Goal: Task Accomplishment & Management: Manage account settings

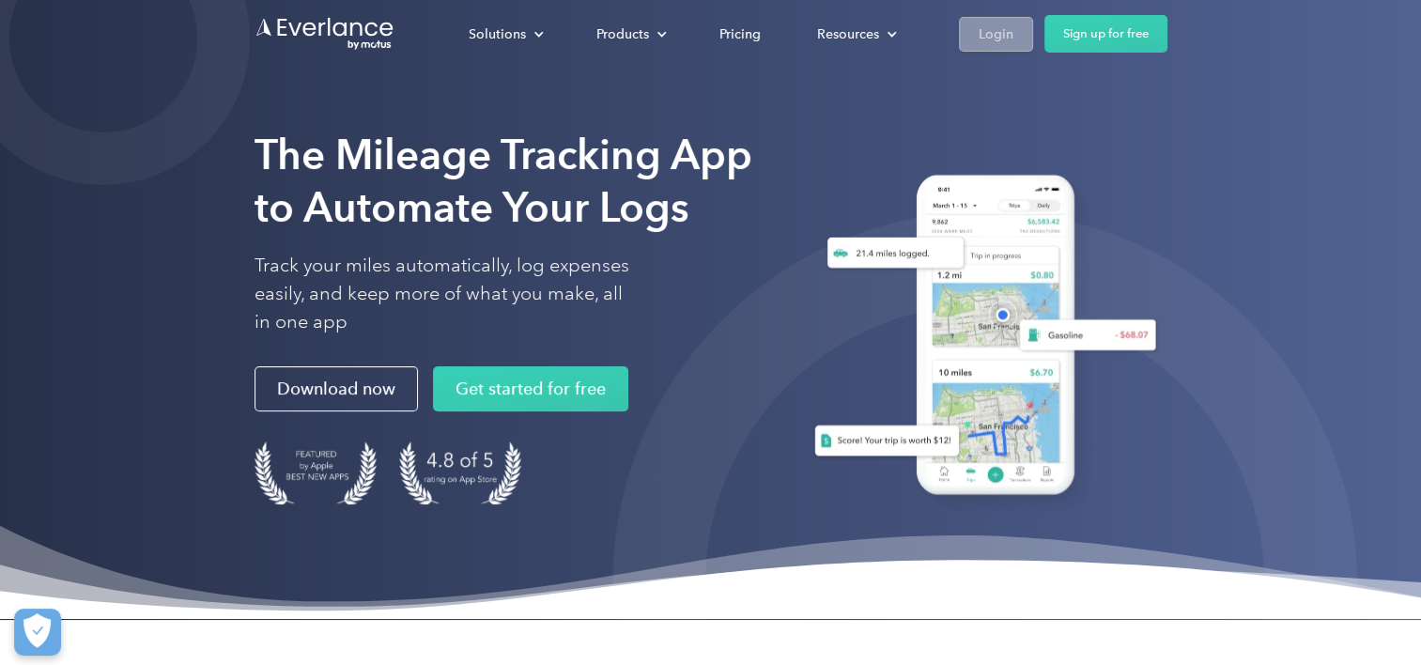
click at [985, 38] on div "Login" at bounding box center [996, 34] width 35 height 23
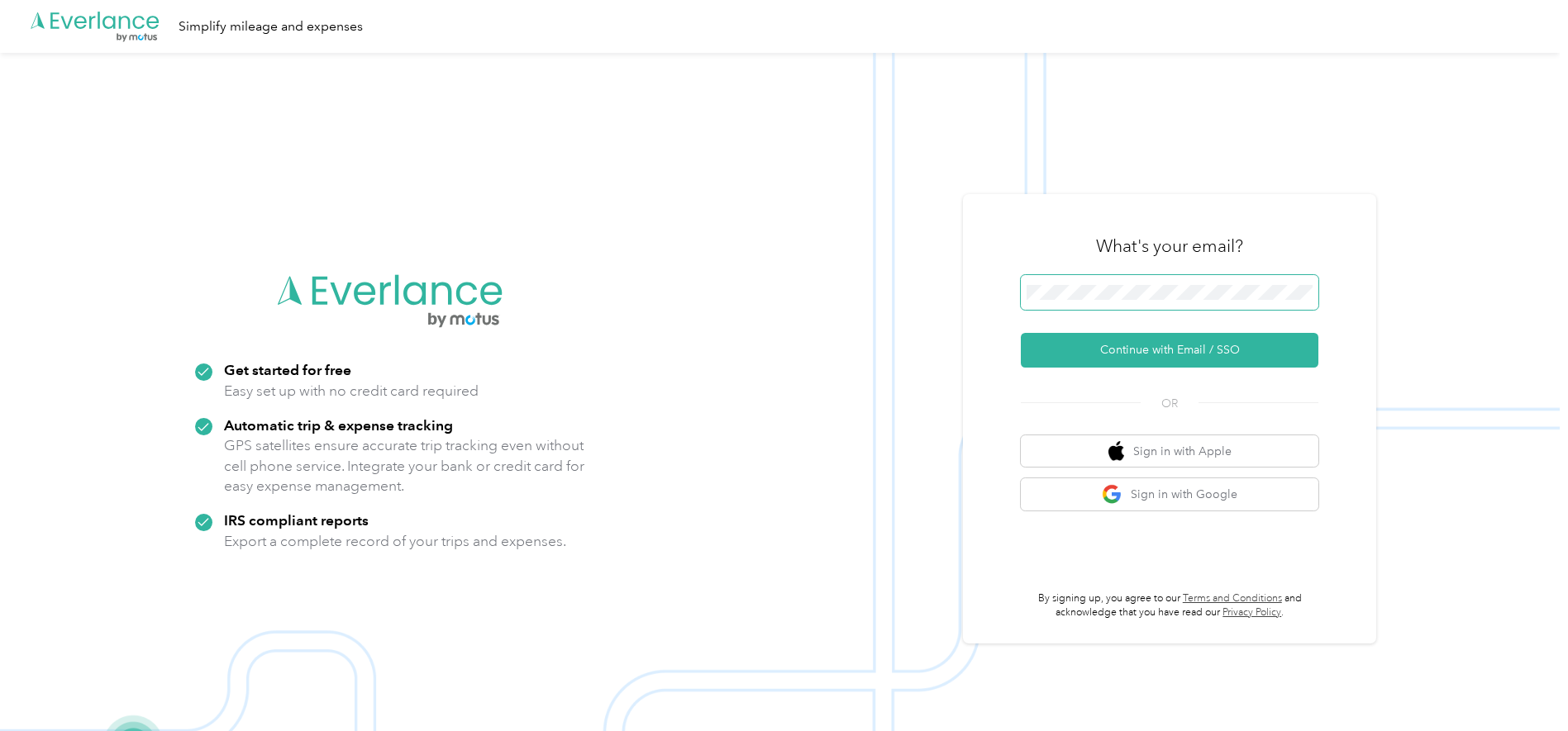
click at [1059, 278] on span at bounding box center [1169, 292] width 297 height 34
click at [1113, 355] on button "Continue with Email / SSO" at bounding box center [1169, 350] width 297 height 34
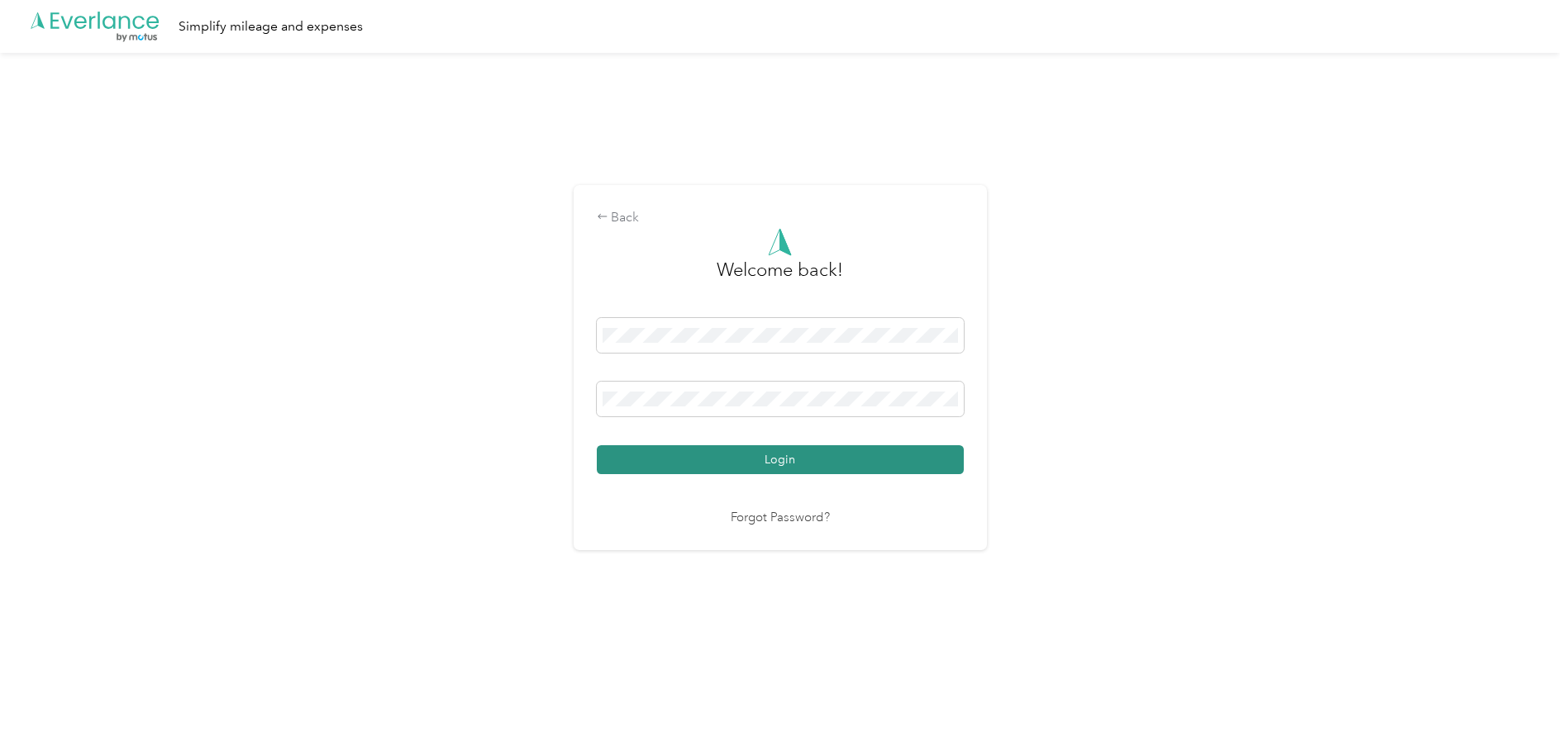
click at [816, 453] on button "Login" at bounding box center [780, 459] width 367 height 29
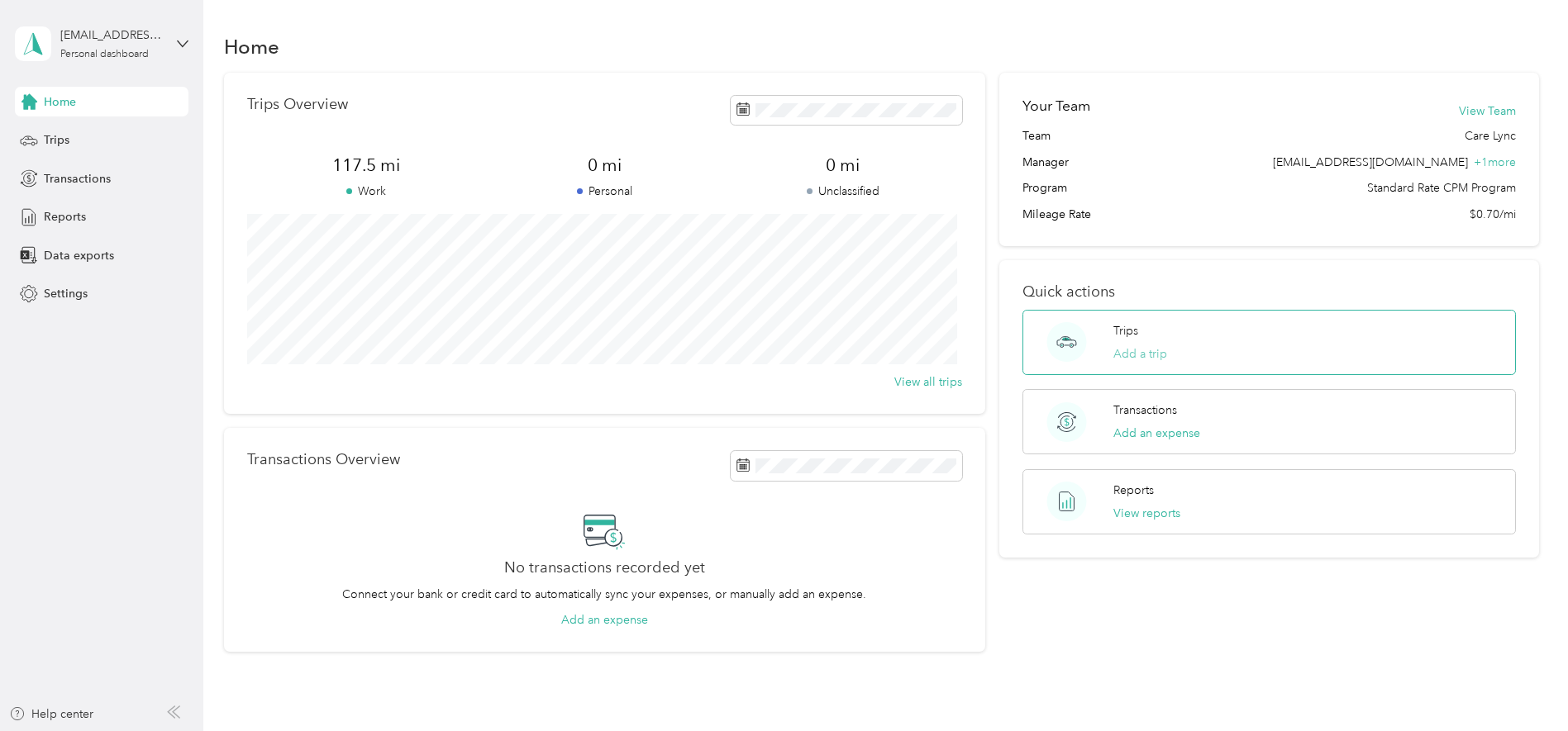
click at [1152, 361] on button "Add a trip" at bounding box center [1140, 355] width 54 height 18
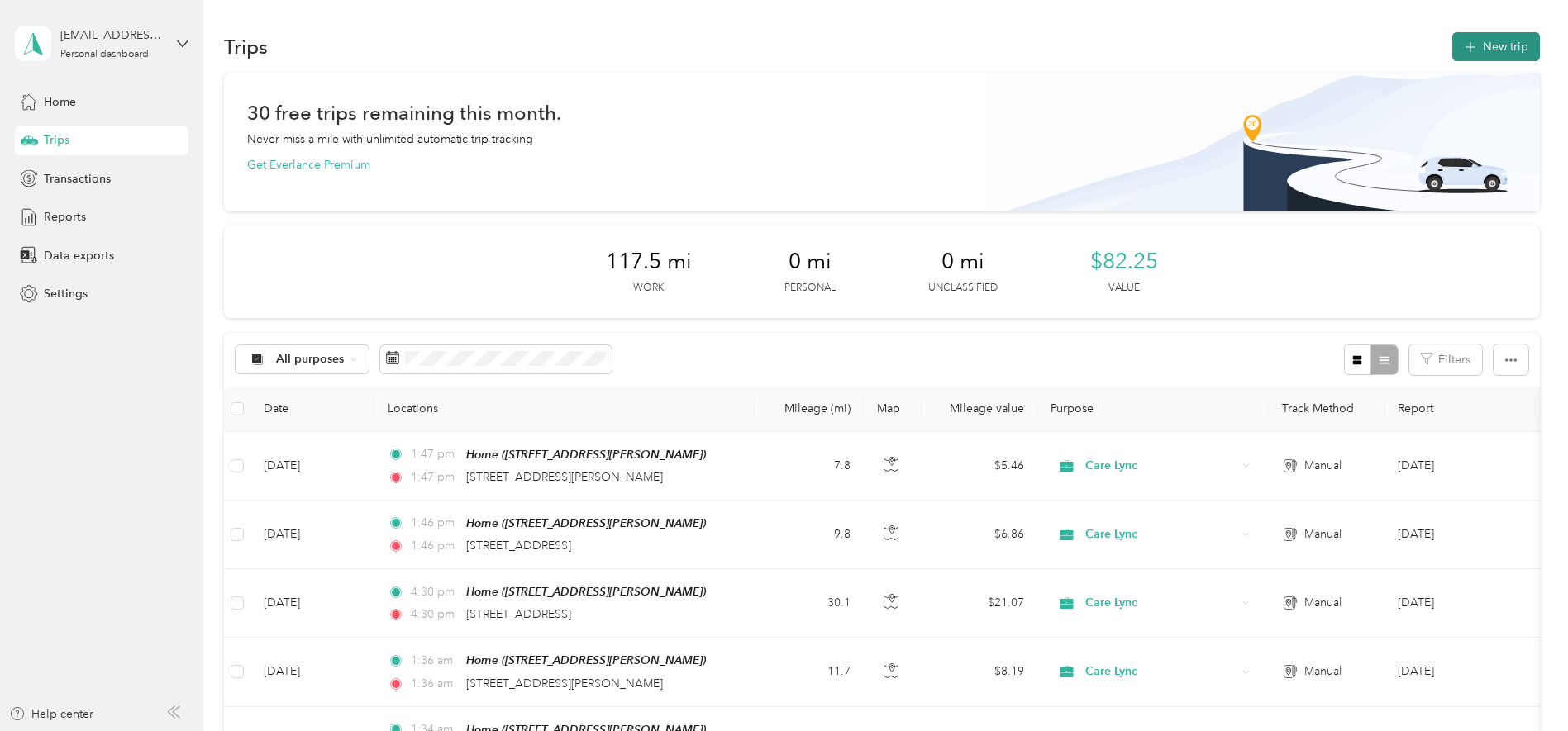
click at [1487, 46] on button "New trip" at bounding box center [1497, 47] width 88 height 29
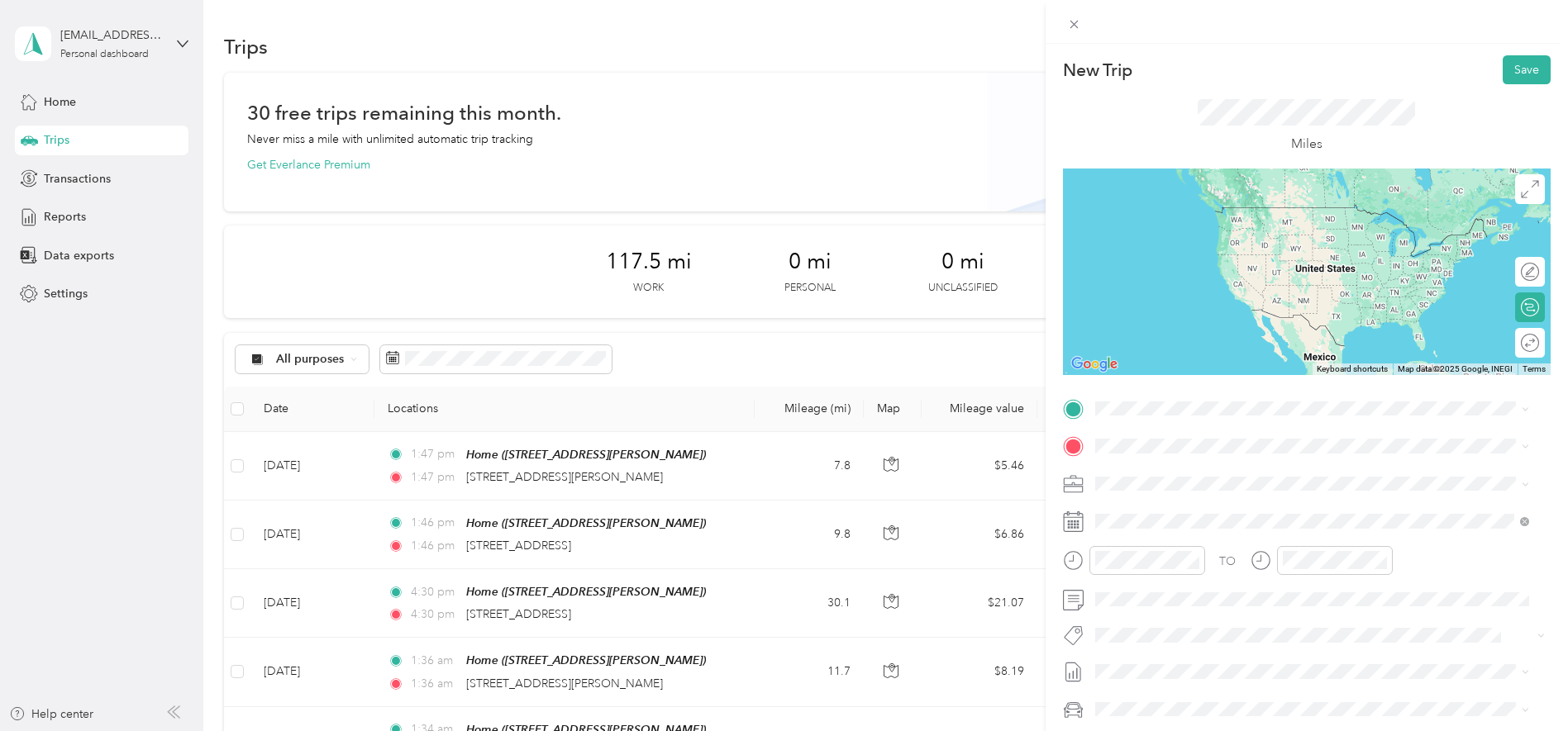
click at [1264, 479] on div "[STREET_ADDRESS][PERSON_NAME][US_STATE]" at bounding box center [1312, 467] width 422 height 22
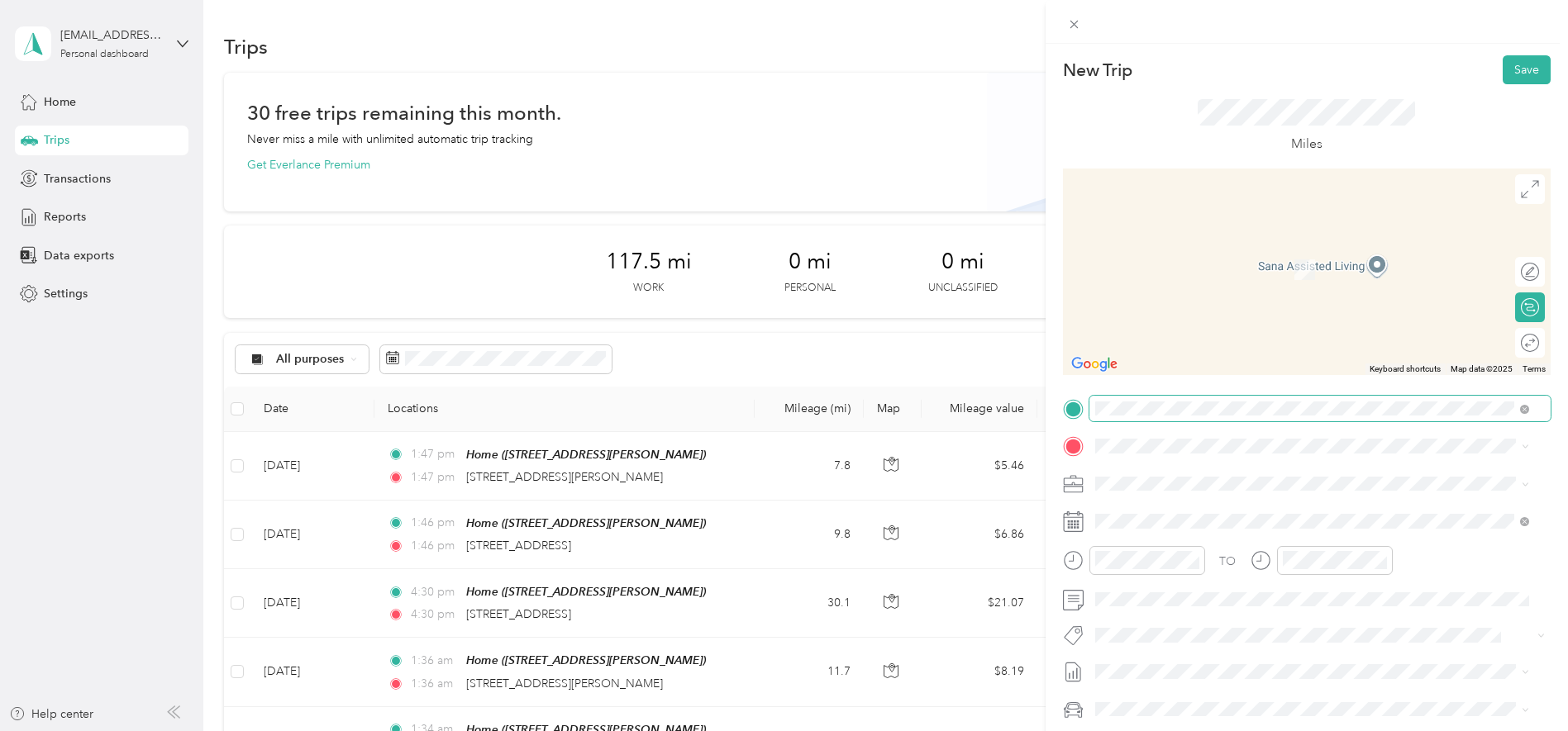
click at [1455, 398] on span at bounding box center [1320, 409] width 461 height 26
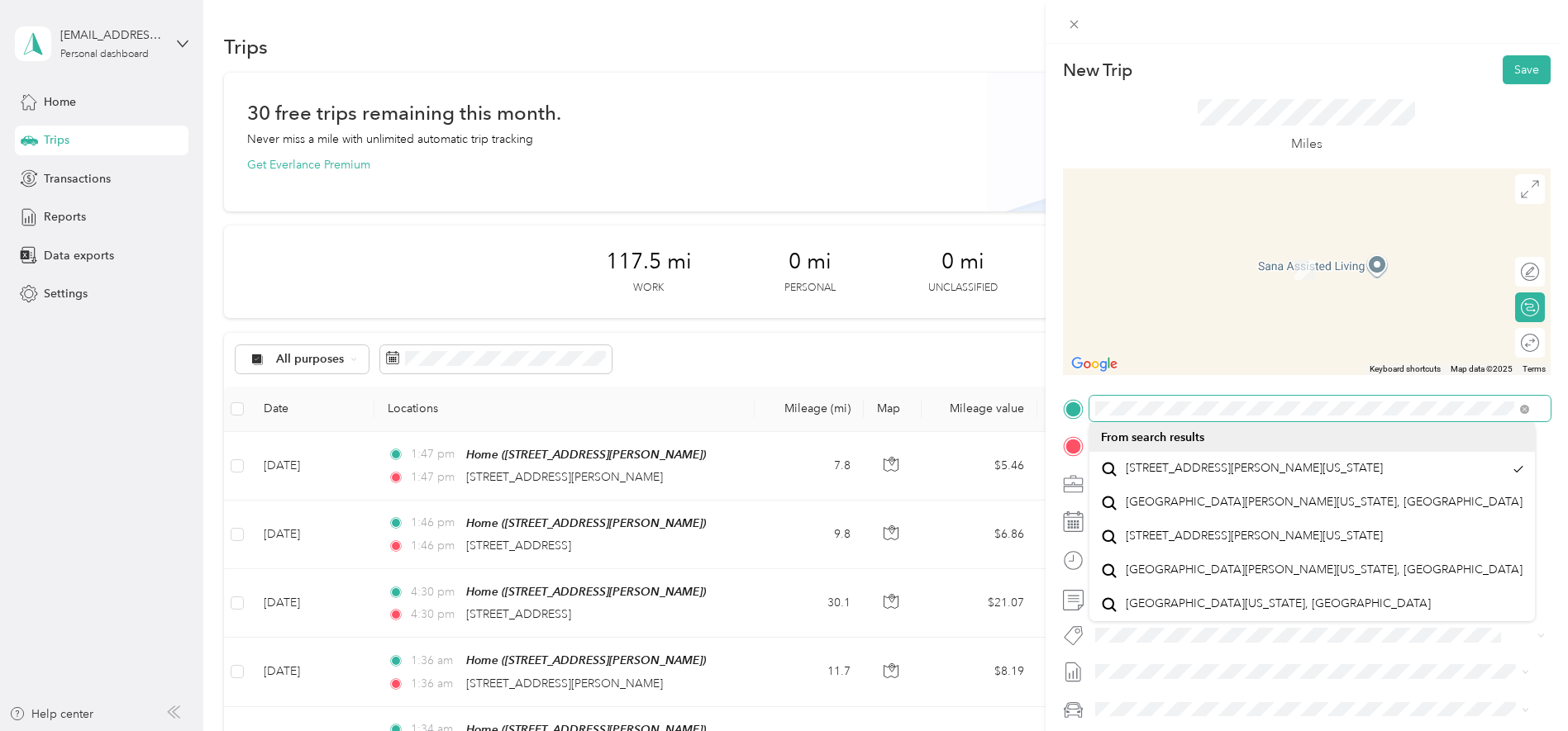
click at [1054, 403] on form "New Trip Save This trip cannot be edited because it is either under review, app…" at bounding box center [1307, 425] width 523 height 740
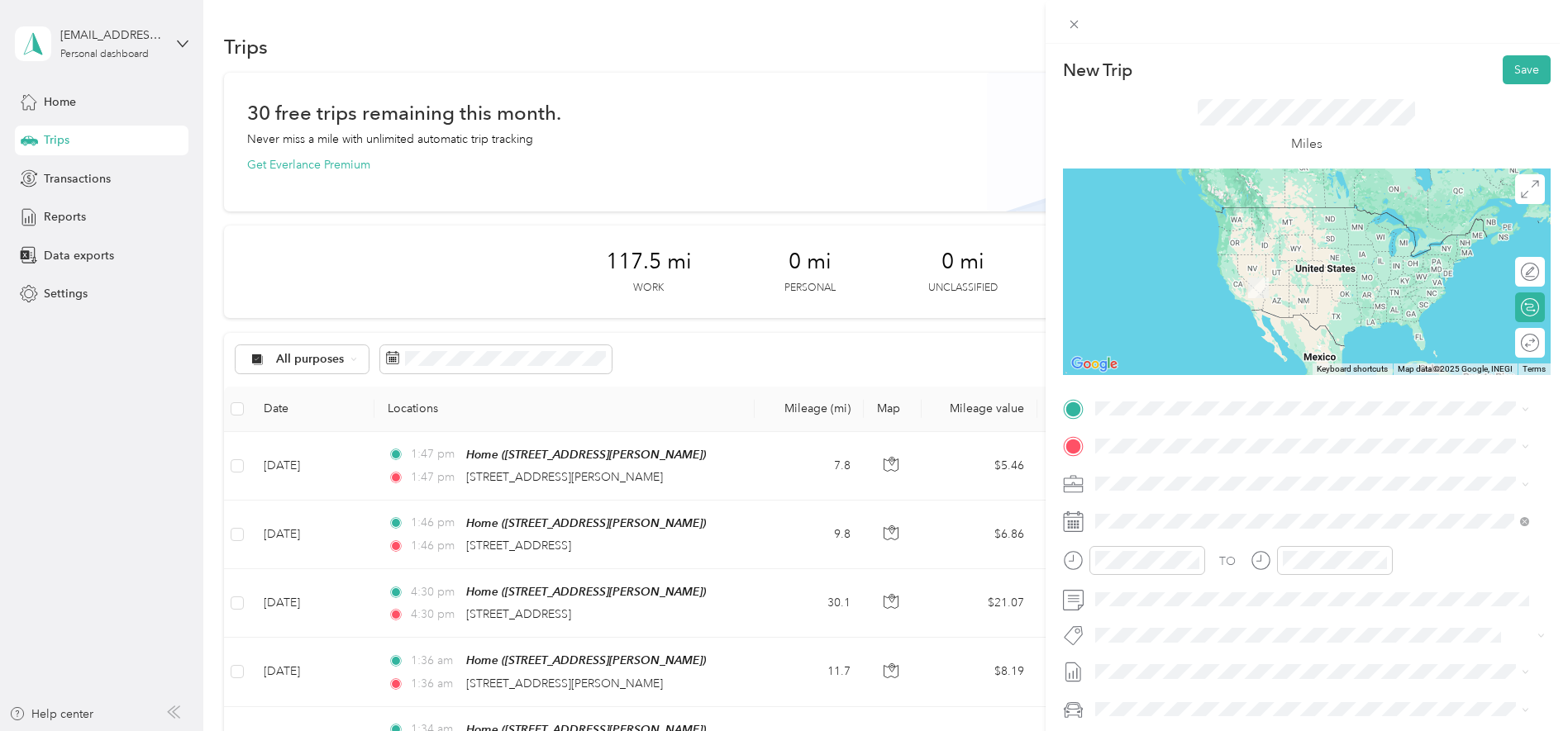
click at [1213, 487] on span "[STREET_ADDRESS][PERSON_NAME]" at bounding box center [1225, 488] width 197 height 14
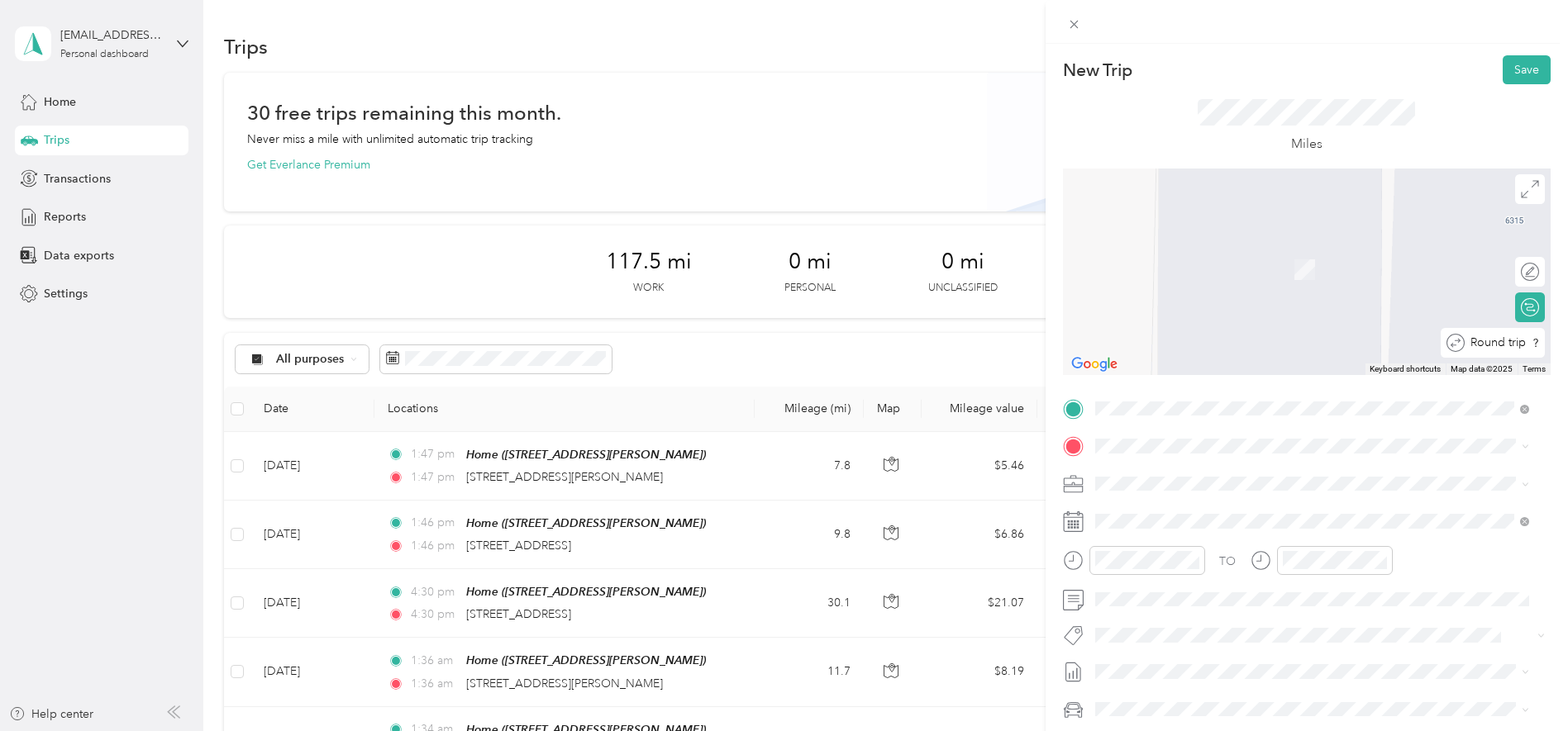
click at [1519, 344] on div "Round trip" at bounding box center [1493, 343] width 105 height 30
click at [1506, 346] on div "Round trip" at bounding box center [1476, 344] width 128 height 18
click at [1501, 341] on div "Round trip" at bounding box center [1476, 344] width 128 height 18
click at [1510, 337] on div "Round trip" at bounding box center [1476, 344] width 128 height 18
click at [1520, 347] on div "Round trip" at bounding box center [1530, 343] width 30 height 30
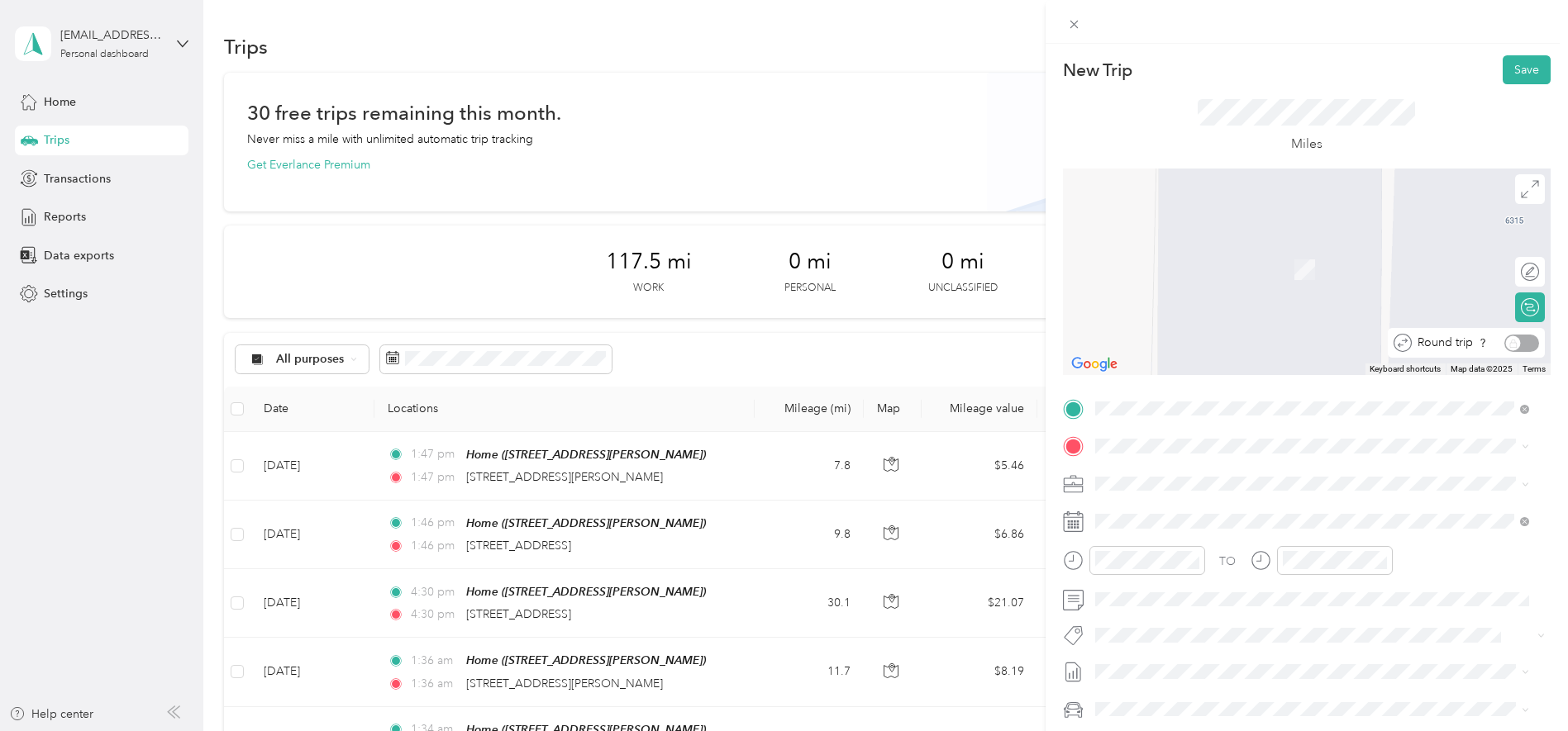
click at [1504, 343] on div "Round trip" at bounding box center [1476, 344] width 128 height 18
click at [1492, 343] on div "Round trip" at bounding box center [1476, 344] width 128 height 18
click at [1227, 508] on span "[STREET_ADDRESS][PERSON_NAME][US_STATE]" at bounding box center [1255, 506] width 257 height 15
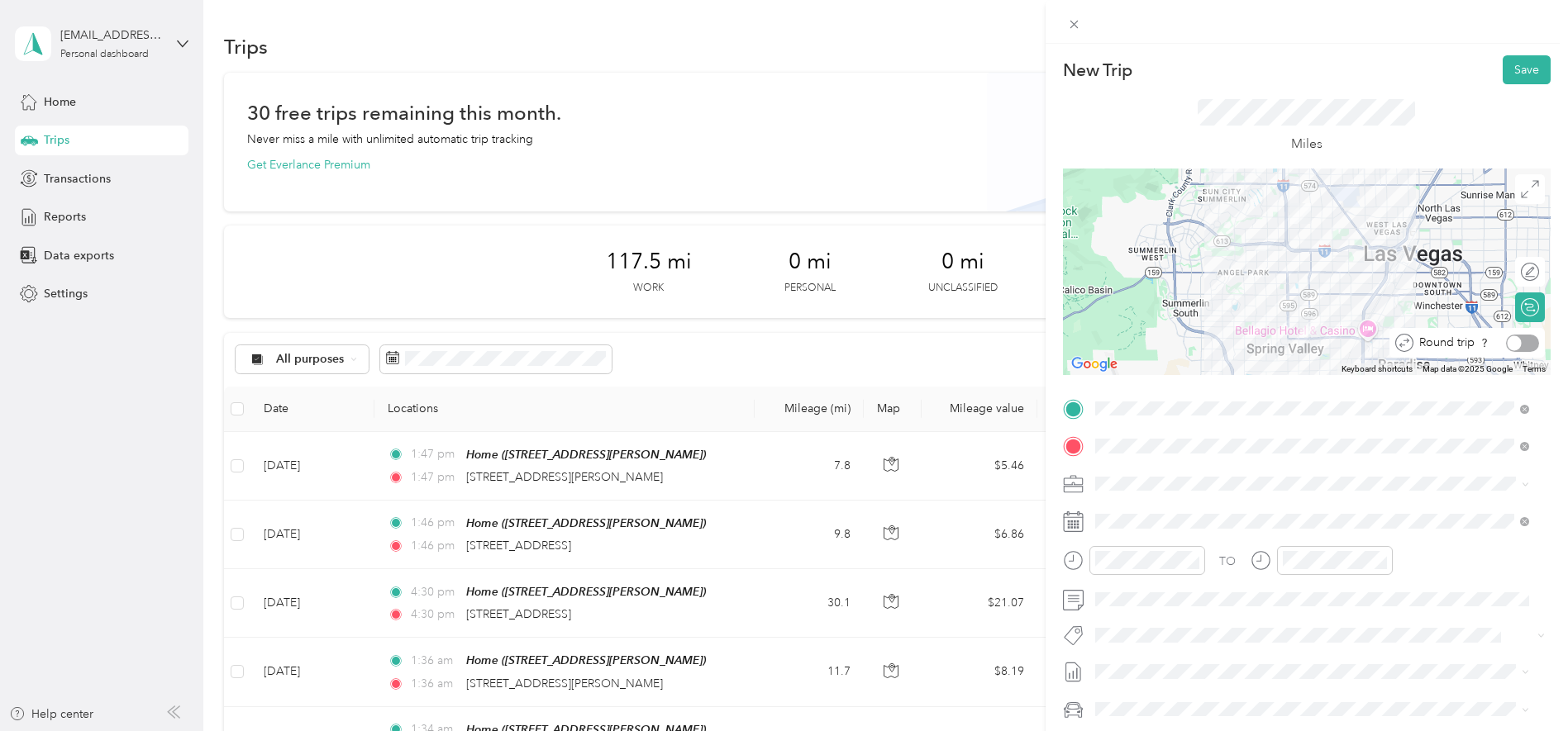
click at [1517, 343] on div at bounding box center [1523, 344] width 33 height 18
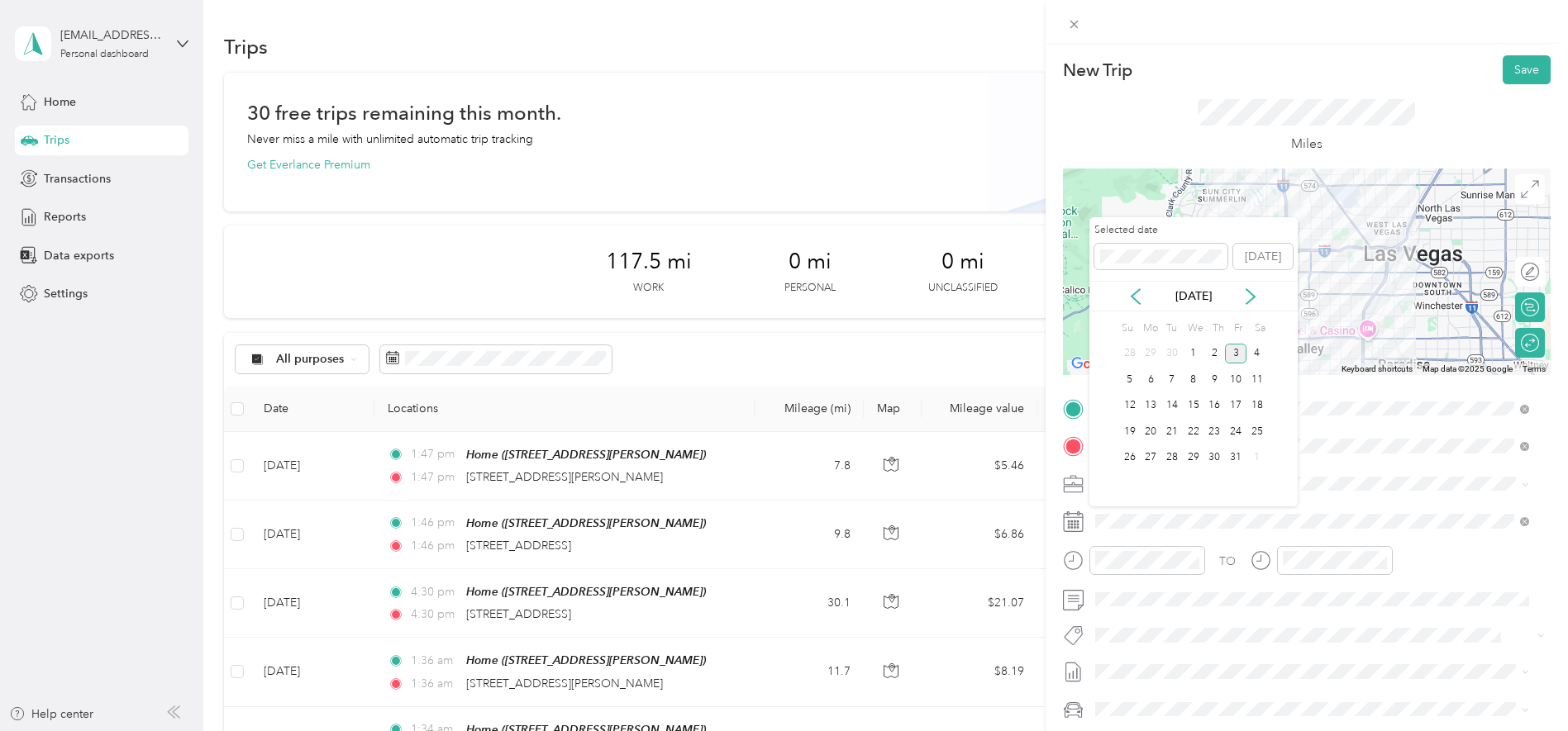
click at [1141, 307] on div "[DATE]" at bounding box center [1193, 296] width 209 height 31
click at [1132, 289] on icon at bounding box center [1135, 296] width 17 height 17
click at [1238, 382] on div "12" at bounding box center [1235, 379] width 21 height 20
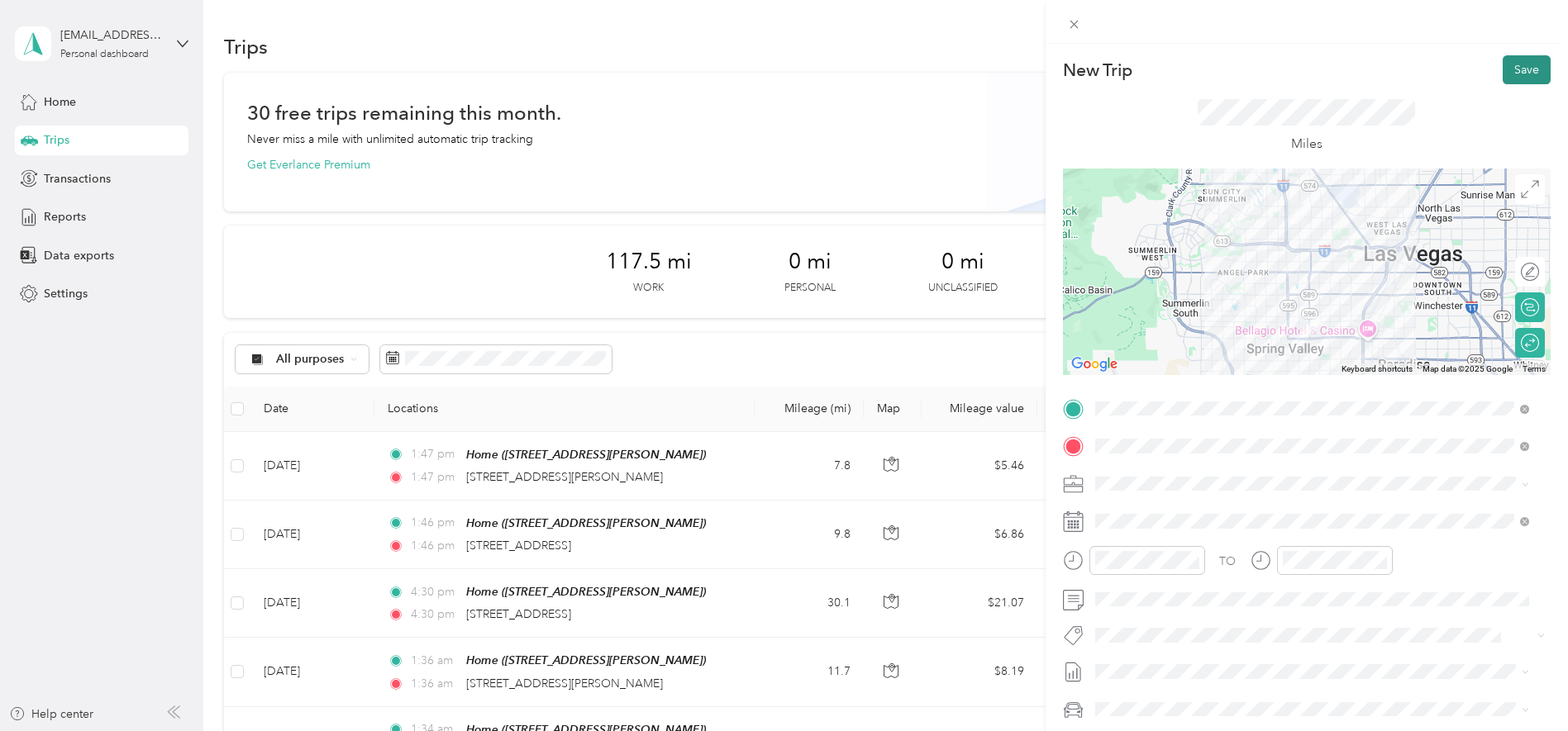
click at [1511, 75] on button "Save" at bounding box center [1527, 69] width 48 height 29
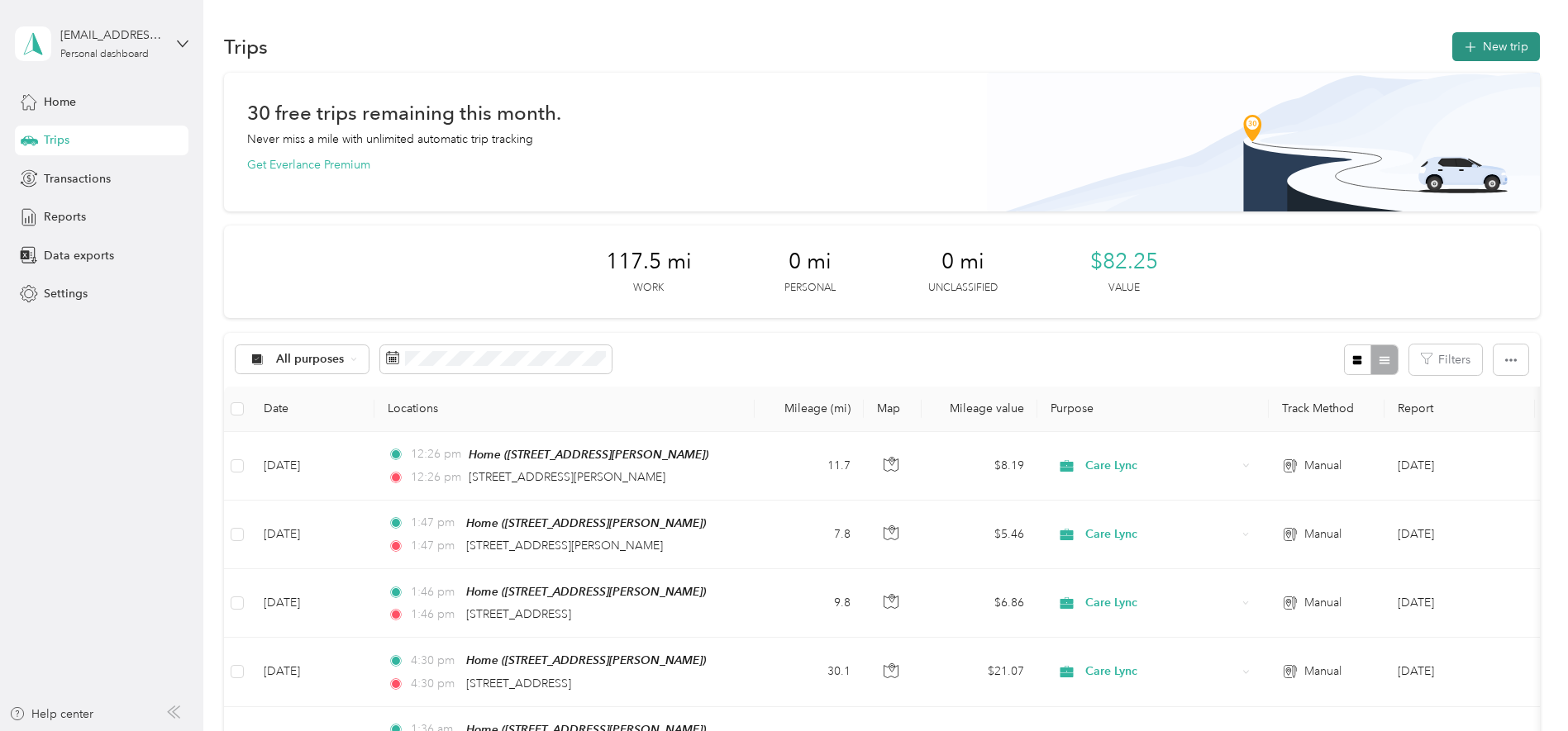
click at [1476, 41] on button "New trip" at bounding box center [1497, 47] width 88 height 29
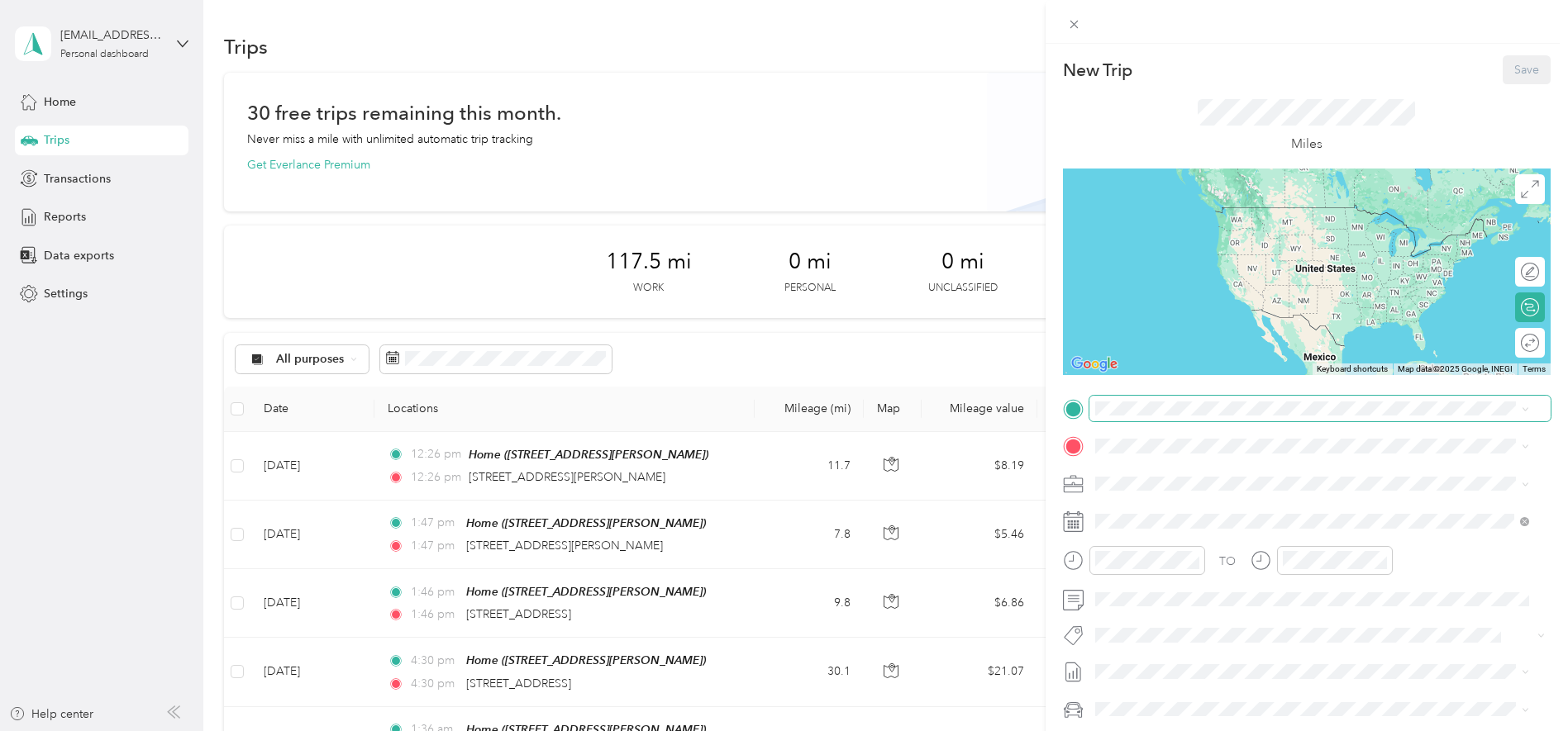
click at [1223, 398] on span at bounding box center [1320, 409] width 461 height 26
click at [1183, 493] on span "[STREET_ADDRESS][PERSON_NAME]" at bounding box center [1225, 493] width 197 height 14
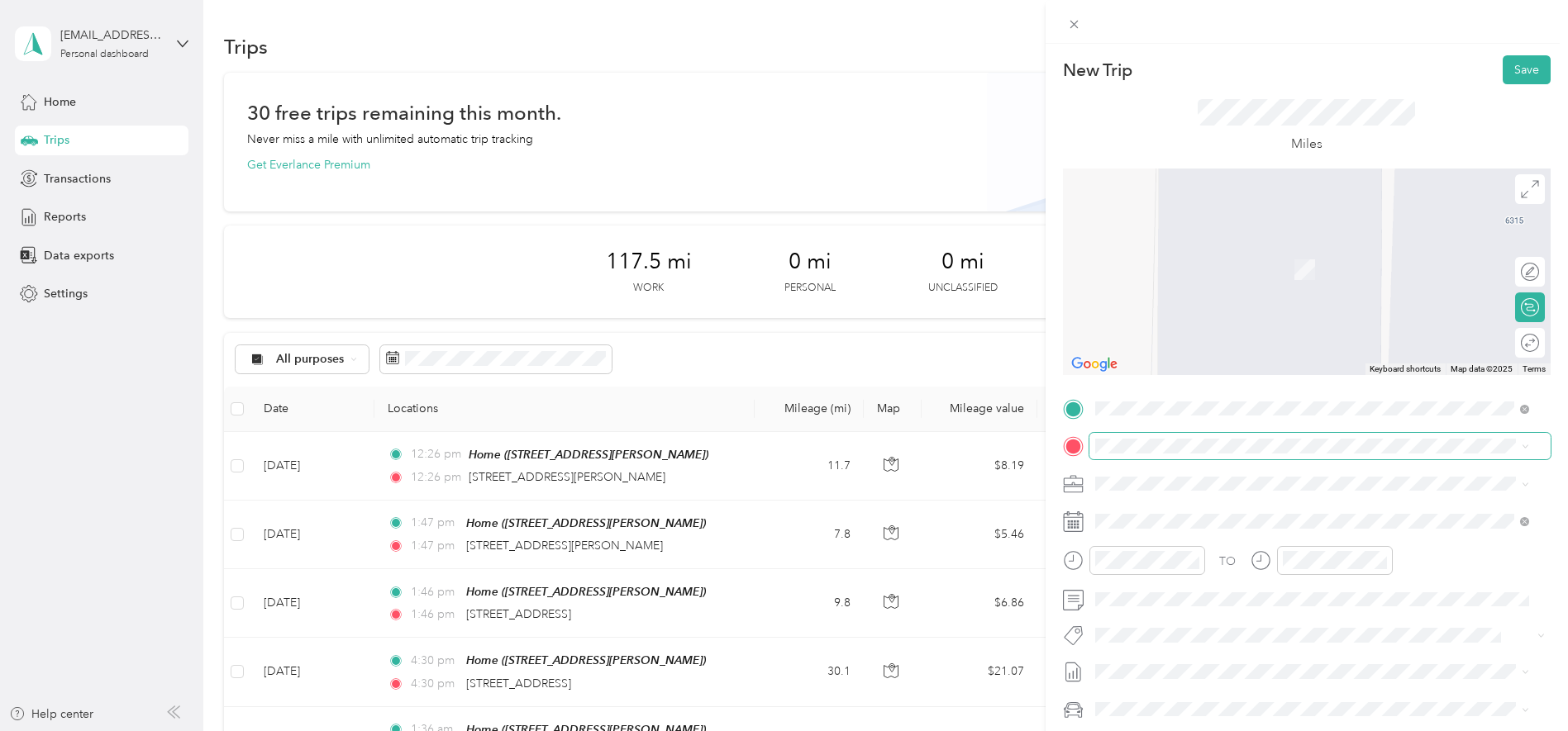
click at [1162, 454] on span at bounding box center [1320, 446] width 461 height 26
click at [1235, 508] on span "[STREET_ADDRESS][US_STATE]" at bounding box center [1209, 501] width 165 height 15
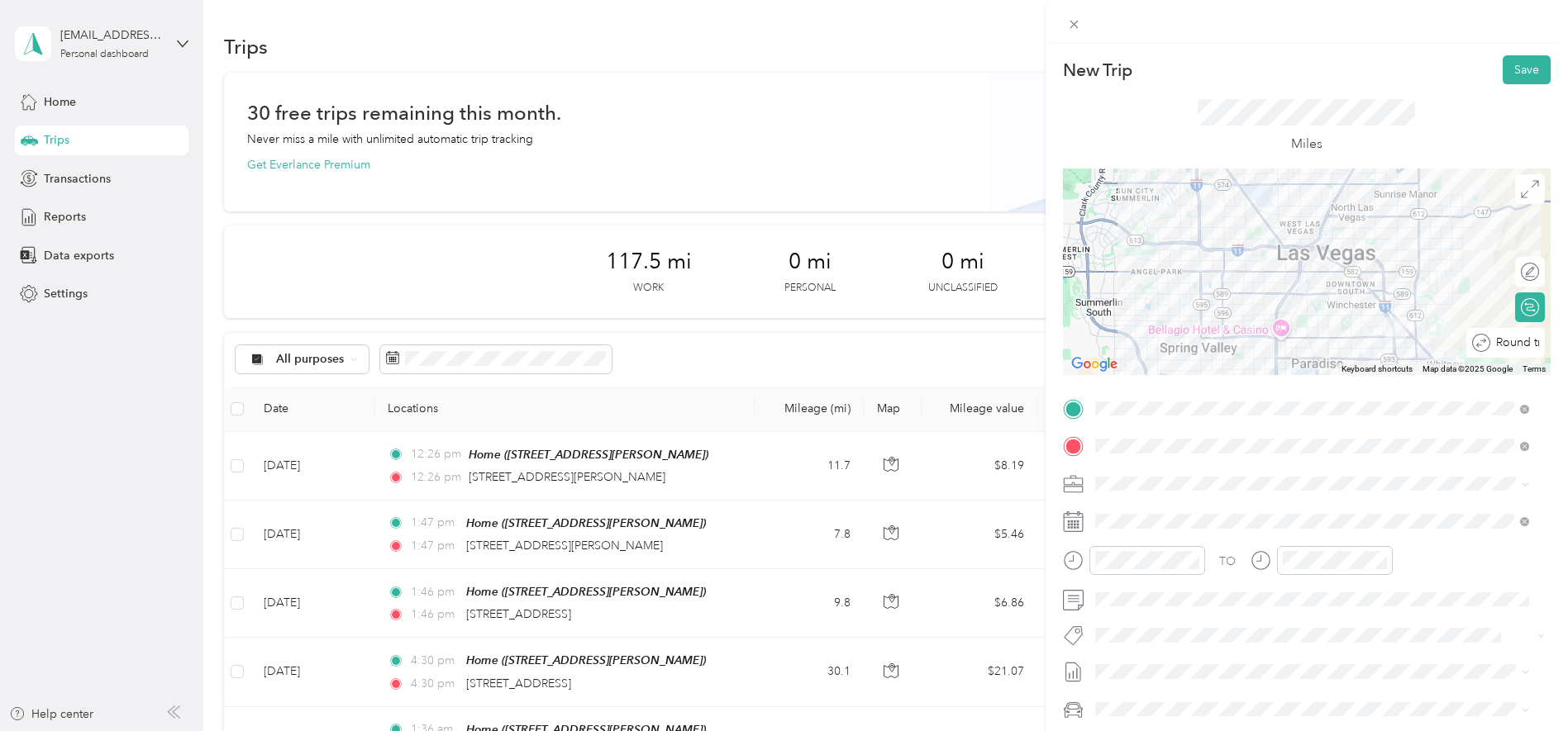
click at [1511, 343] on div "Round trip" at bounding box center [1514, 344] width 48 height 18
click at [1511, 343] on div at bounding box center [1521, 344] width 34 height 18
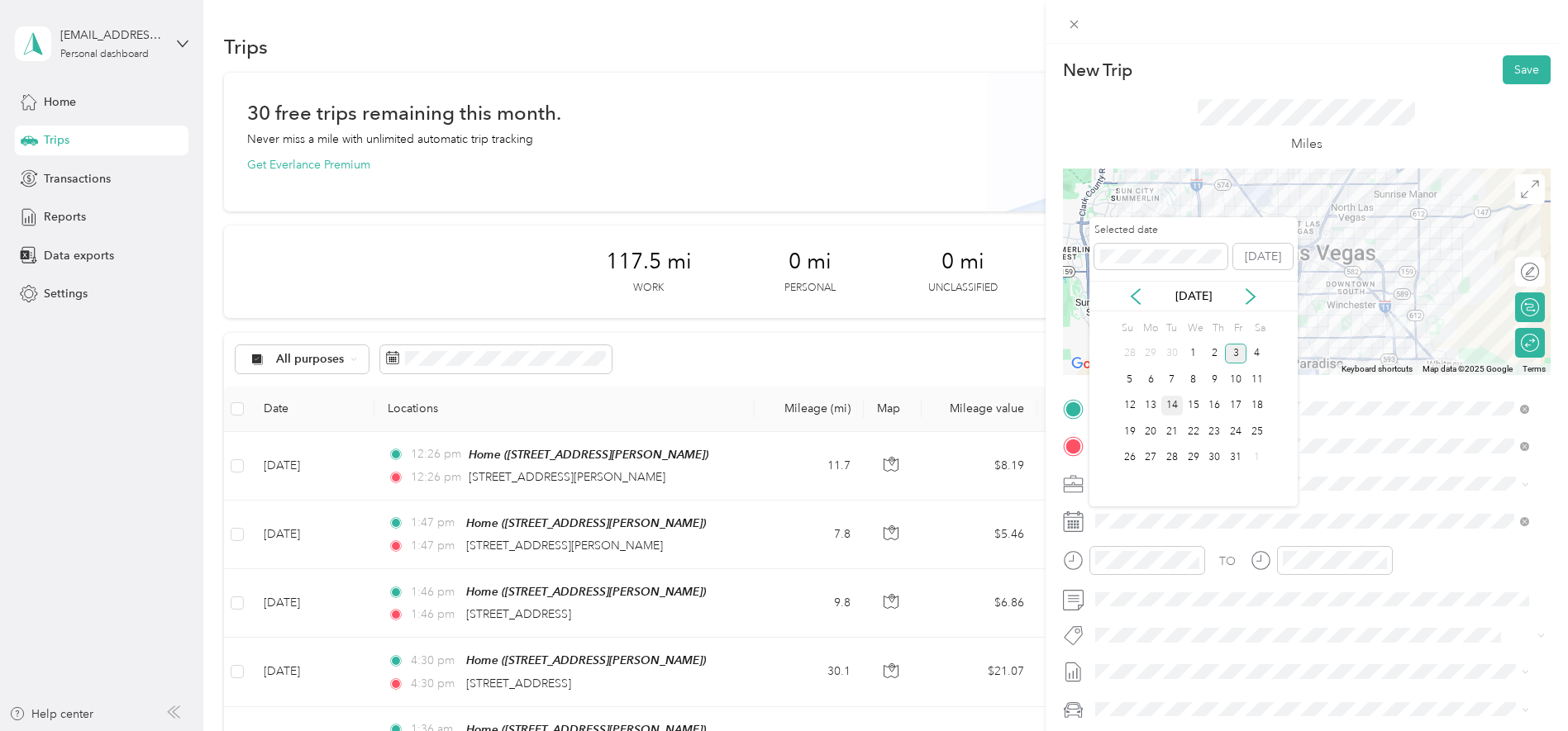
click at [1177, 406] on div "14" at bounding box center [1172, 406] width 21 height 20
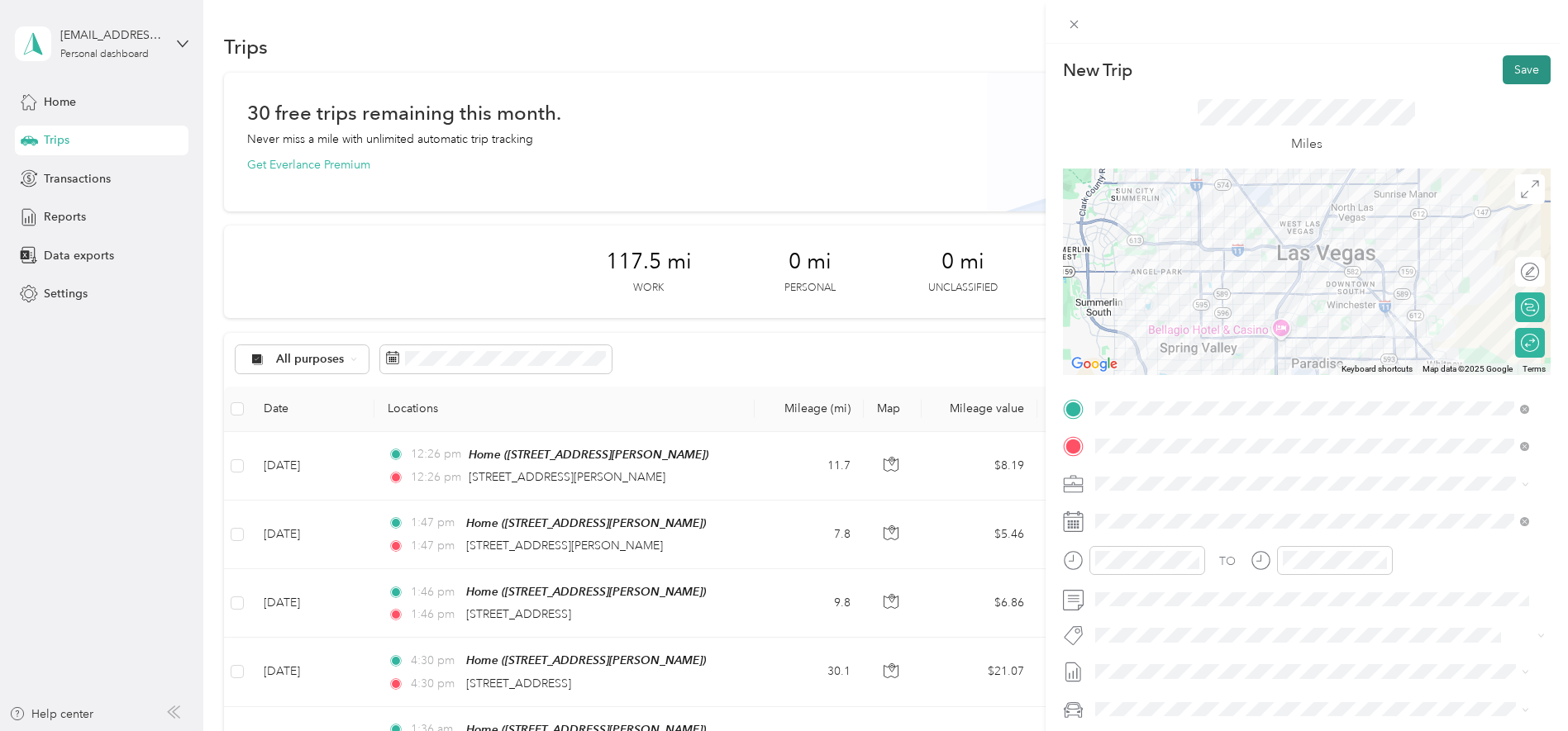
click at [1503, 69] on button "Save" at bounding box center [1527, 69] width 48 height 29
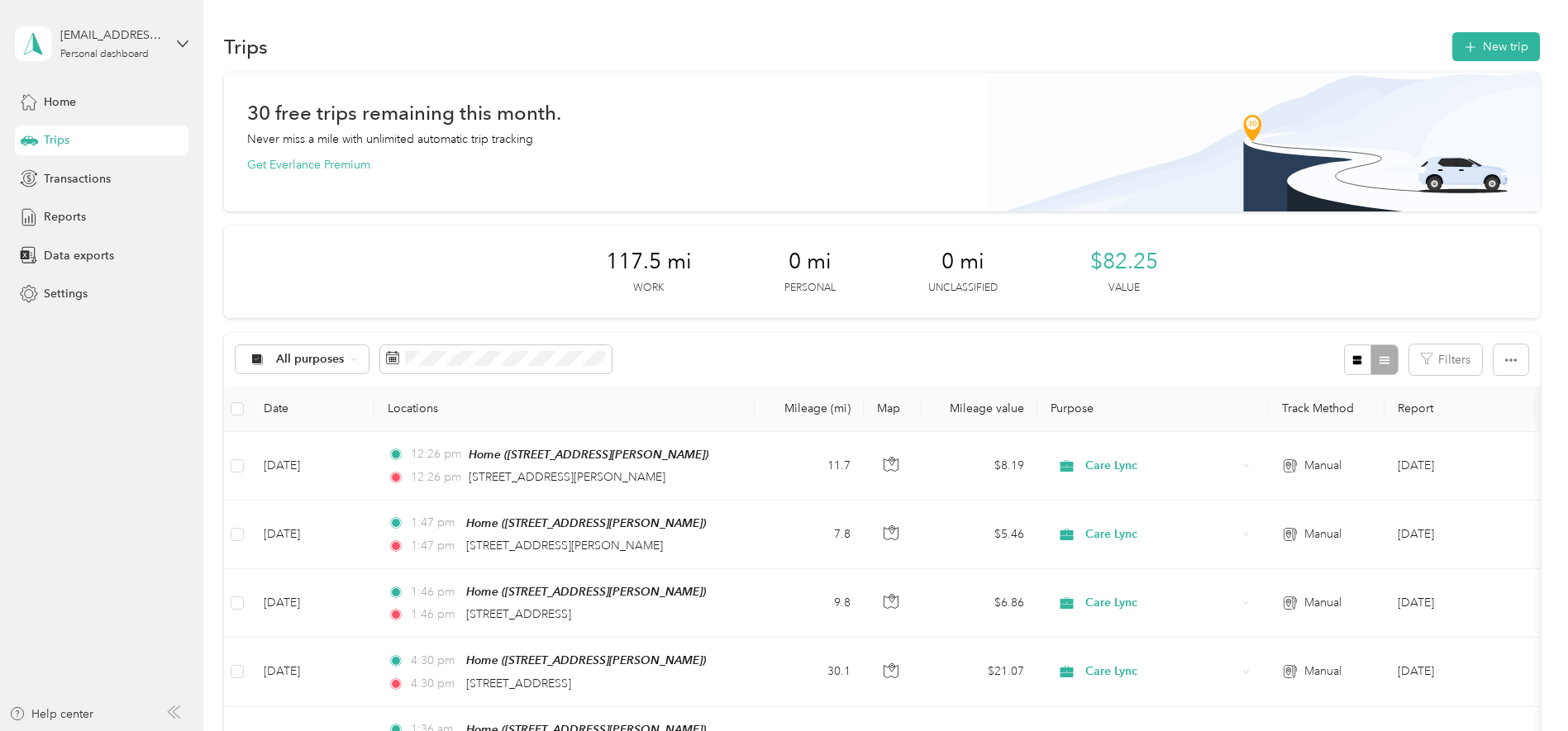
click at [1501, 26] on div "Trips New trip 30 free trips remaining this month. Never miss a mile with unlim…" at bounding box center [882, 627] width 1357 height 1254
click at [1484, 67] on section "Trips New trip 30 free trips remaining this month. Never miss a mile with unlim…" at bounding box center [883, 597] width 1316 height 1137
click at [1480, 51] on button "New trip" at bounding box center [1497, 47] width 88 height 29
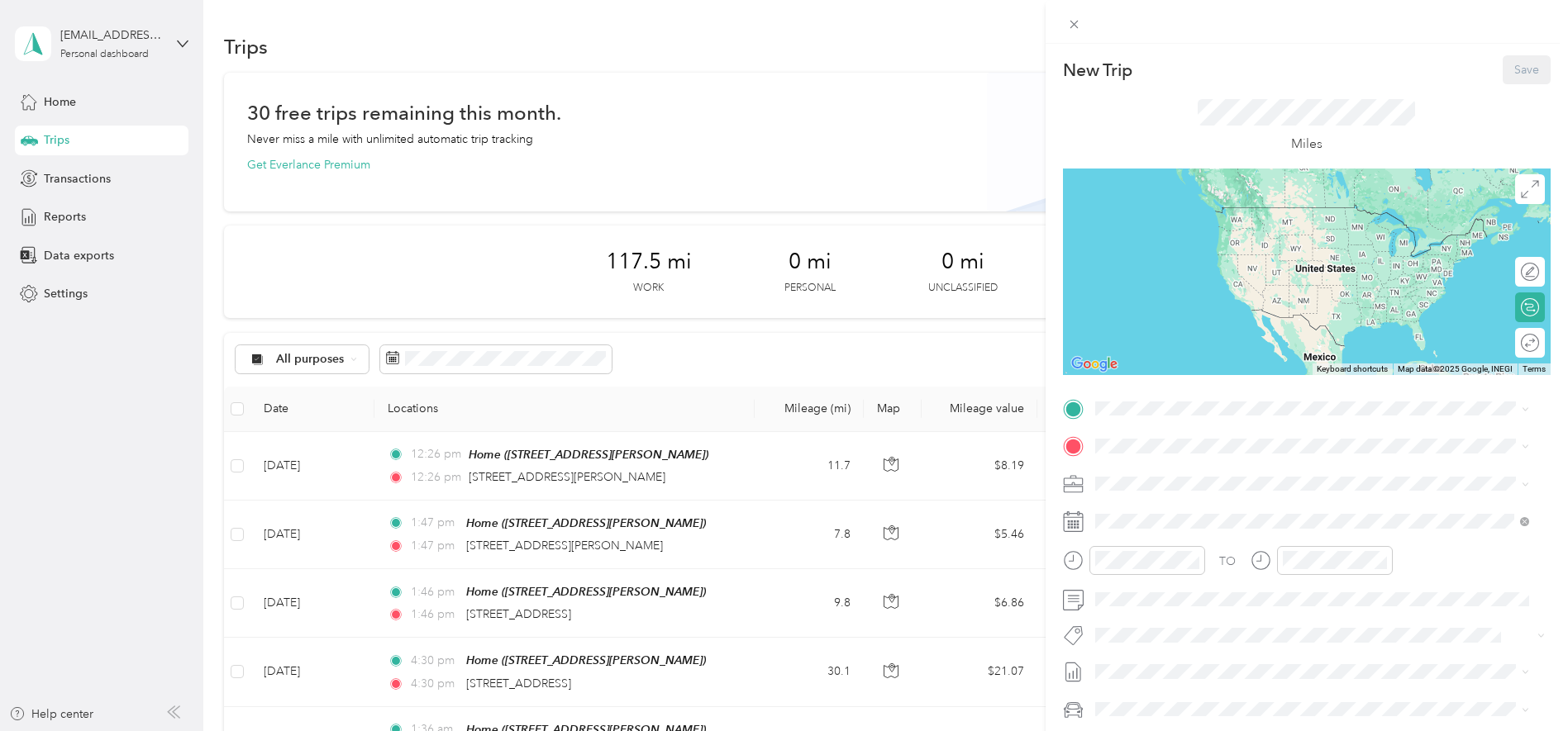
click at [575, 662] on div "New Trip Save This trip cannot be edited because it is either under review, app…" at bounding box center [784, 365] width 1568 height 731
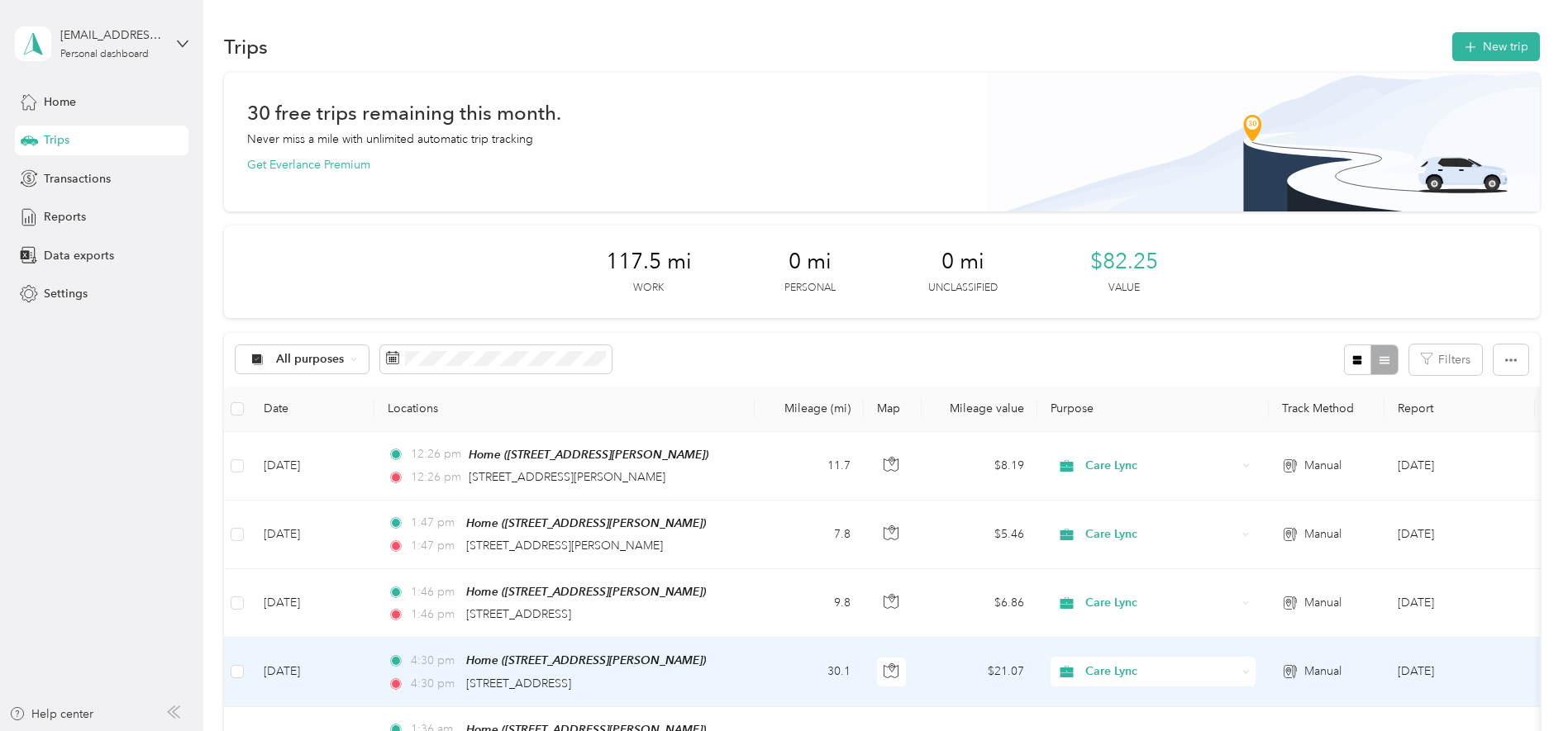
click at [304, 677] on td "[DATE]" at bounding box center [312, 672] width 124 height 69
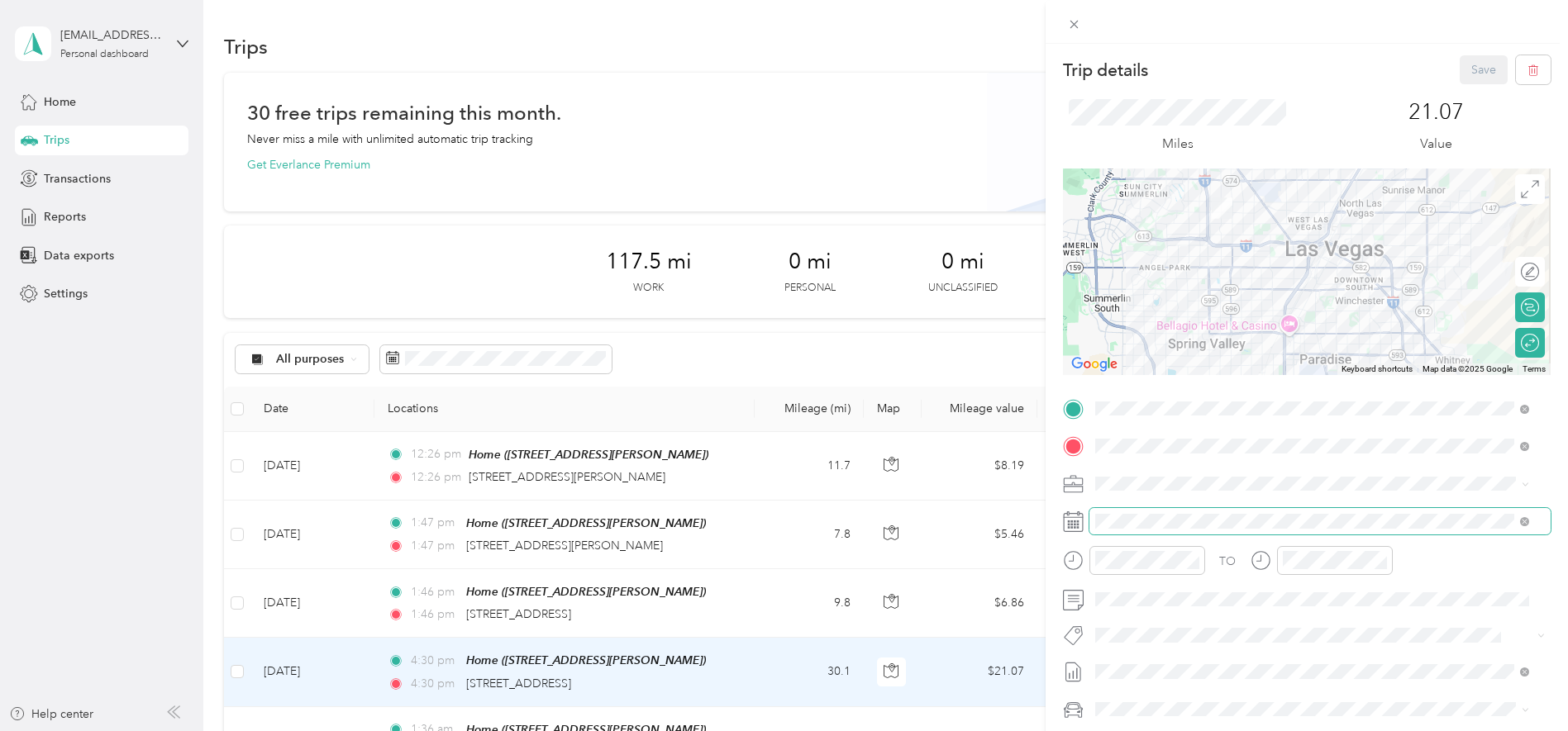
click at [1165, 531] on span at bounding box center [1320, 522] width 461 height 26
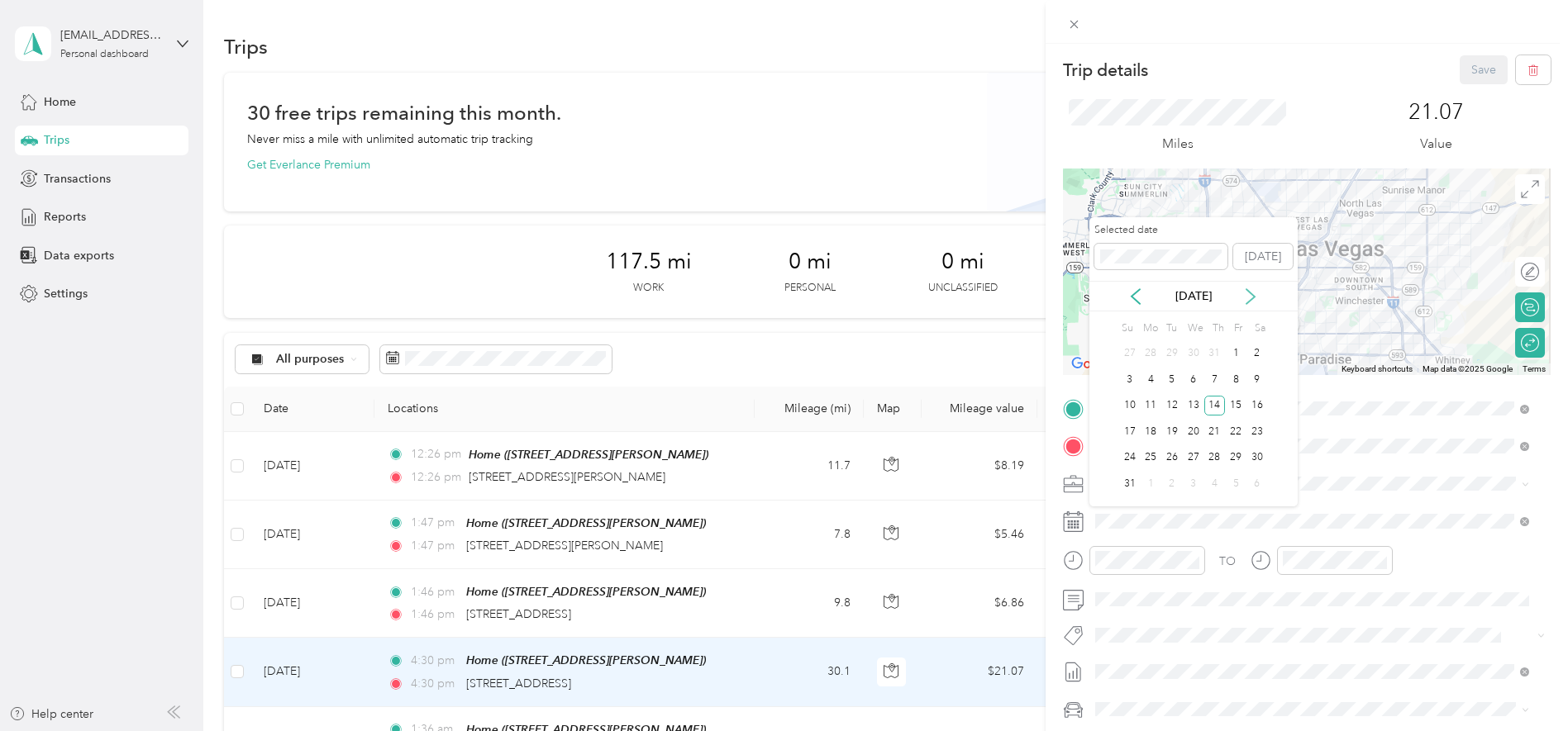
click at [1254, 298] on icon at bounding box center [1250, 296] width 17 height 17
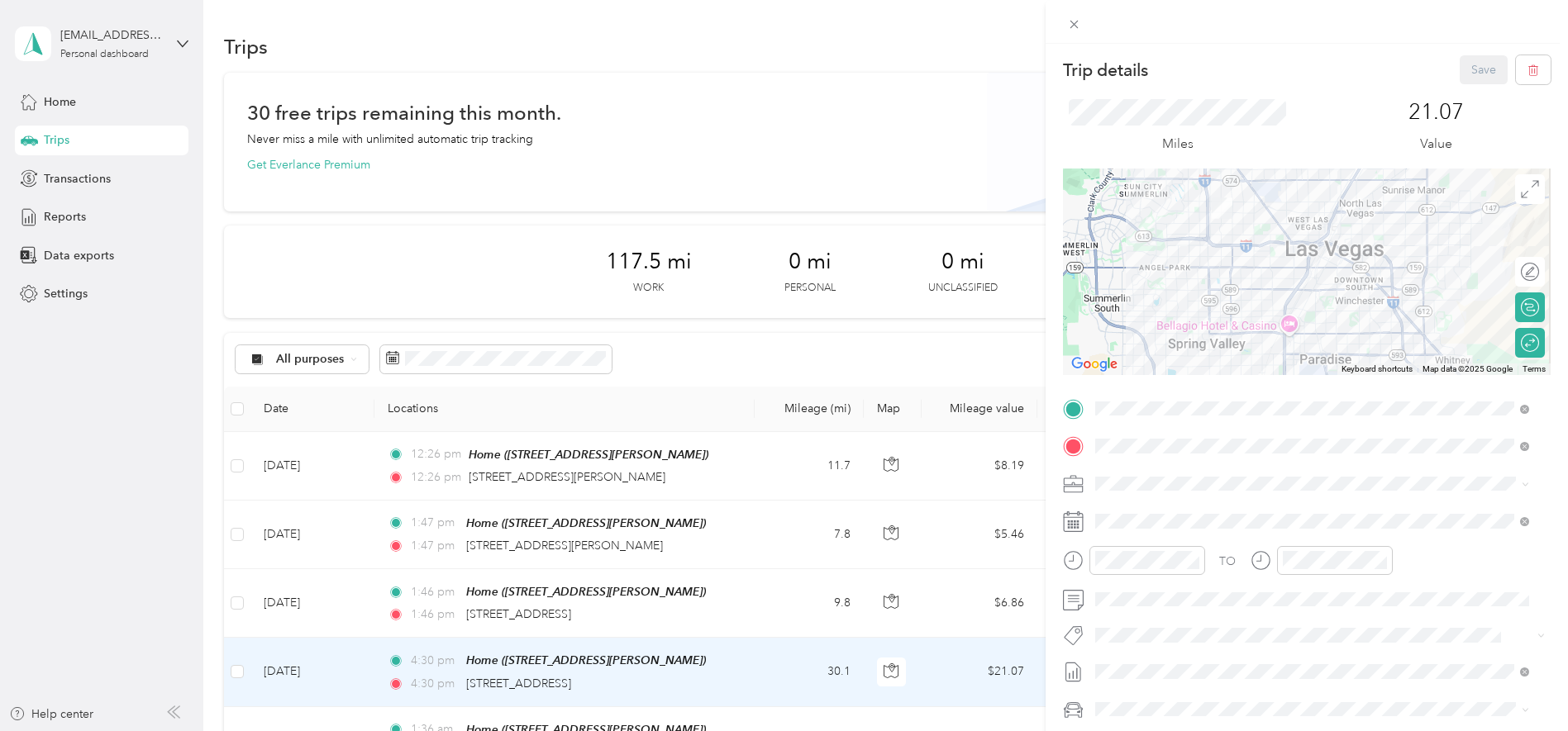
click at [813, 212] on div "Trip details Save This trip cannot be edited because it is either under review,…" at bounding box center [784, 365] width 1568 height 731
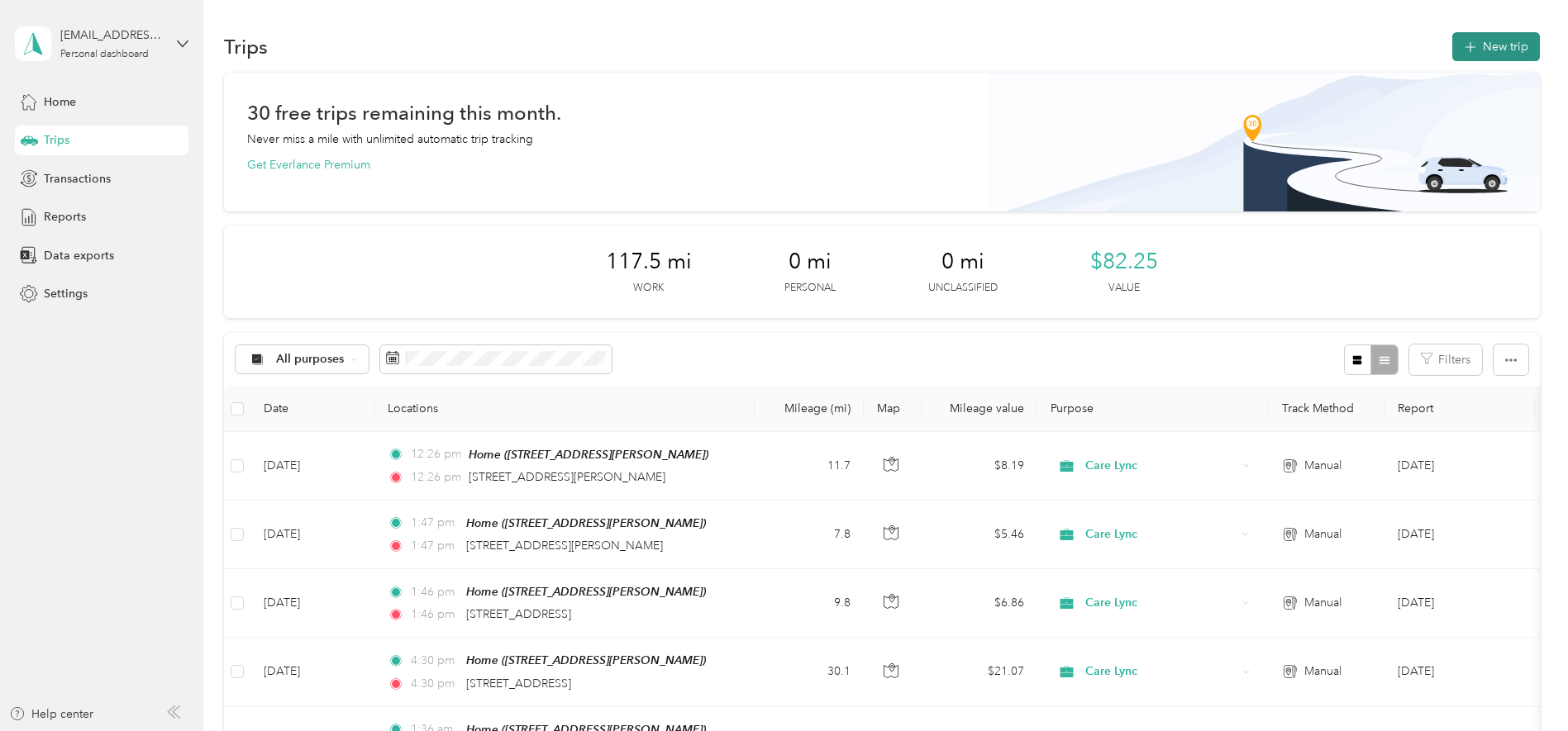
click at [1501, 39] on button "New trip" at bounding box center [1497, 47] width 88 height 29
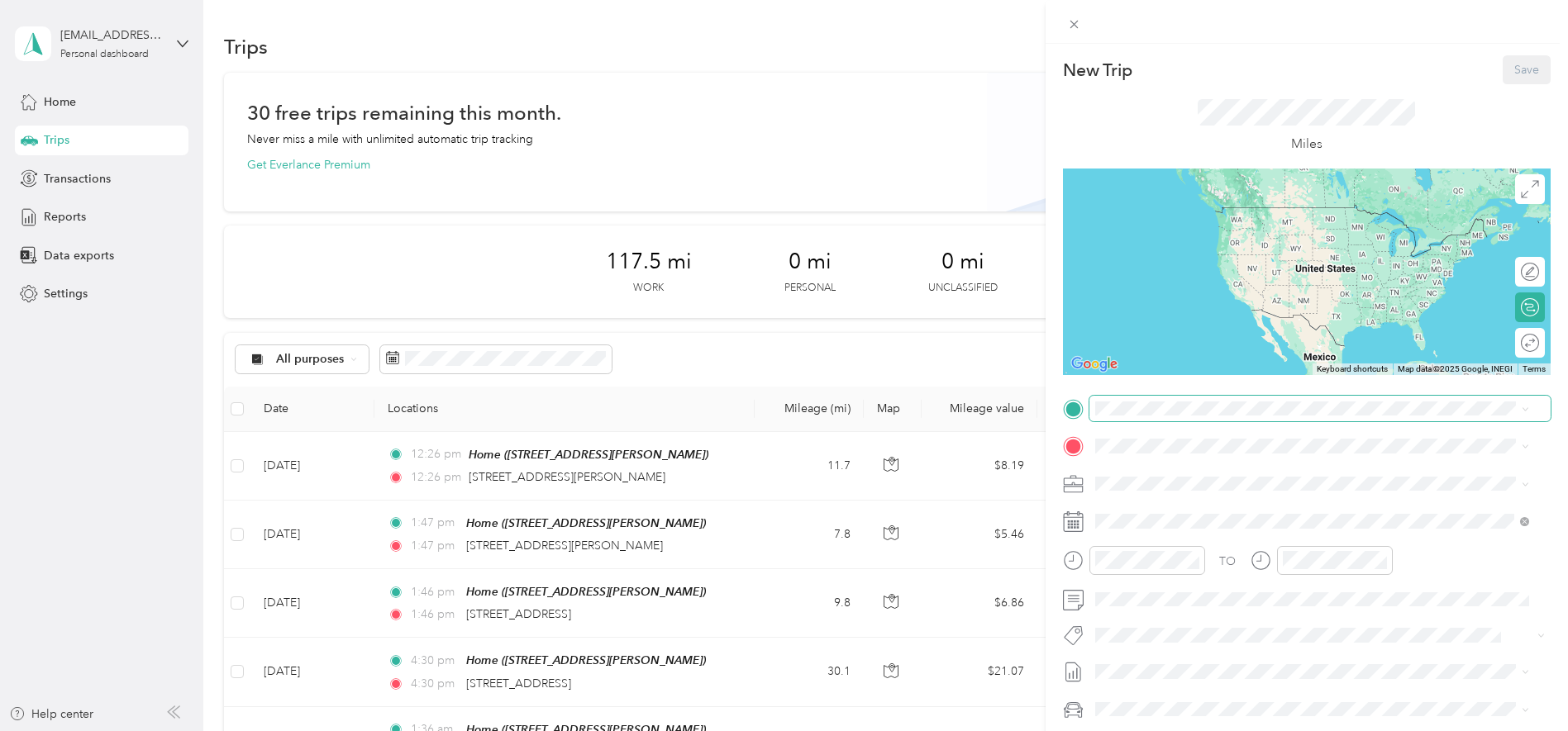
click at [1188, 418] on span at bounding box center [1320, 409] width 461 height 26
click at [1526, 731] on div "New Trip Save This trip cannot be edited because it is either under review, app…" at bounding box center [780, 731] width 1560 height 0
click at [1254, 478] on div "Home [STREET_ADDRESS][PERSON_NAME]" at bounding box center [1225, 484] width 197 height 34
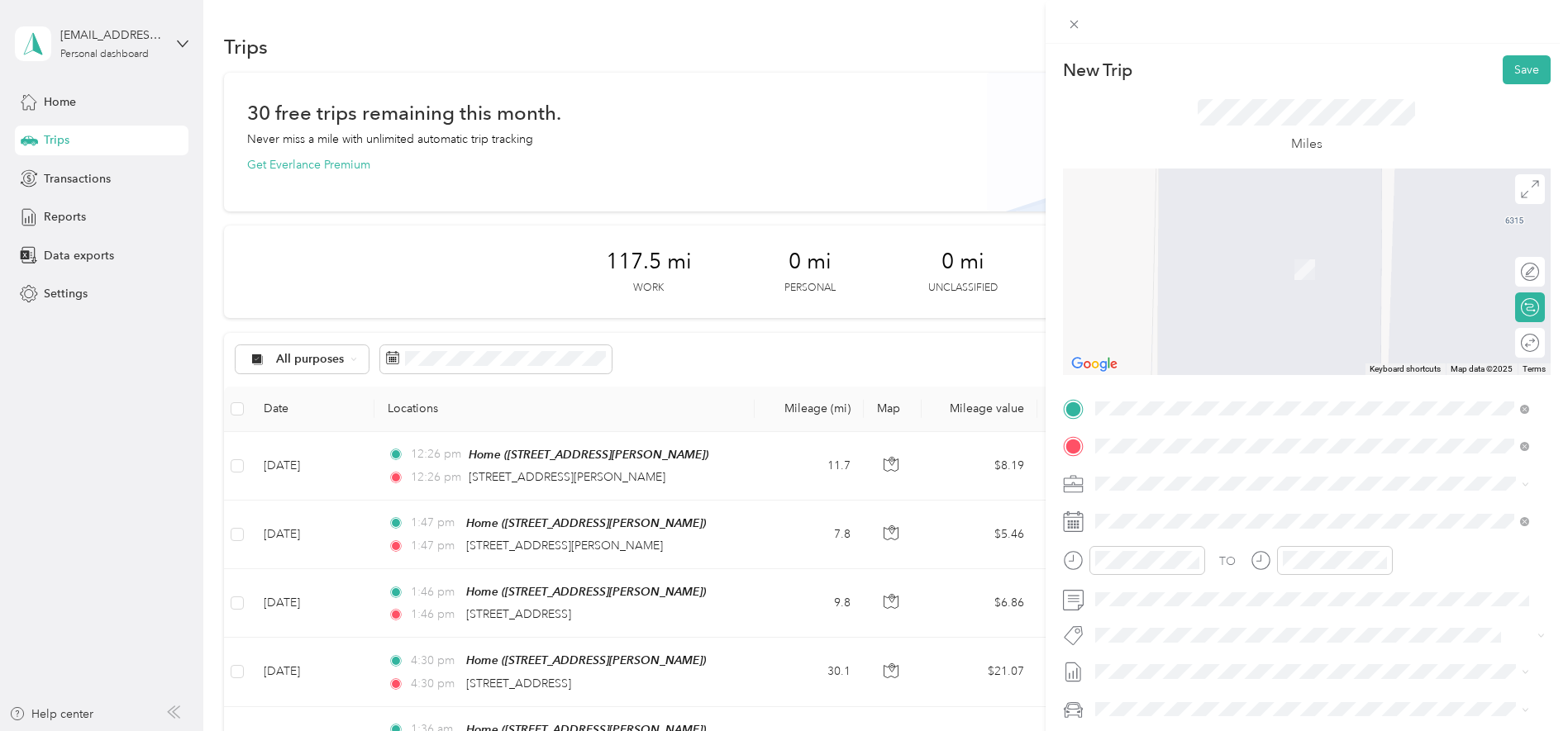
click at [1233, 509] on span "[STREET_ADDRESS][US_STATE][US_STATE]" at bounding box center [1239, 506] width 225 height 15
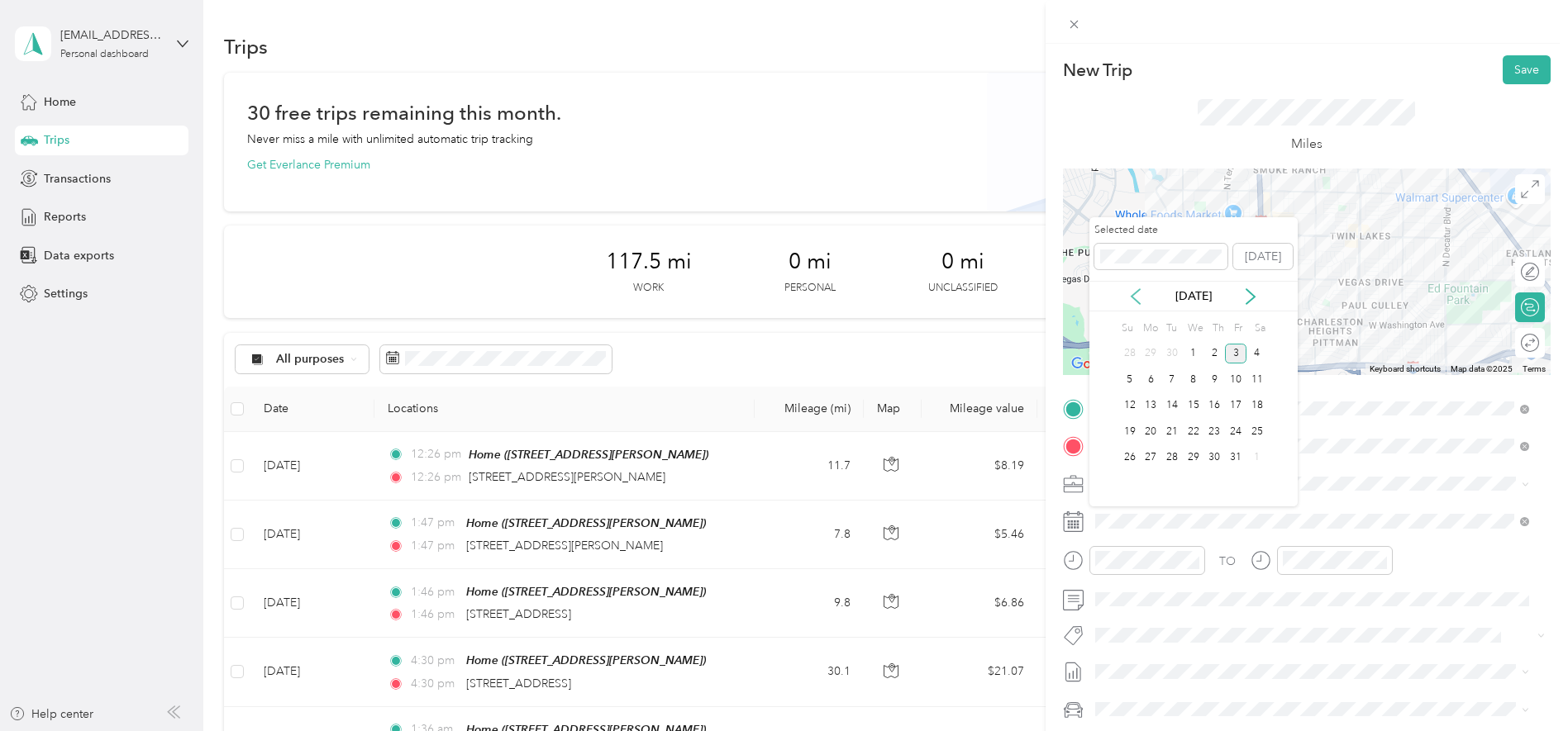
click at [1142, 301] on icon at bounding box center [1135, 296] width 17 height 17
click at [1173, 405] on div "16" at bounding box center [1172, 406] width 21 height 20
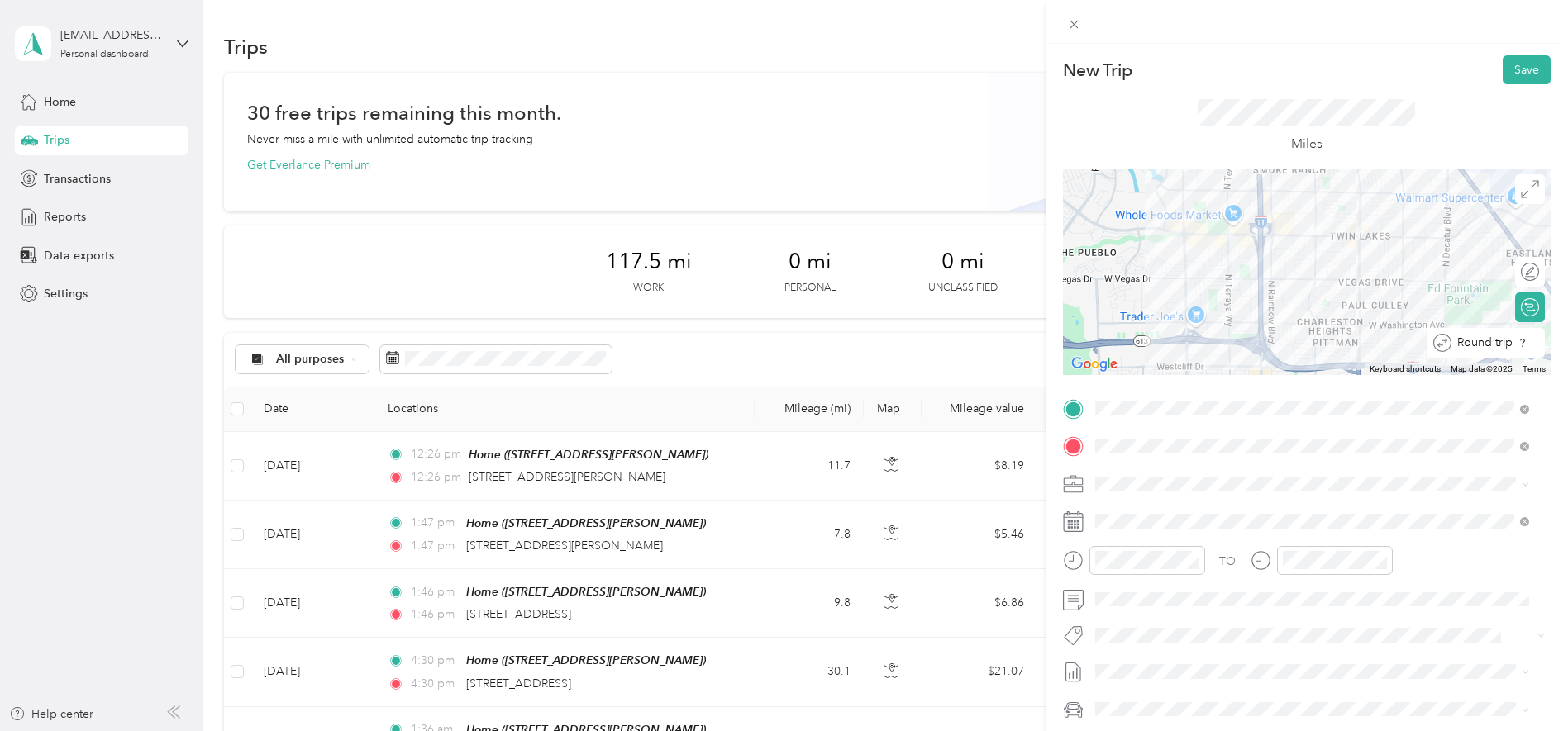
click at [1514, 343] on div "Round trip" at bounding box center [1486, 343] width 117 height 30
click at [1514, 343] on div at bounding box center [1521, 344] width 34 height 18
click at [1516, 77] on button "Save" at bounding box center [1527, 69] width 48 height 29
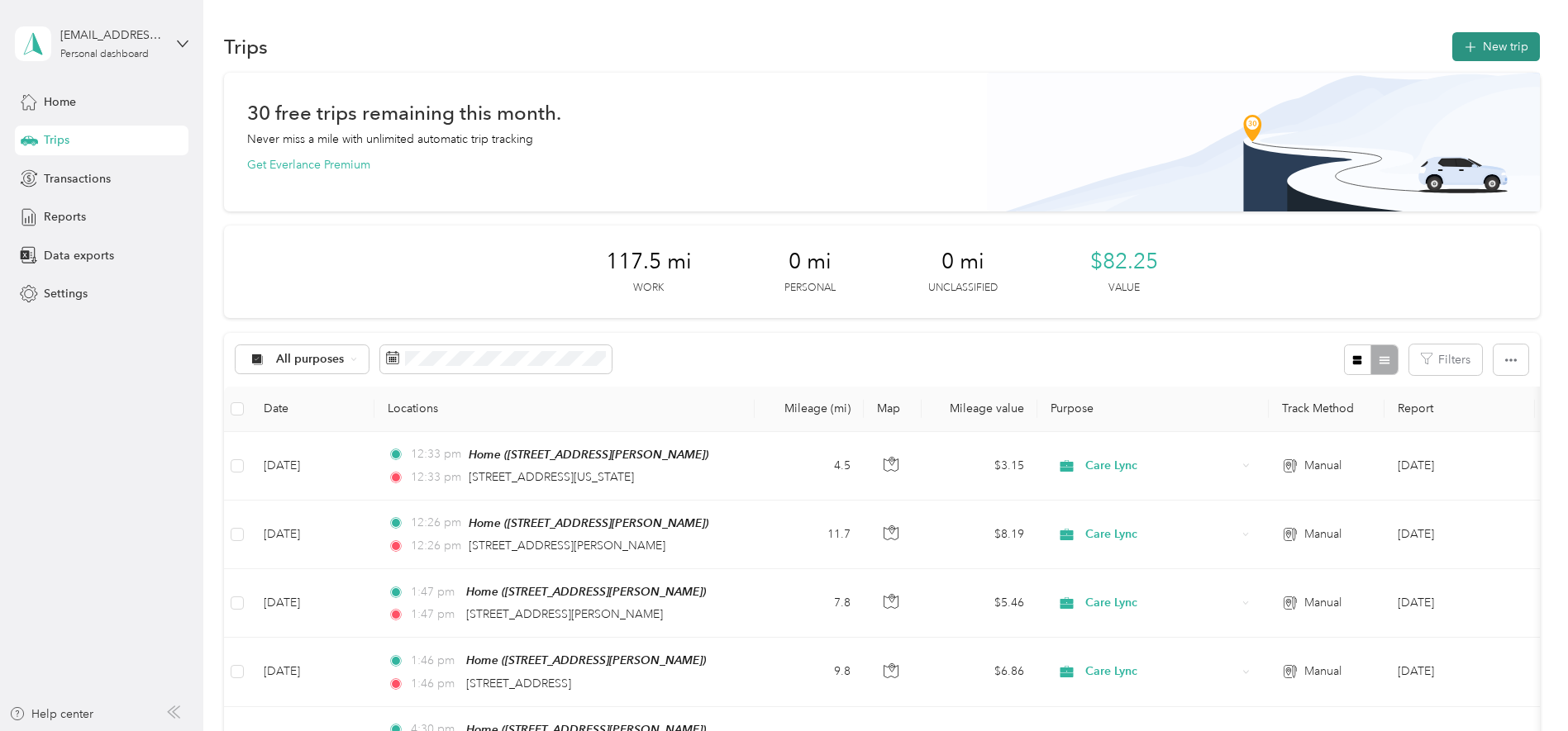
click at [1483, 49] on button "New trip" at bounding box center [1497, 47] width 88 height 29
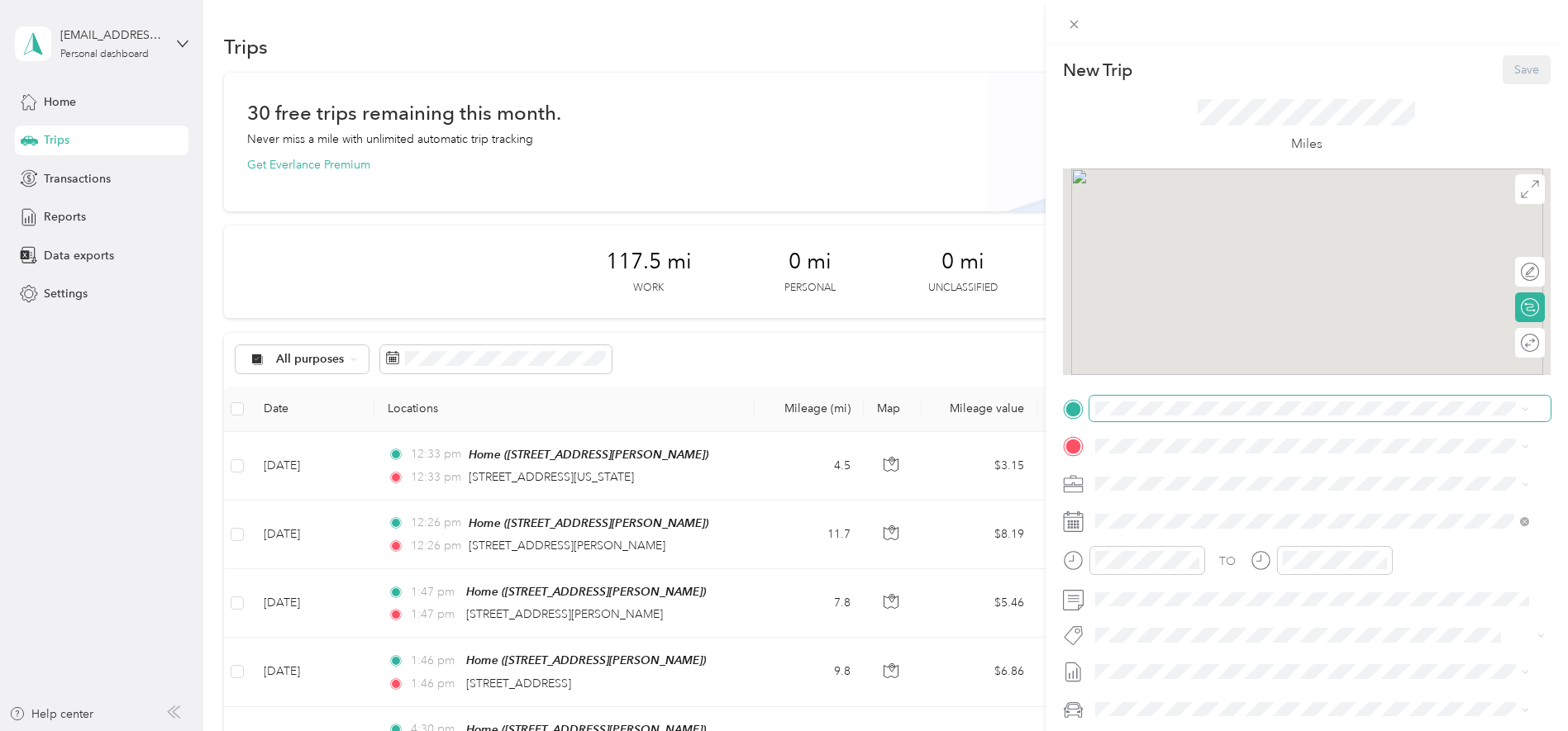
click at [1141, 419] on span at bounding box center [1320, 409] width 461 height 26
click at [1148, 493] on span "[STREET_ADDRESS][PERSON_NAME]" at bounding box center [1225, 493] width 197 height 14
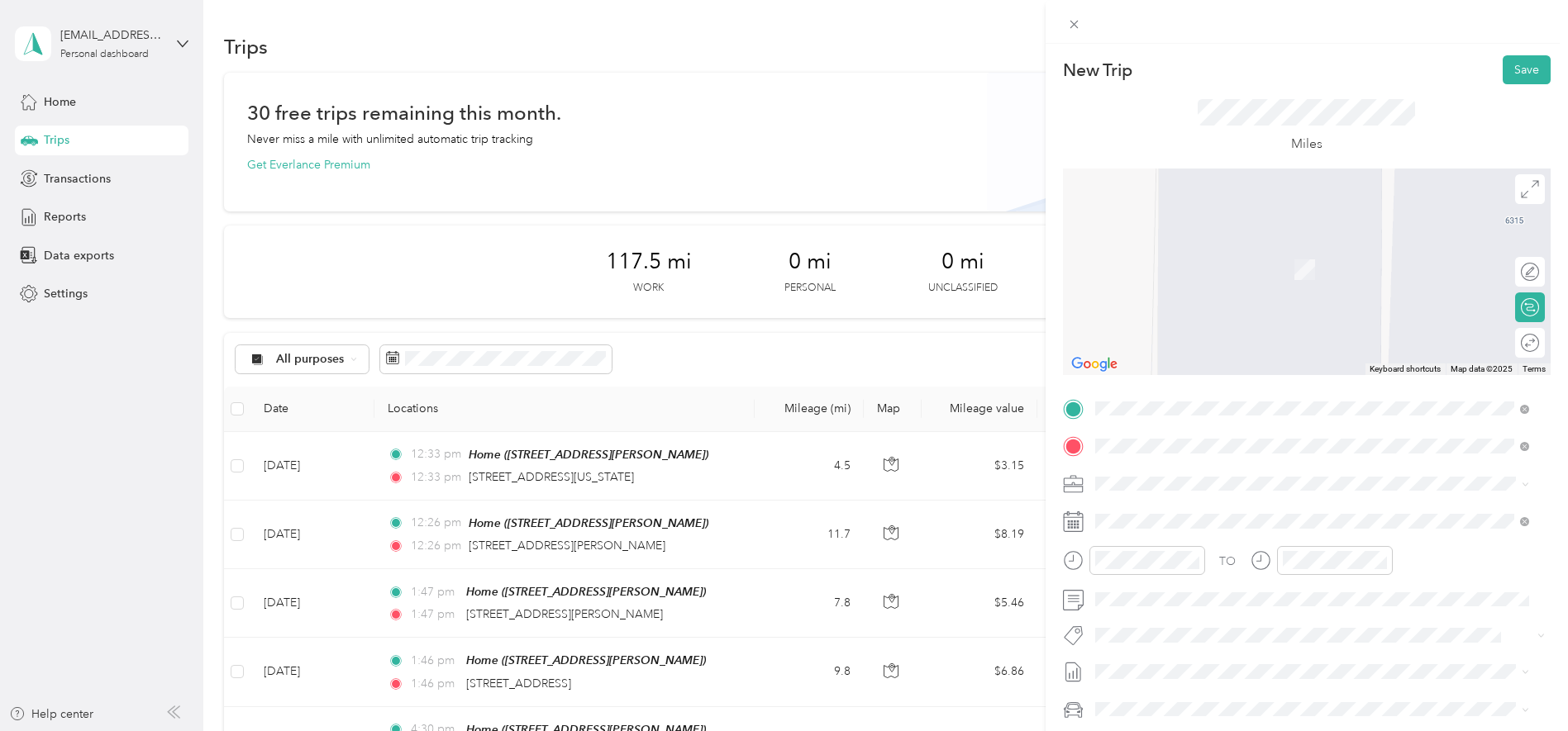
click at [1418, 503] on div "[GEOGRAPHIC_DATA][US_STATE], [GEOGRAPHIC_DATA]" at bounding box center [1312, 507] width 422 height 22
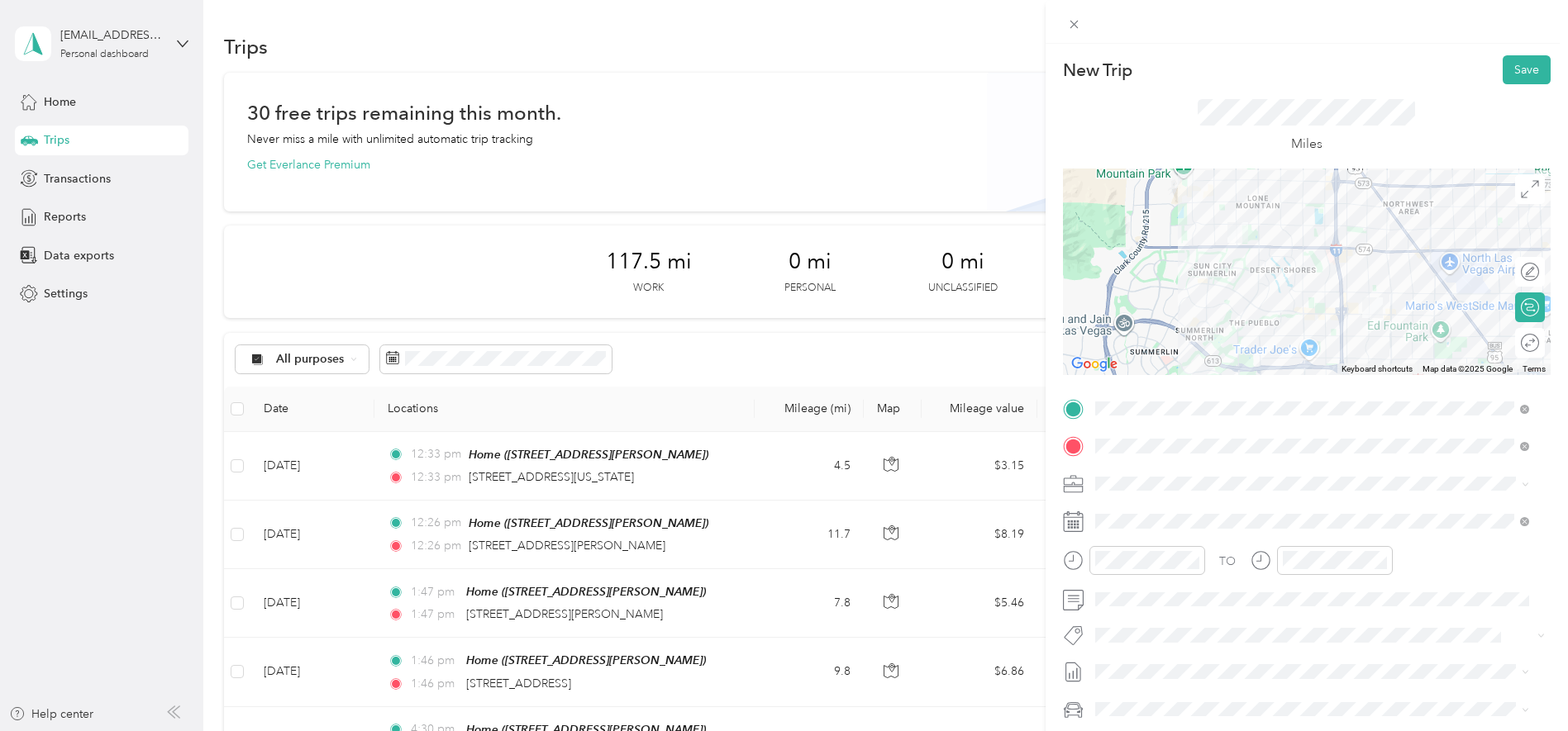
click at [1539, 347] on div "Round trip" at bounding box center [1539, 344] width 0 height 18
click at [1511, 341] on div at bounding box center [1521, 344] width 34 height 18
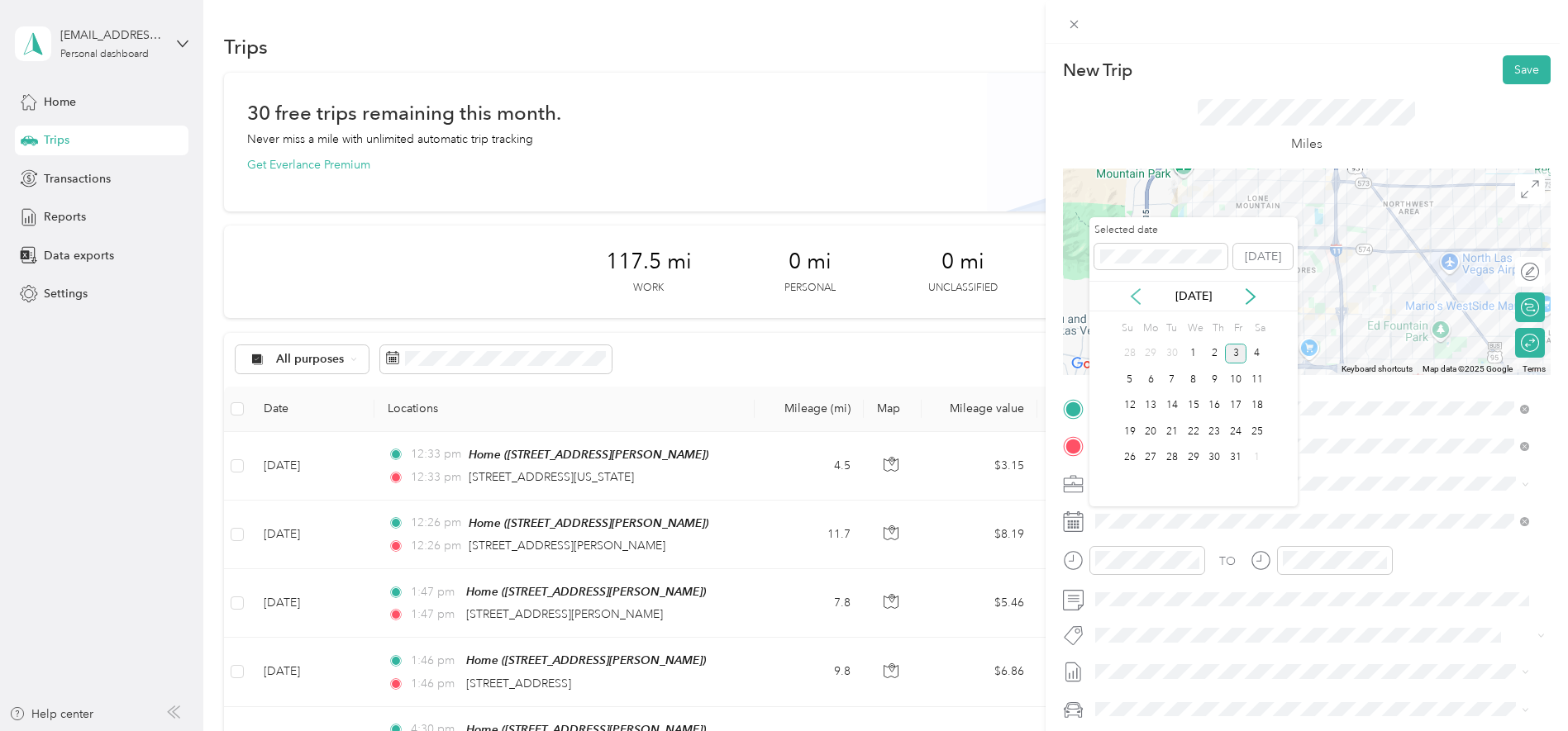
click at [1135, 299] on icon at bounding box center [1135, 296] width 8 height 15
click at [1198, 428] on div "24" at bounding box center [1193, 431] width 21 height 20
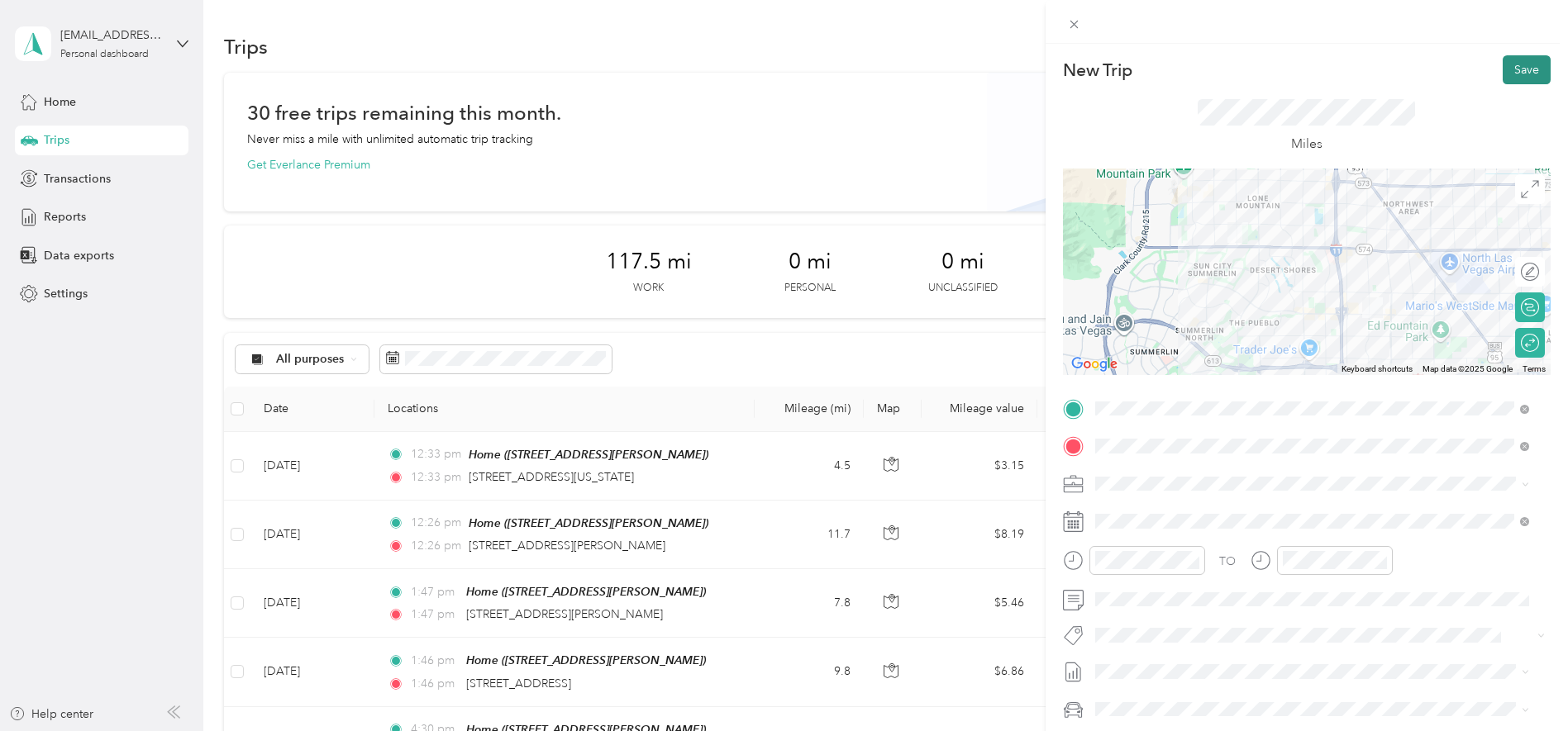
click at [1517, 78] on button "Save" at bounding box center [1527, 69] width 48 height 29
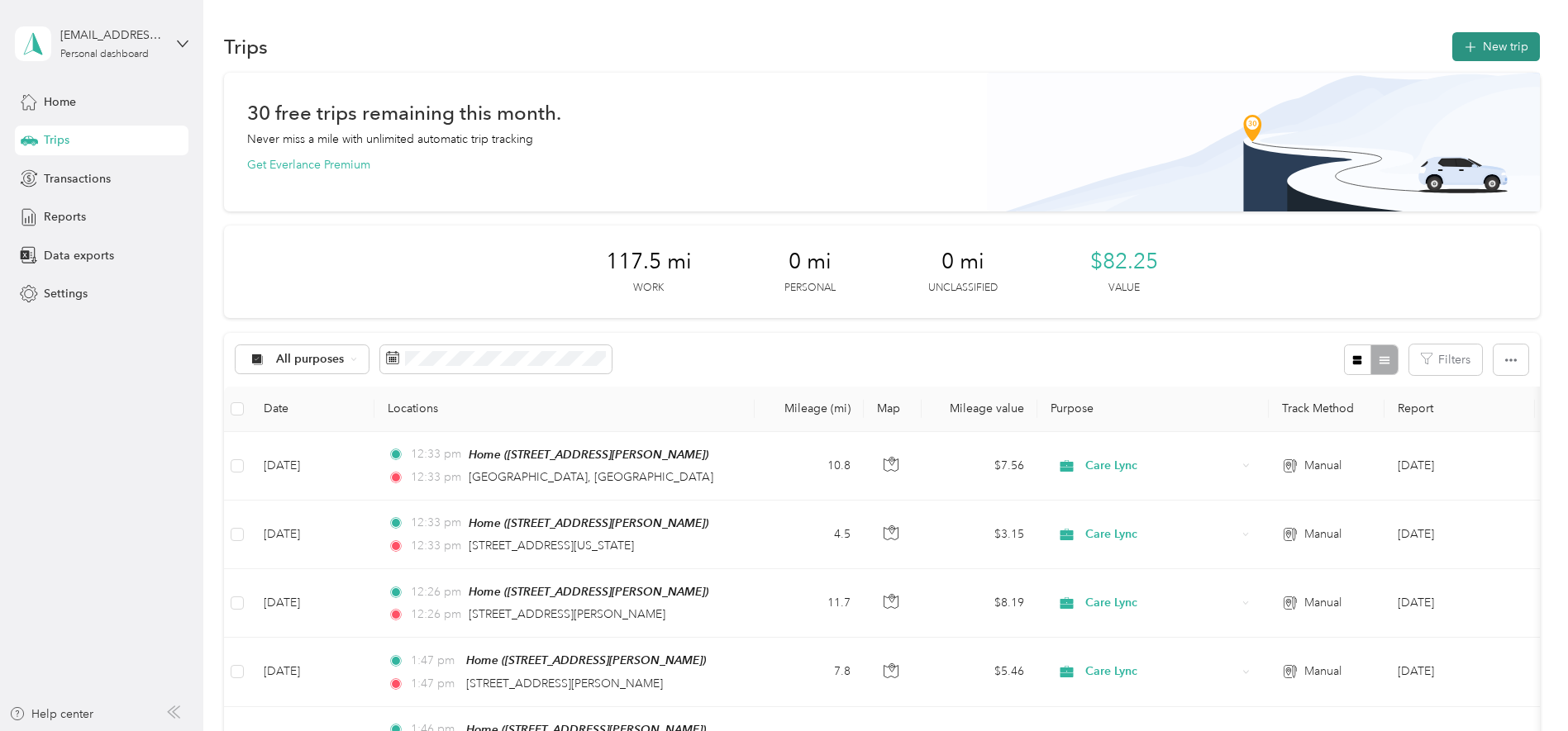
click at [1472, 60] on button "New trip" at bounding box center [1497, 47] width 88 height 29
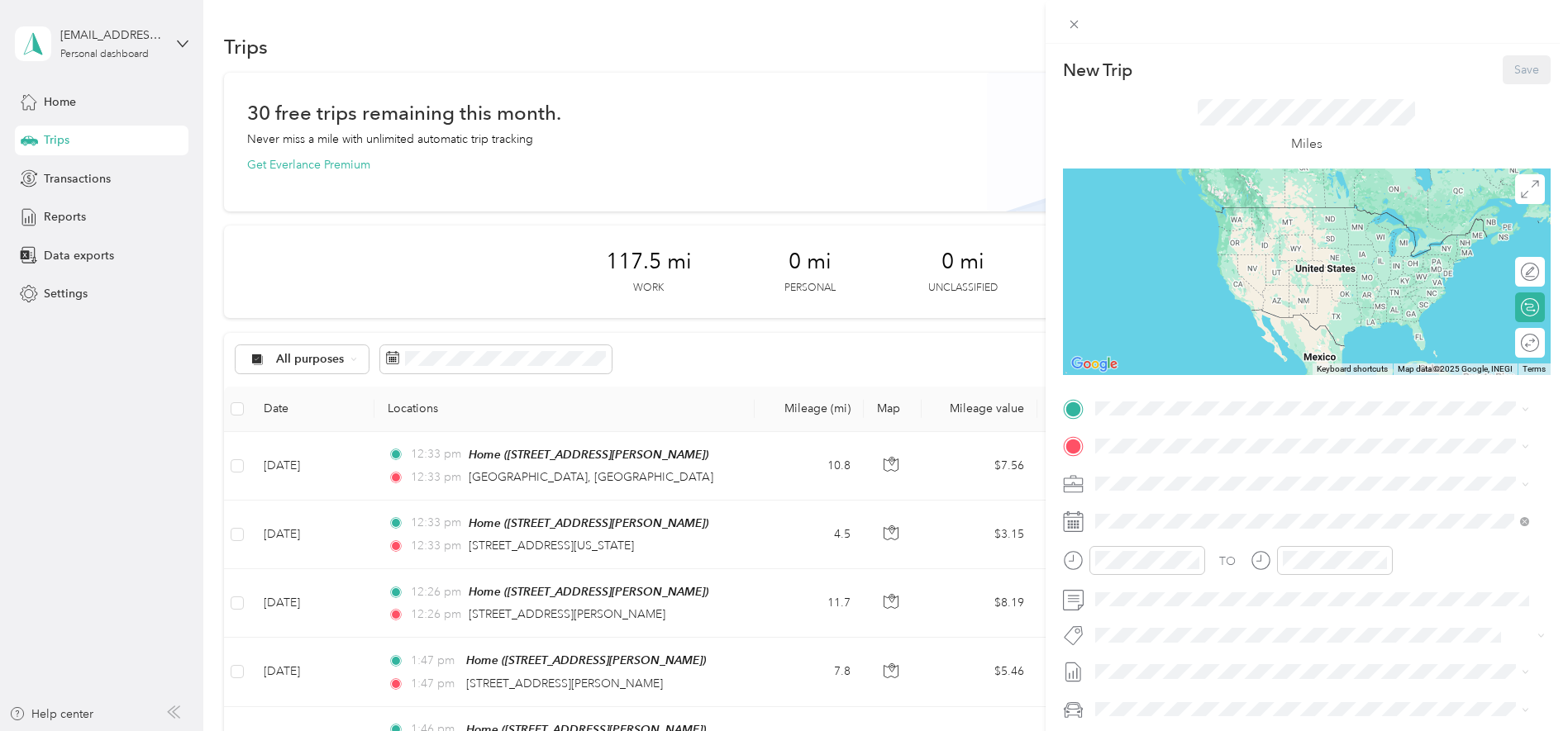
click at [1235, 490] on span "[STREET_ADDRESS][PERSON_NAME]" at bounding box center [1225, 488] width 197 height 14
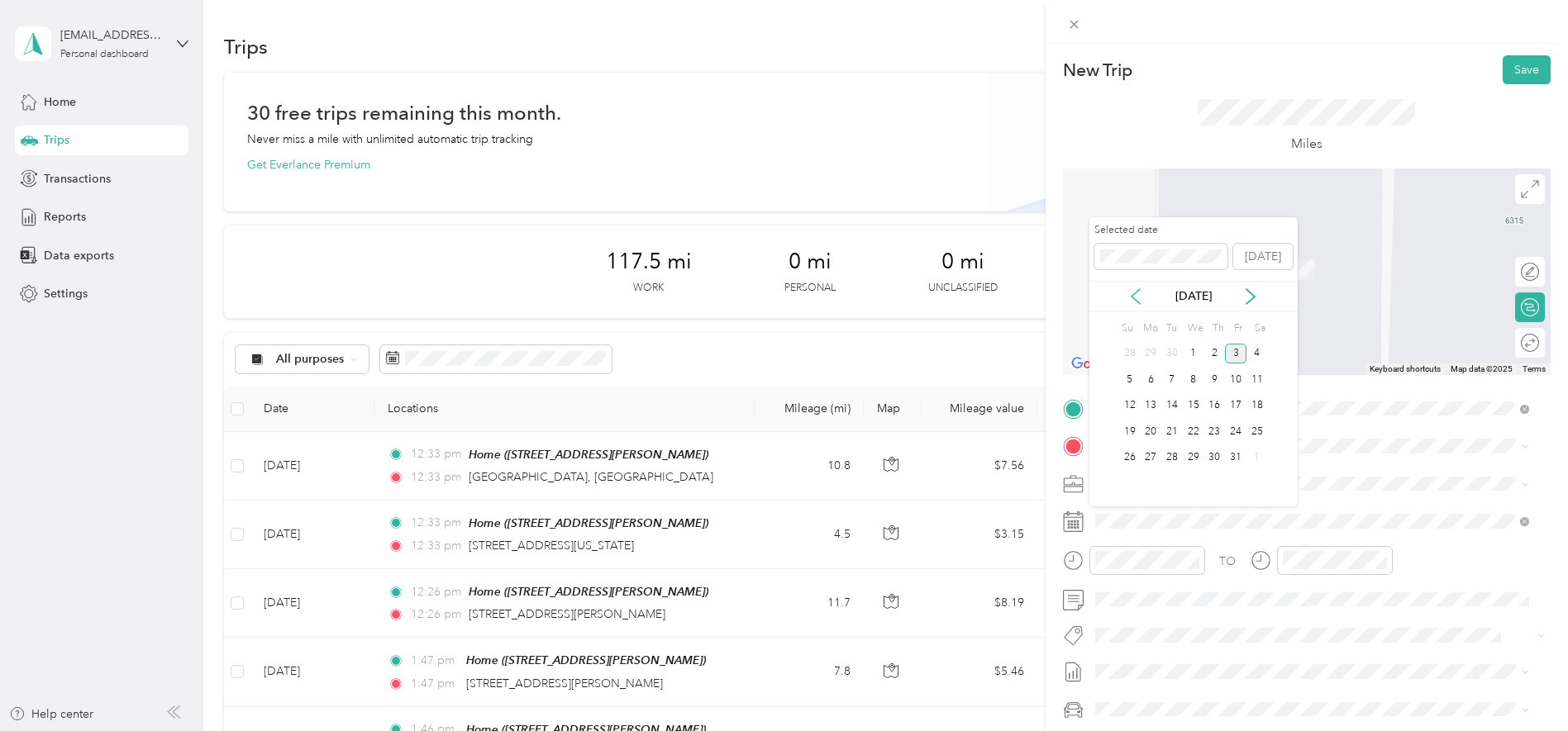
click at [1141, 289] on icon at bounding box center [1135, 296] width 17 height 17
click at [1217, 437] on div "25" at bounding box center [1215, 431] width 21 height 20
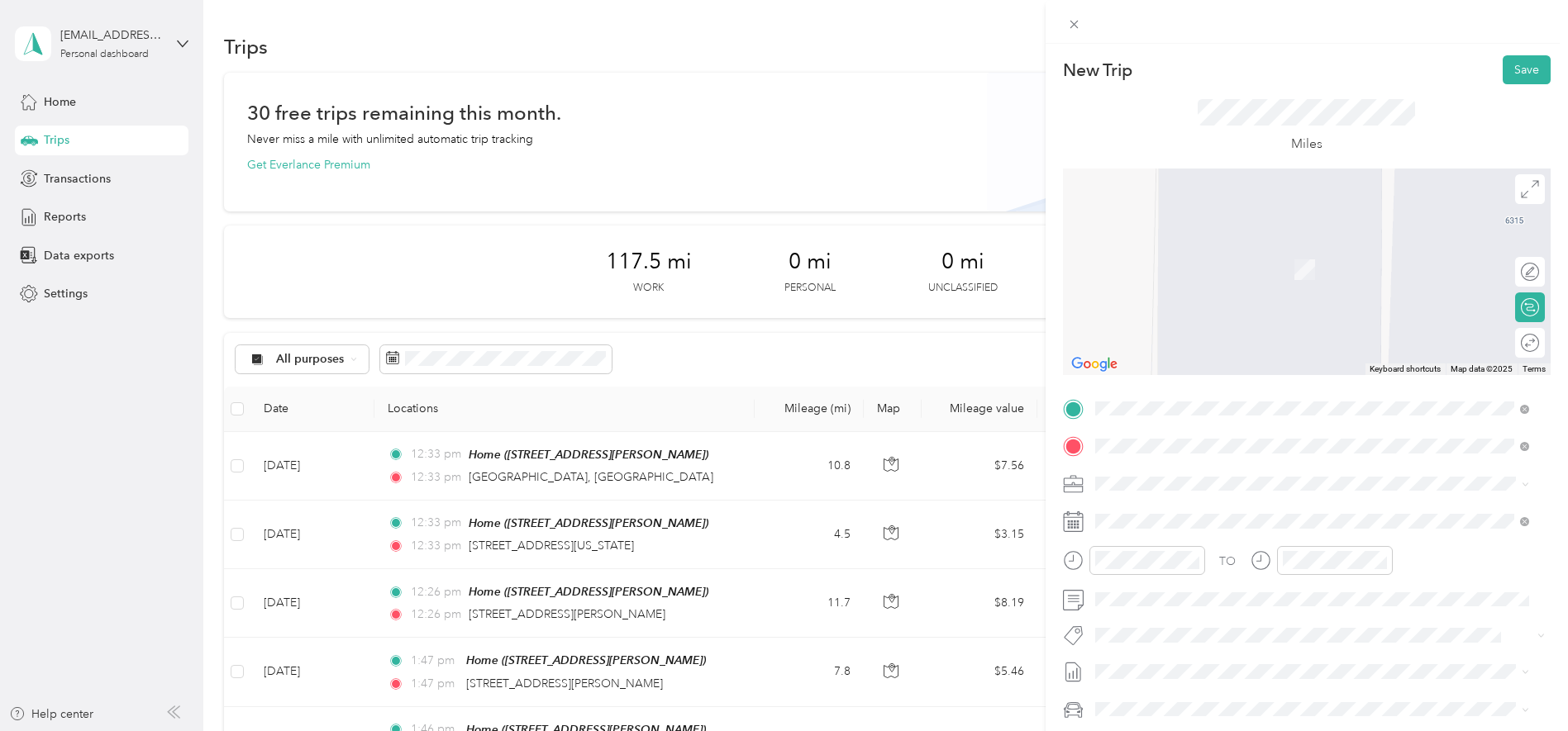
click at [1193, 508] on span "[STREET_ADDRESS][US_STATE]" at bounding box center [1209, 506] width 165 height 15
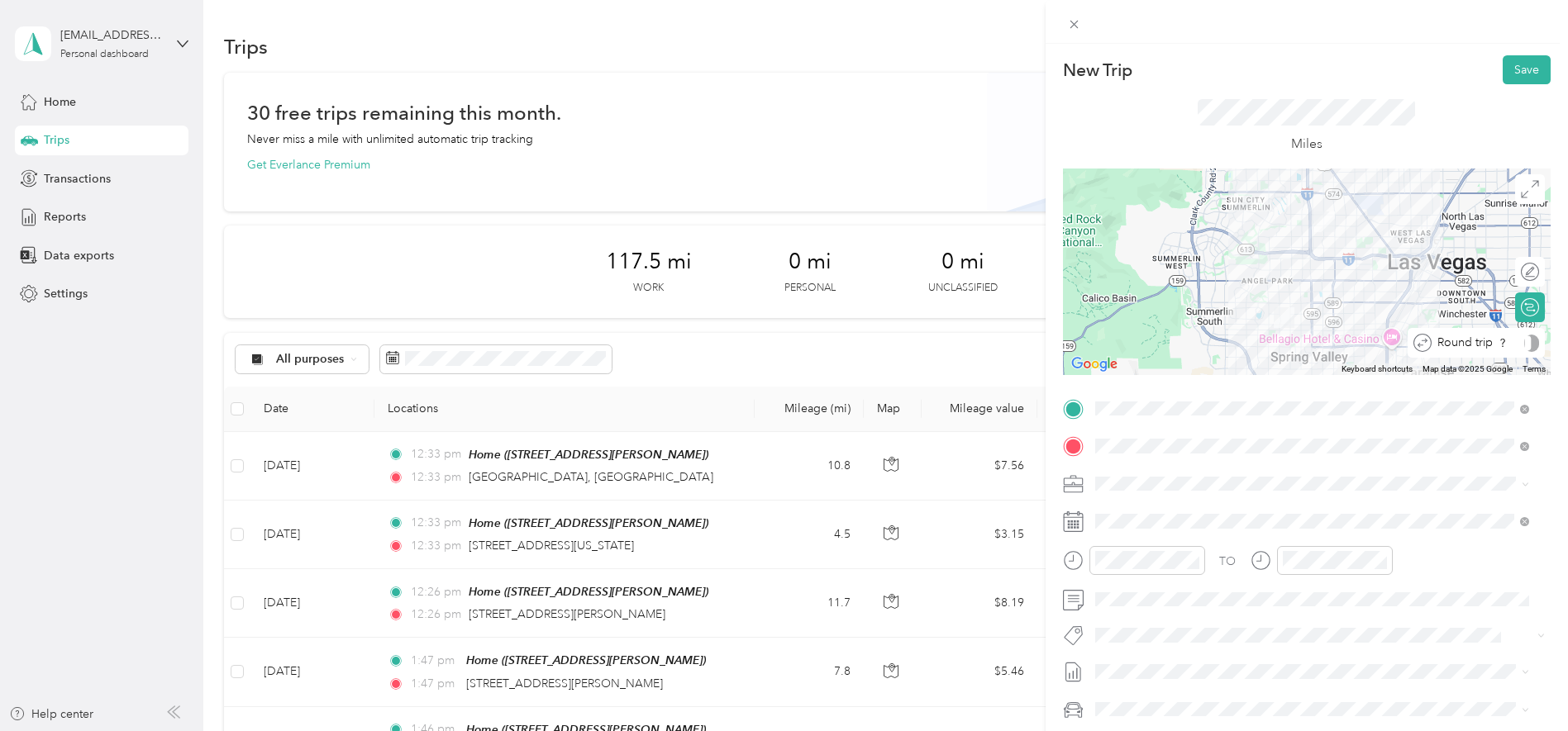
click at [1527, 344] on div "Round trip" at bounding box center [1476, 343] width 137 height 30
click at [1506, 348] on div at bounding box center [1513, 342] width 15 height 15
click at [1503, 81] on button "Save" at bounding box center [1527, 69] width 48 height 29
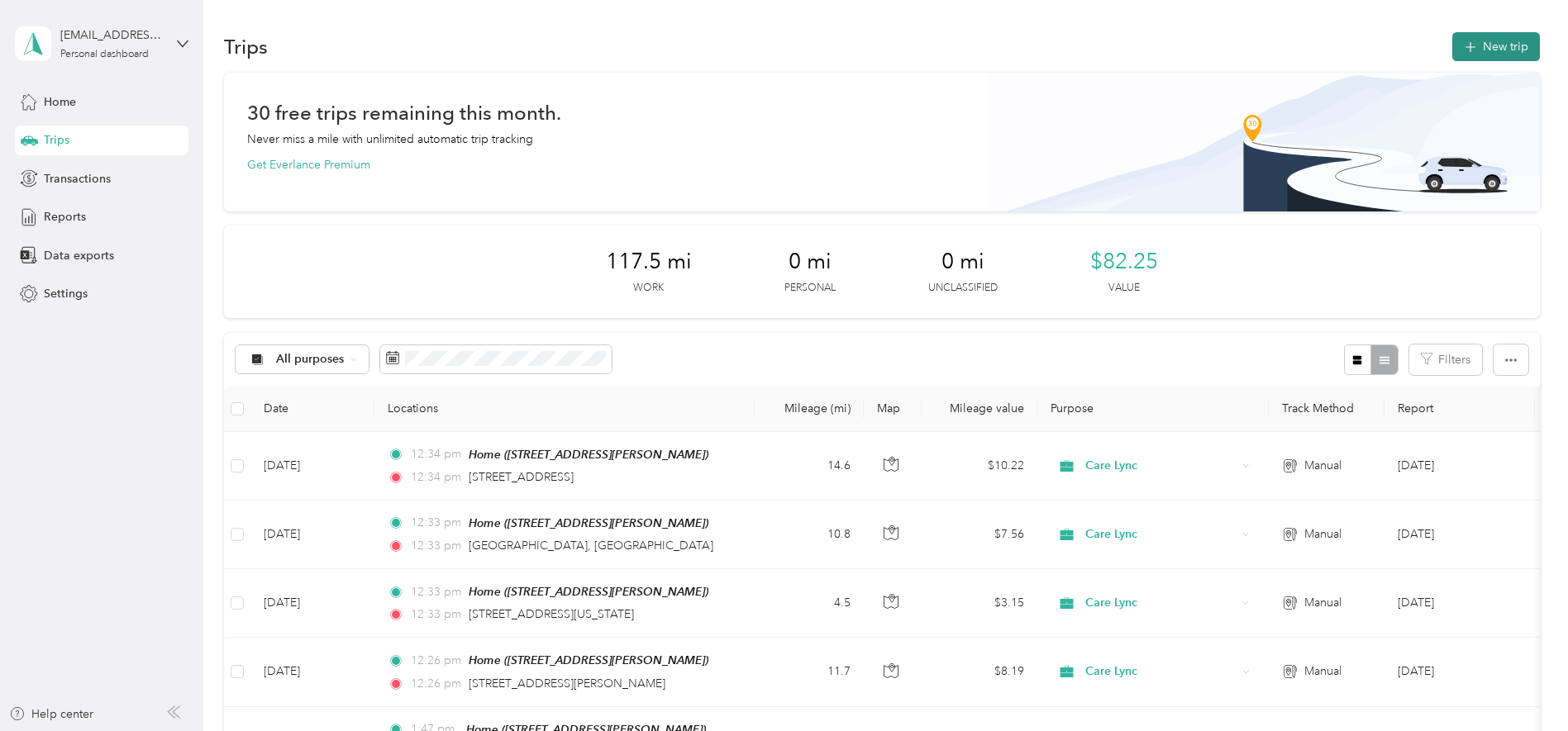
click at [1469, 39] on button "New trip" at bounding box center [1497, 47] width 88 height 29
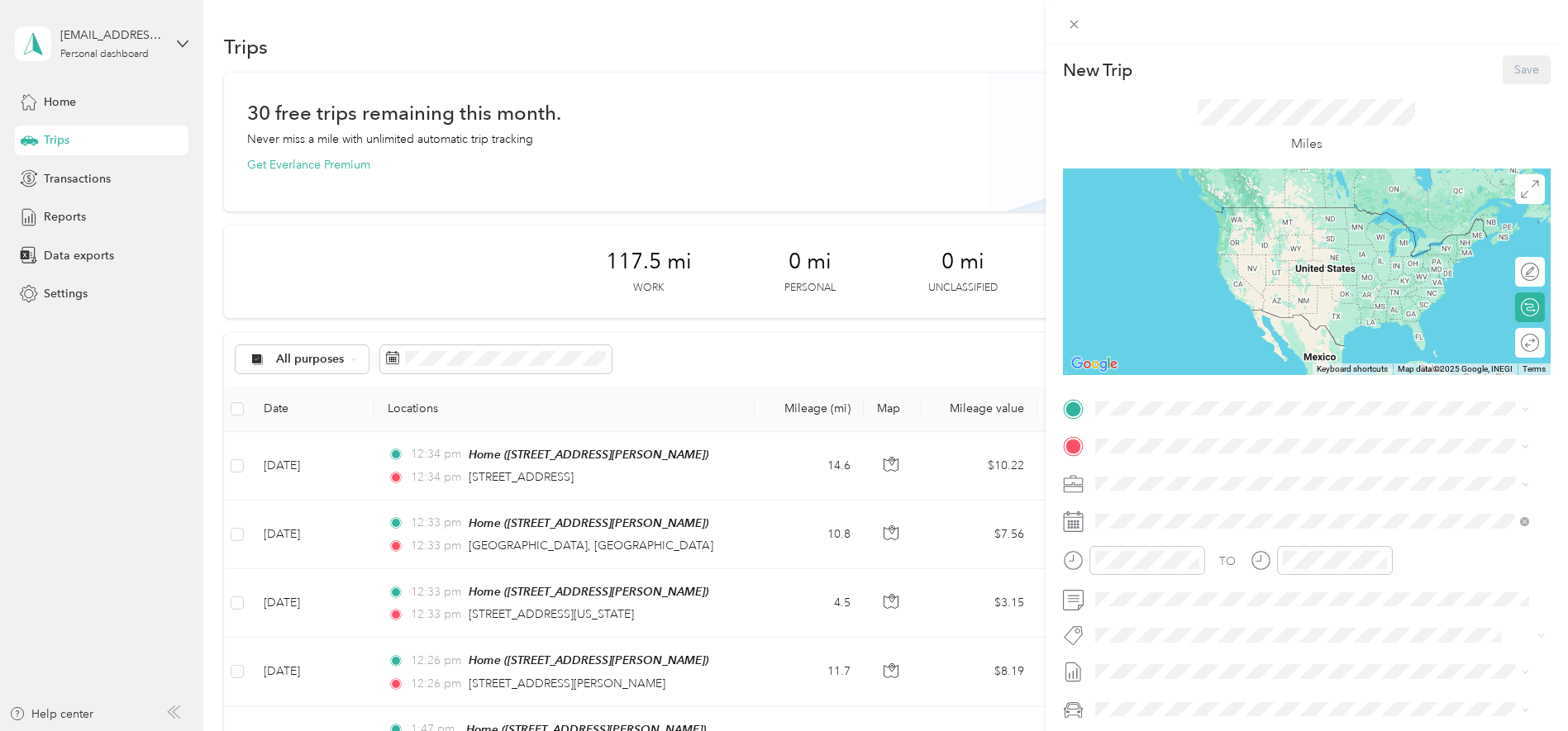
click at [1226, 495] on div "Home [STREET_ADDRESS][PERSON_NAME]" at bounding box center [1225, 483] width 197 height 34
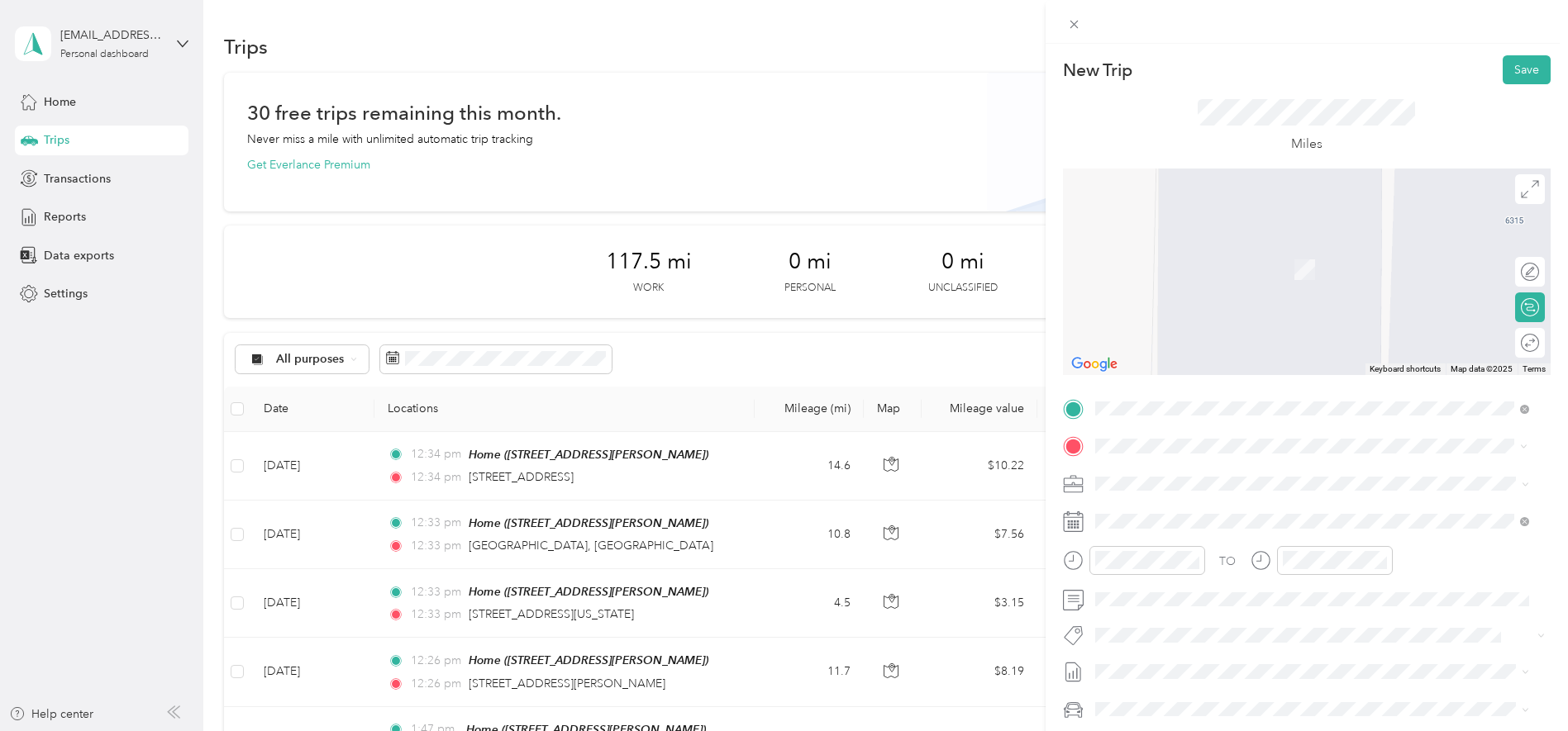
click at [1187, 502] on span "[STREET_ADDRESS][US_STATE]" at bounding box center [1209, 506] width 165 height 15
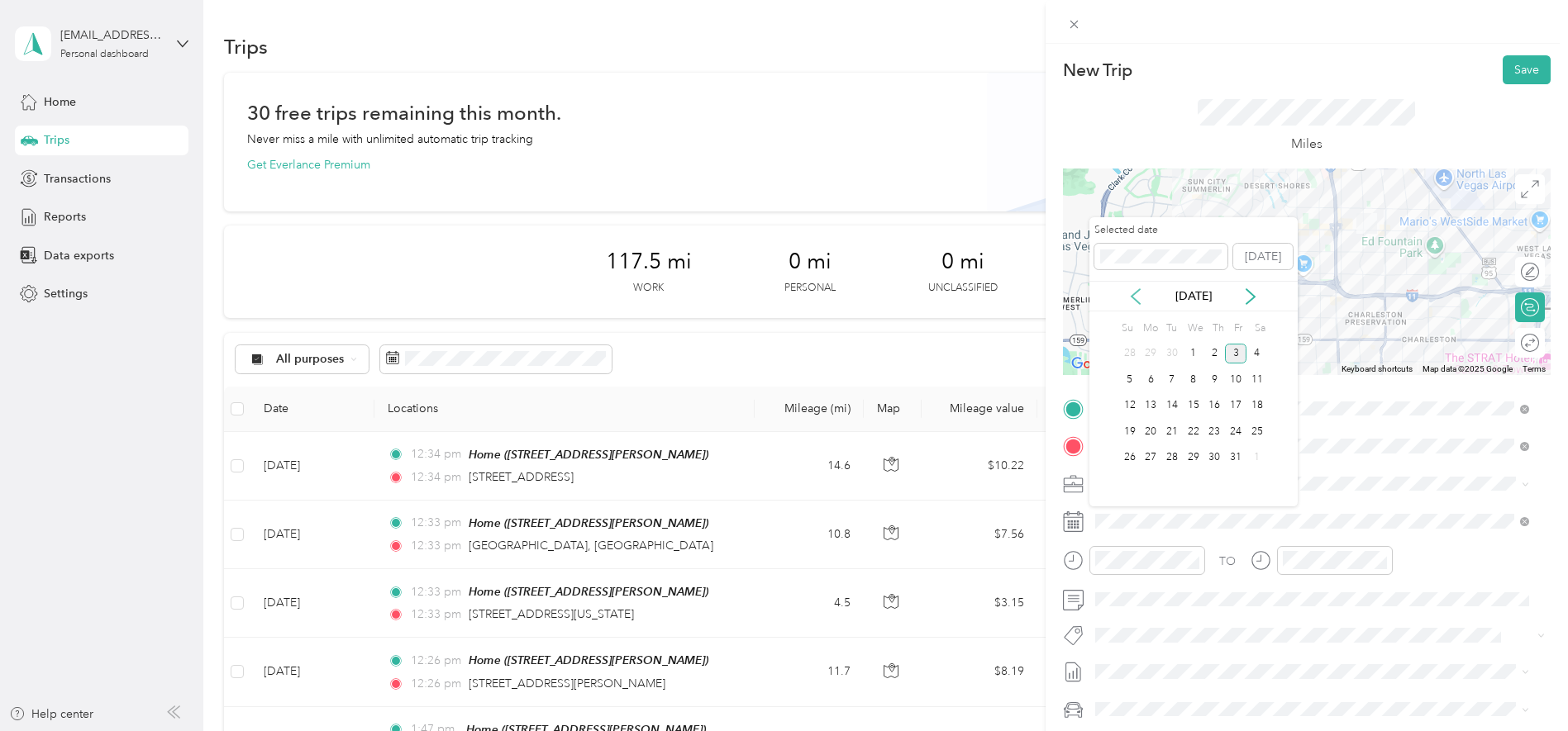
click at [1131, 289] on icon at bounding box center [1135, 296] width 17 height 17
click at [1155, 459] on div "29" at bounding box center [1151, 457] width 21 height 20
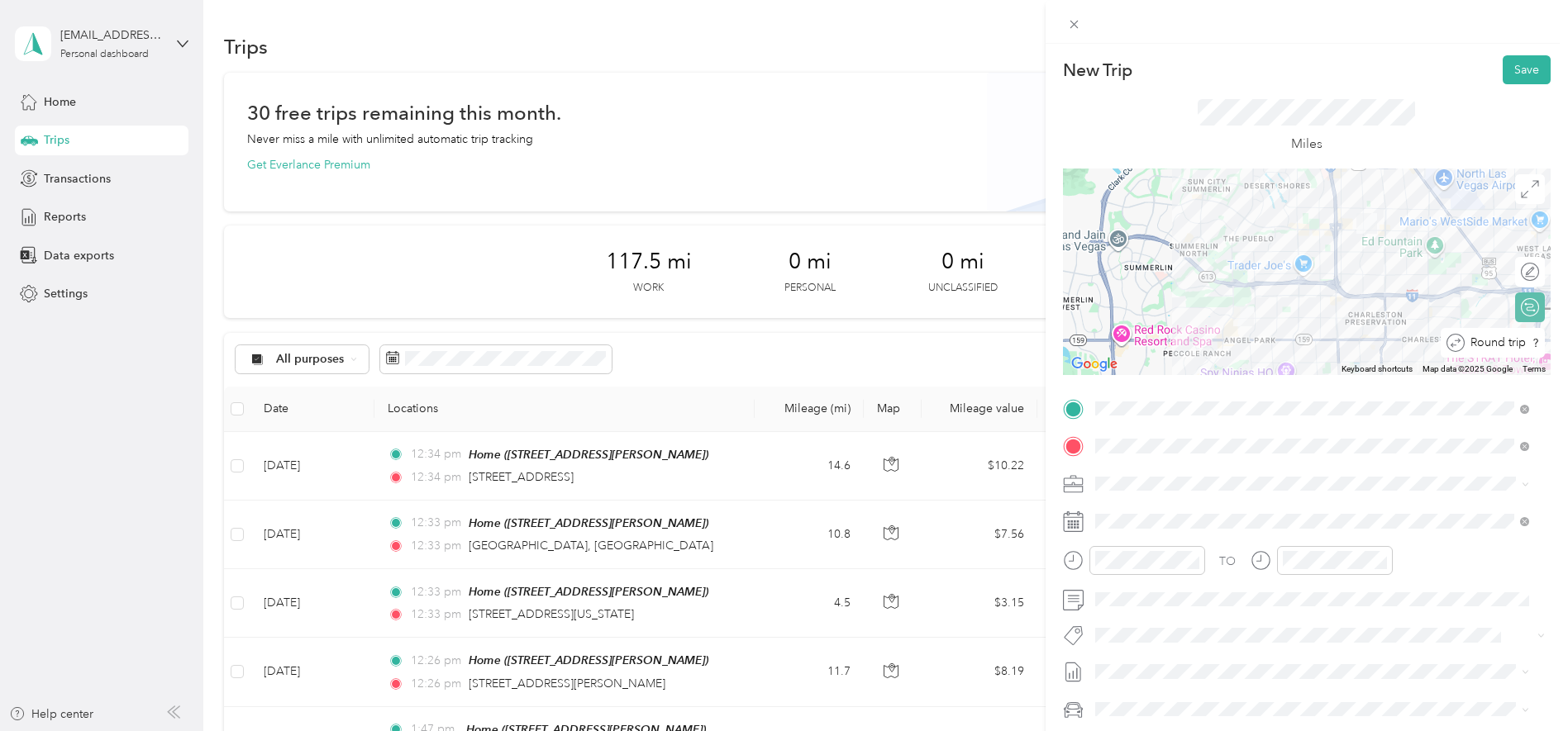
click at [1509, 345] on div "Round trip" at bounding box center [1502, 344] width 75 height 18
click at [1506, 344] on div at bounding box center [1521, 344] width 34 height 18
click at [1509, 62] on button "Save" at bounding box center [1527, 69] width 48 height 29
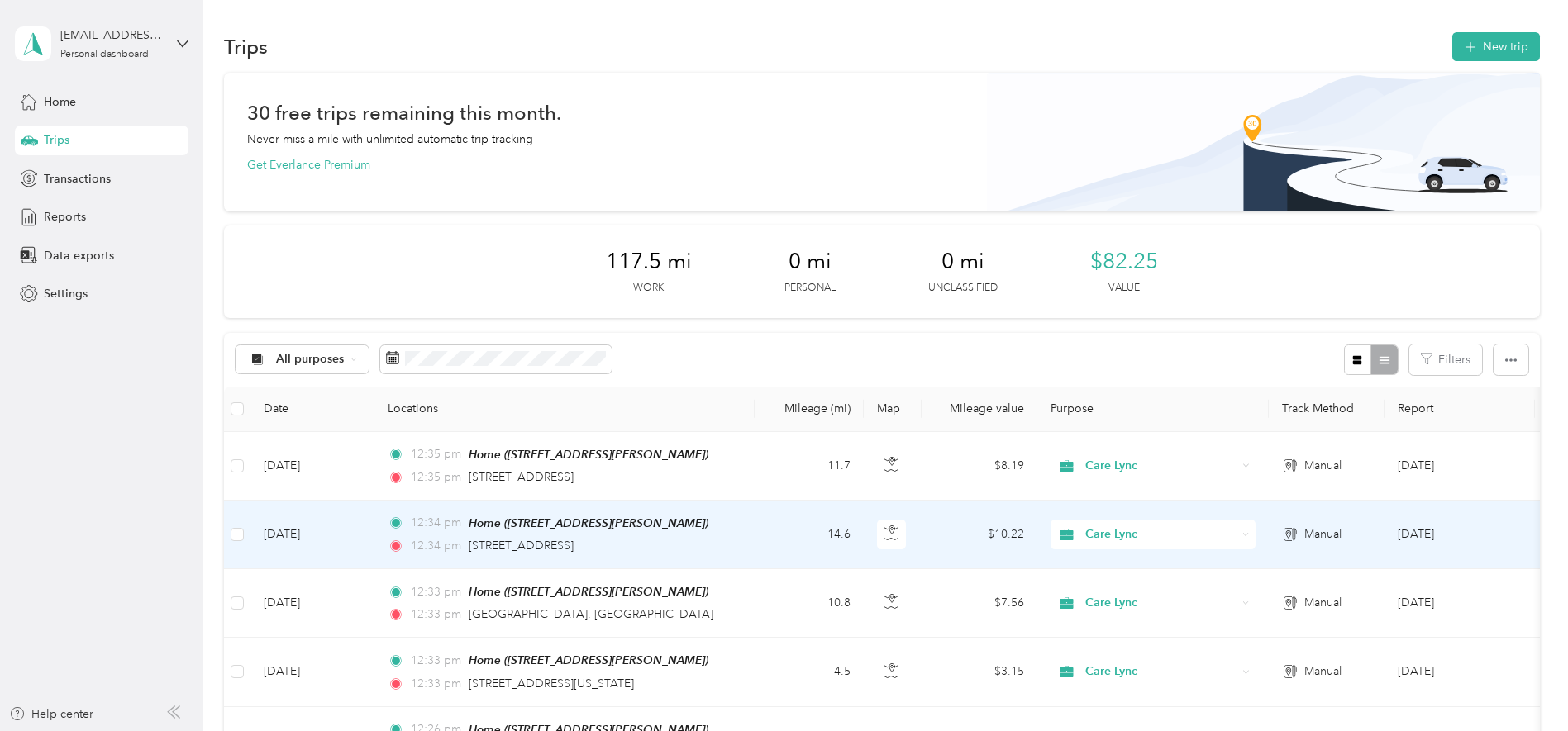
click at [1044, 507] on td "Care Lync" at bounding box center [1153, 535] width 231 height 69
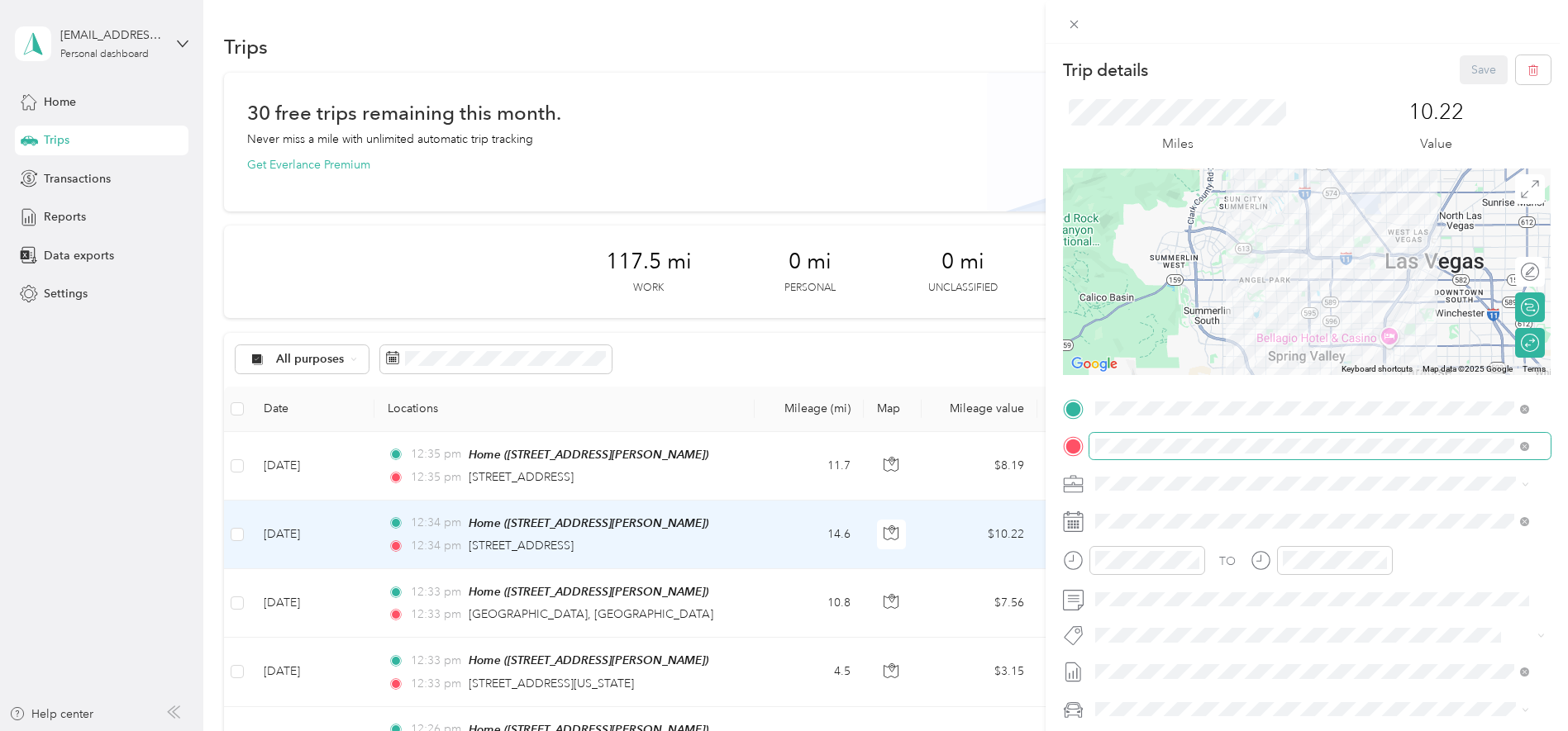
click at [1532, 446] on span at bounding box center [1320, 446] width 461 height 26
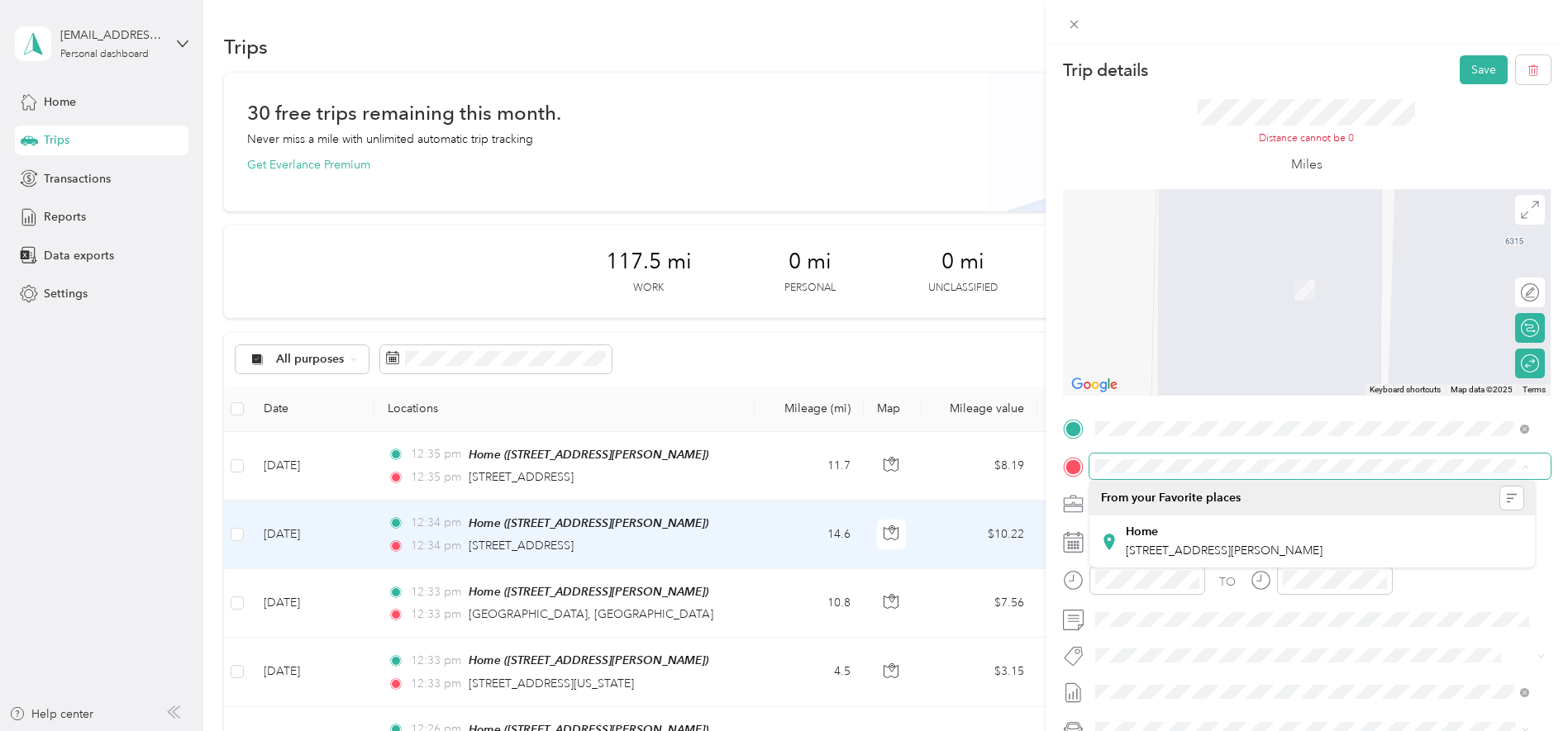
click at [1428, 473] on span at bounding box center [1320, 467] width 461 height 26
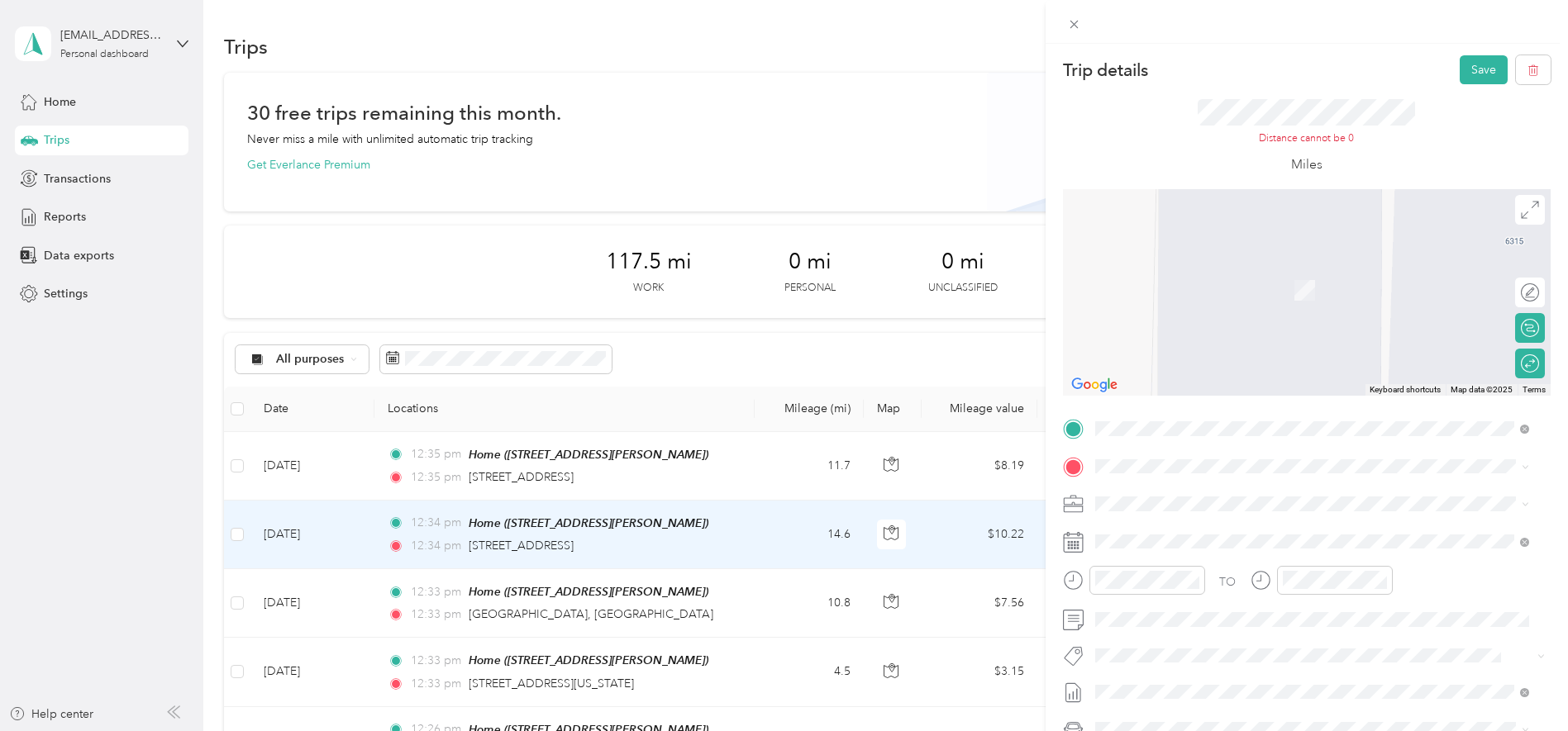
click at [1292, 525] on span "[STREET_ADDRESS][US_STATE]" at bounding box center [1209, 517] width 165 height 15
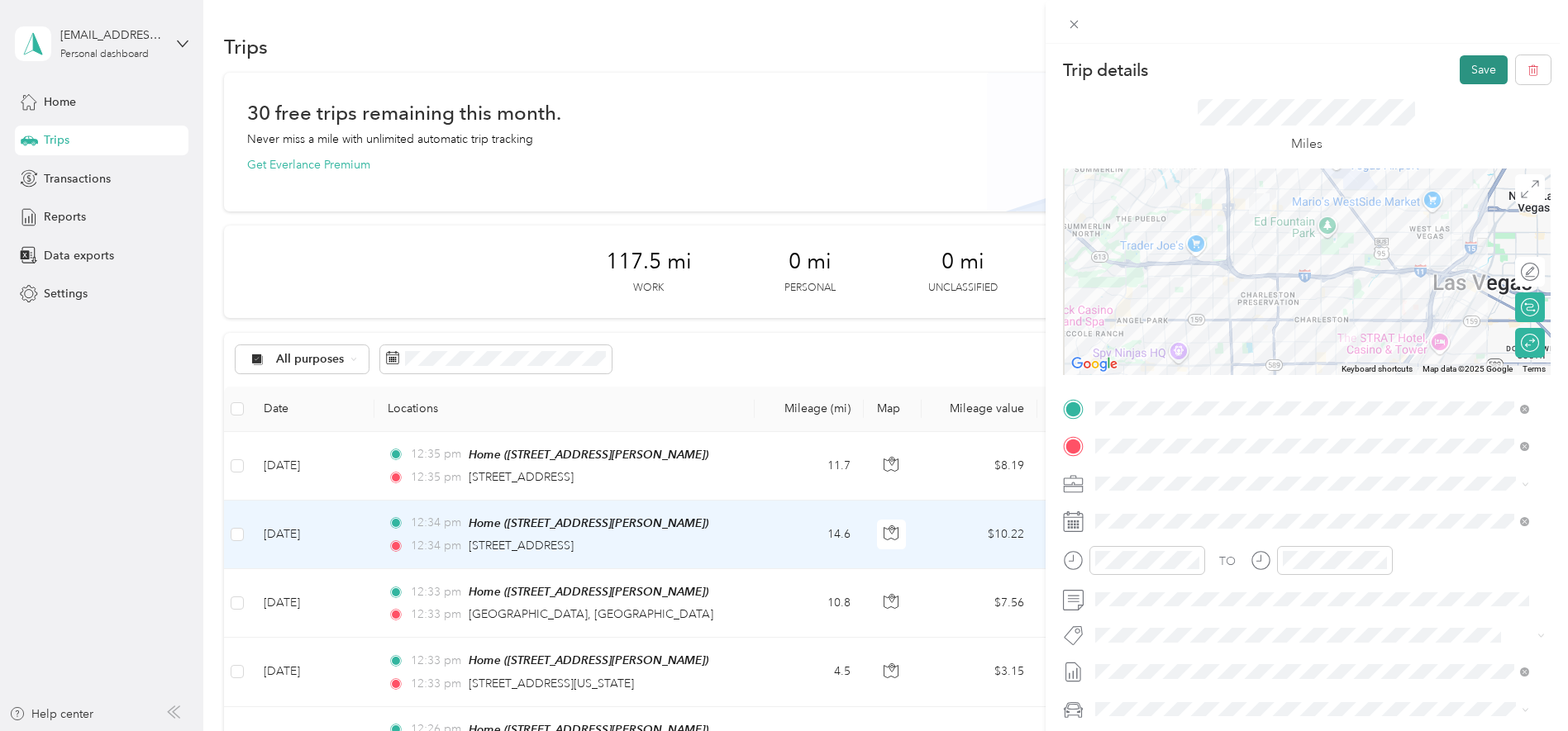
click at [1473, 64] on button "Save" at bounding box center [1484, 69] width 48 height 29
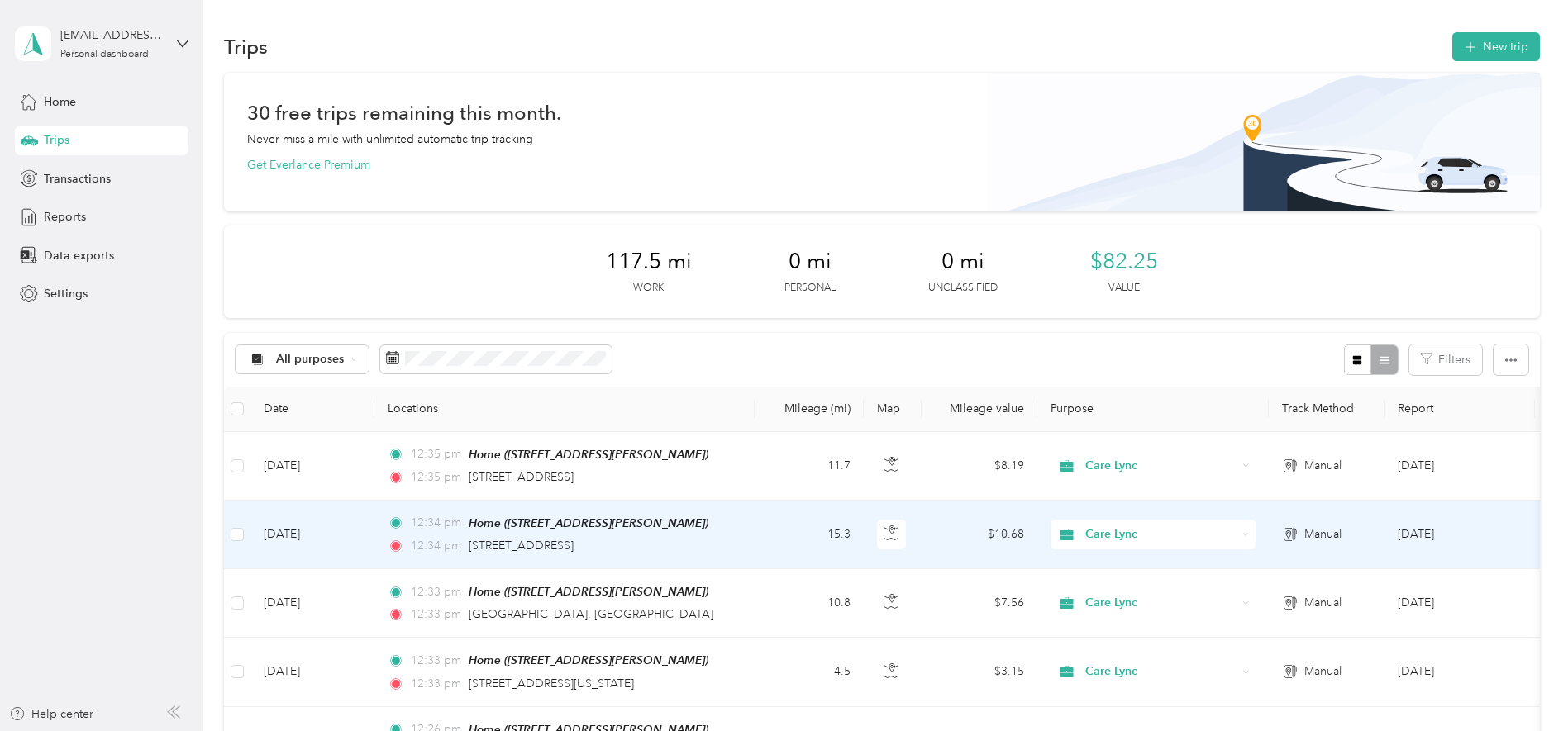
click at [351, 521] on td "[DATE]" at bounding box center [312, 535] width 124 height 69
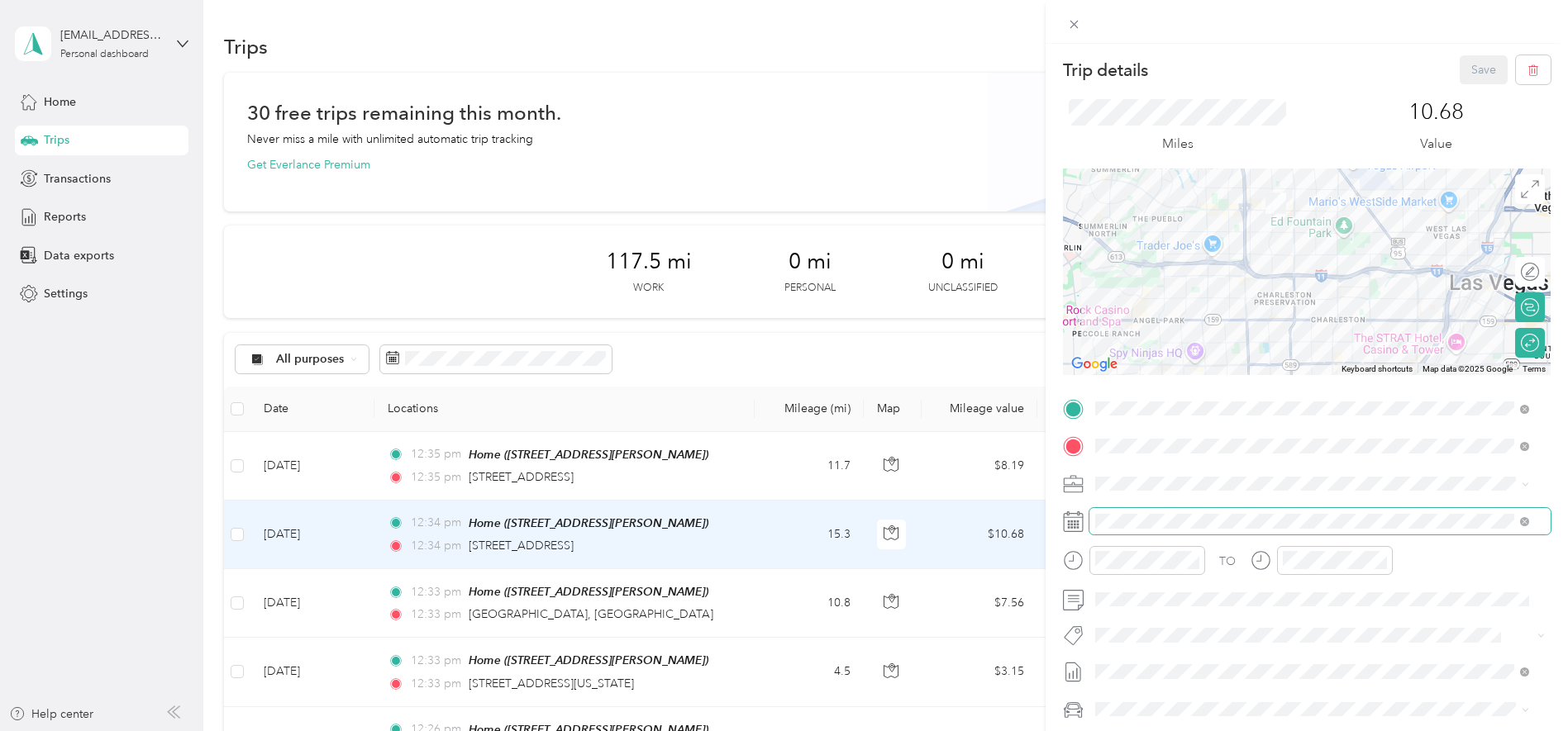
click at [1150, 529] on span at bounding box center [1320, 522] width 461 height 26
click at [1208, 512] on span at bounding box center [1320, 522] width 461 height 26
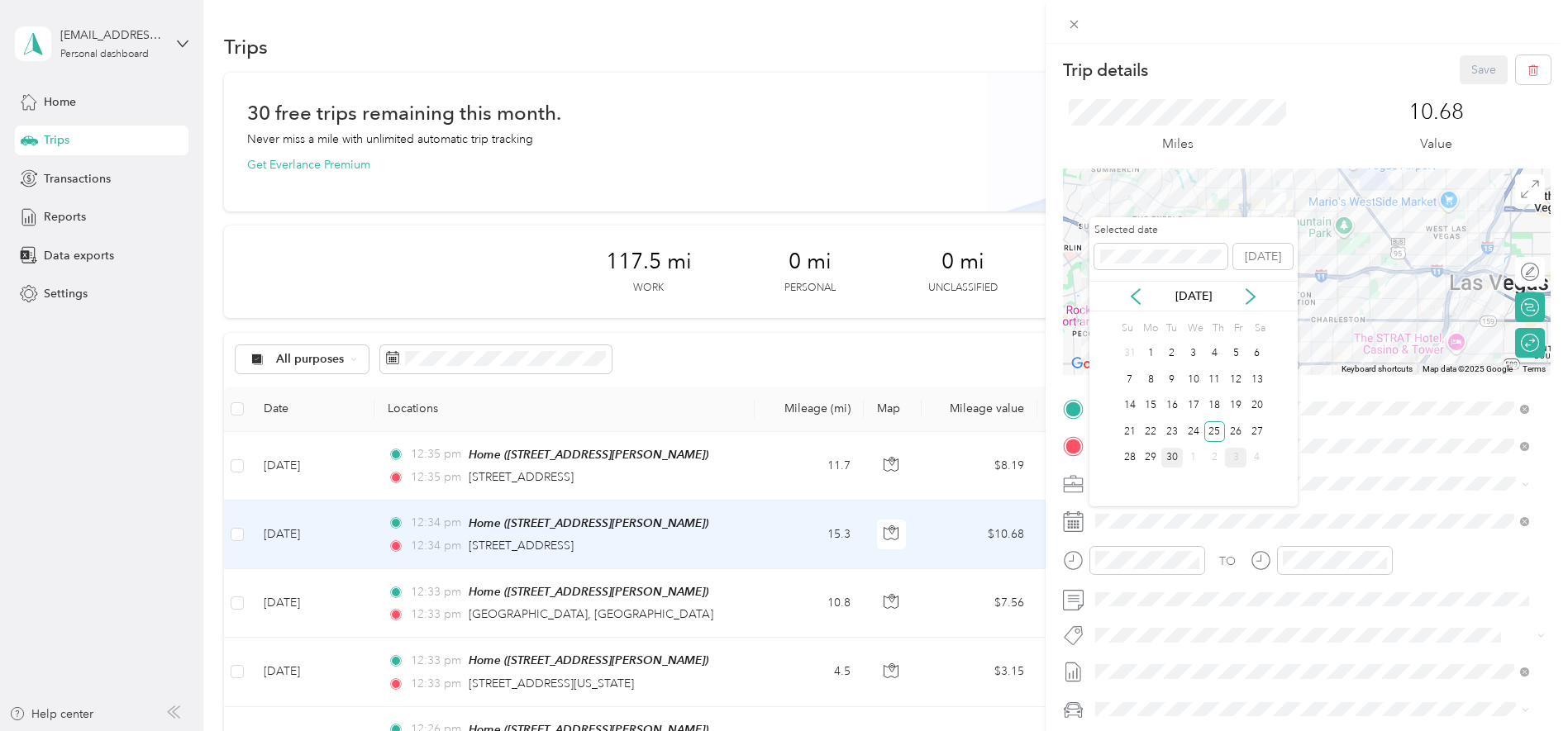
click at [1165, 457] on div "30" at bounding box center [1172, 457] width 21 height 20
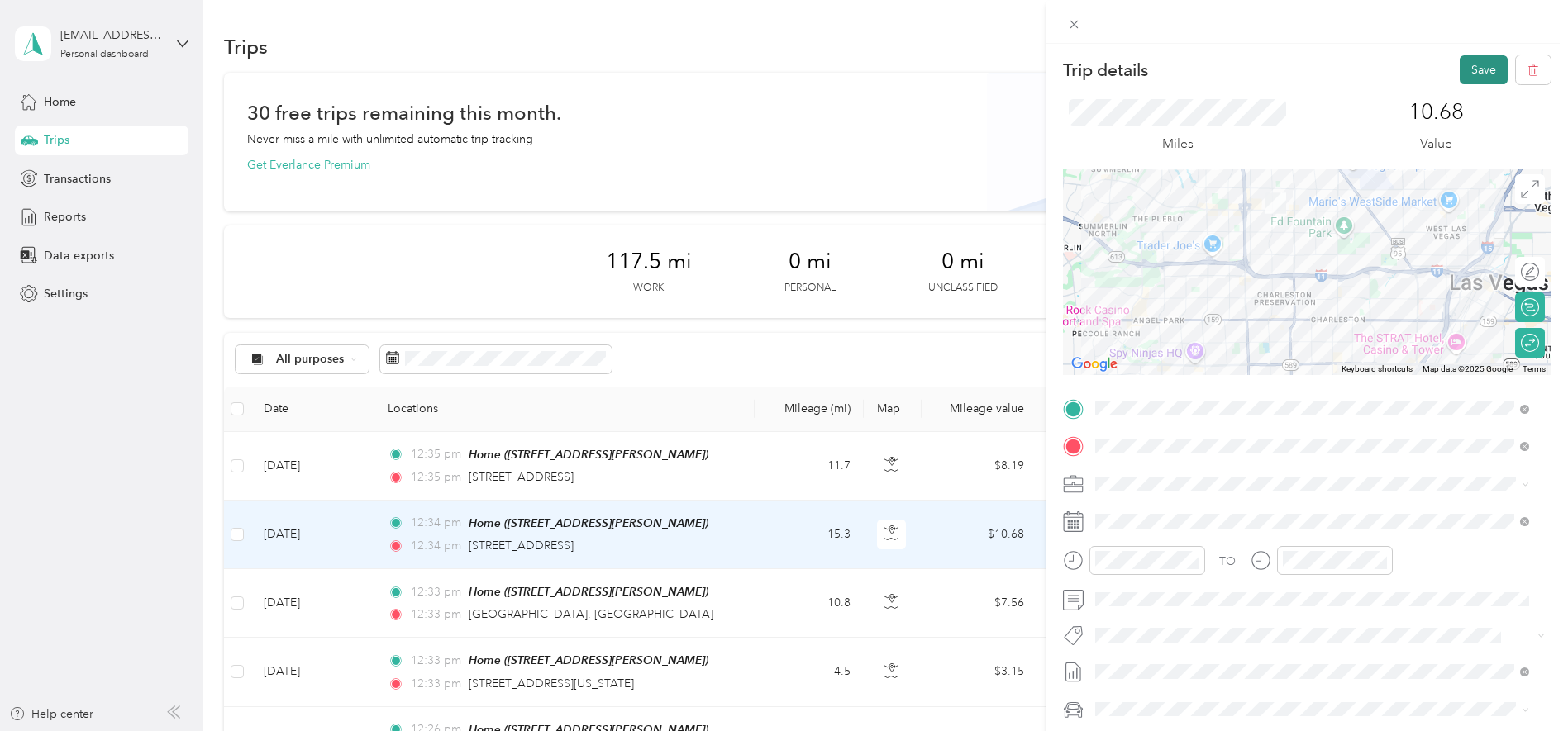
click at [1473, 68] on button "Save" at bounding box center [1484, 69] width 48 height 29
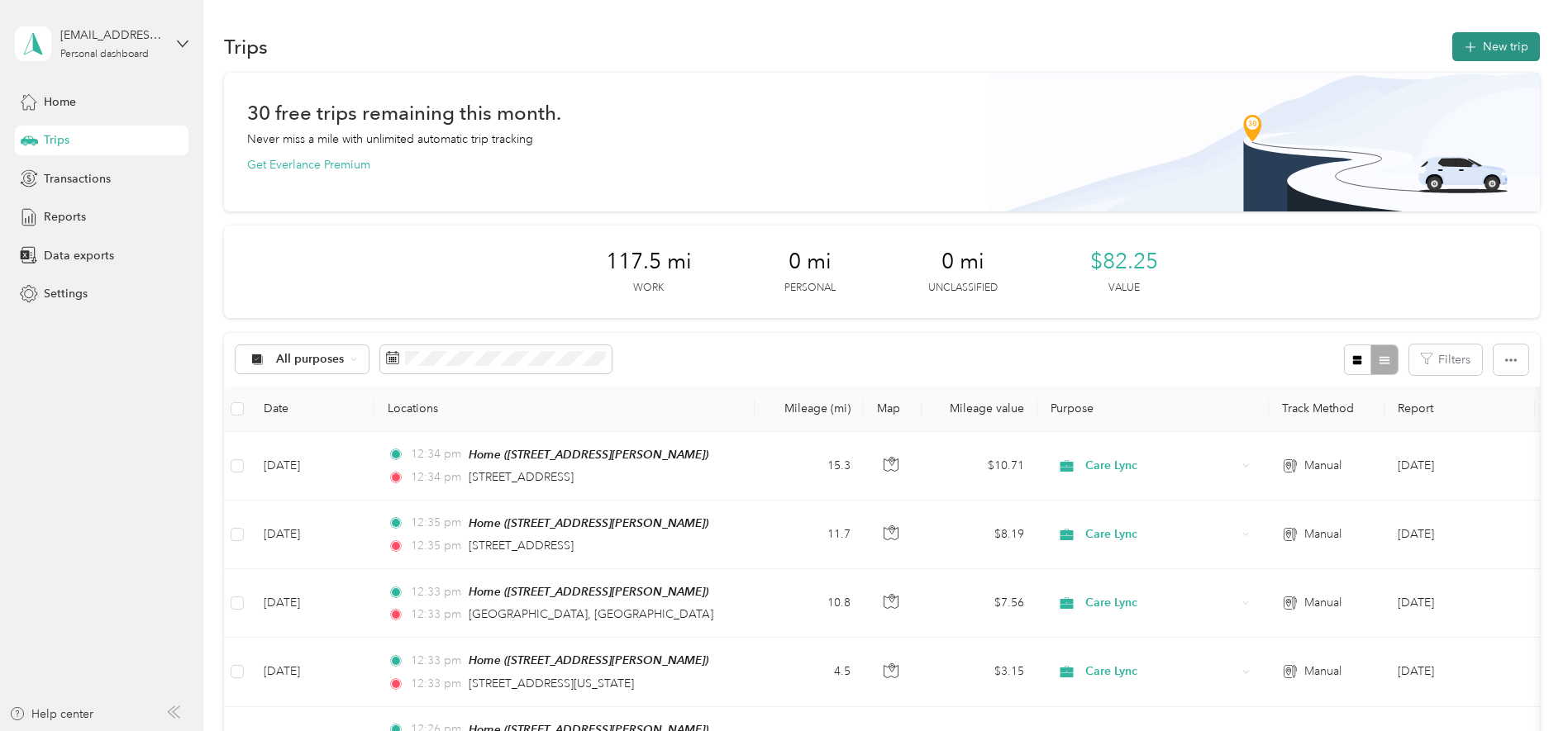
click at [1476, 41] on button "New trip" at bounding box center [1497, 47] width 88 height 29
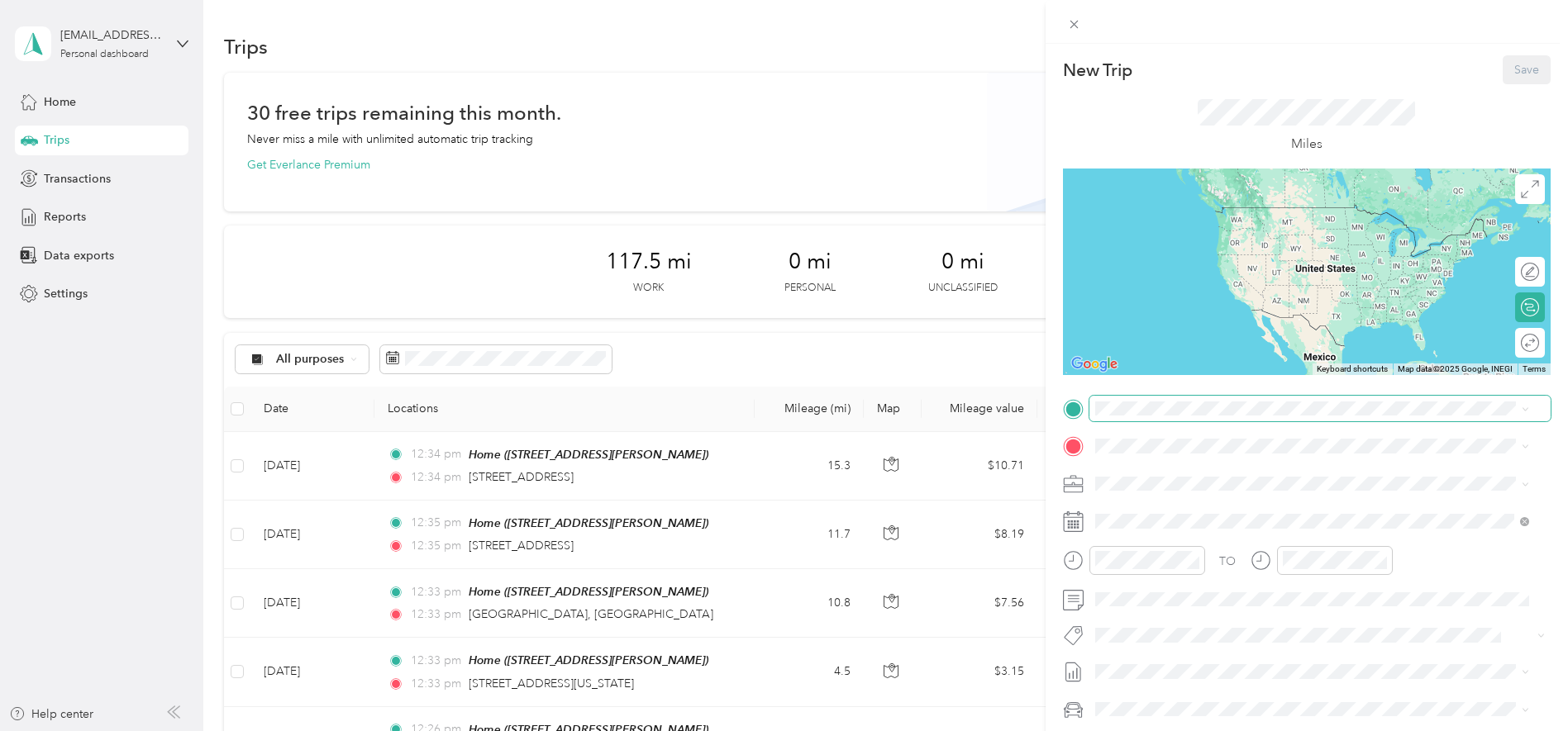
click at [1189, 417] on span at bounding box center [1320, 409] width 461 height 26
click at [1163, 491] on span "[STREET_ADDRESS][PERSON_NAME]" at bounding box center [1225, 493] width 197 height 14
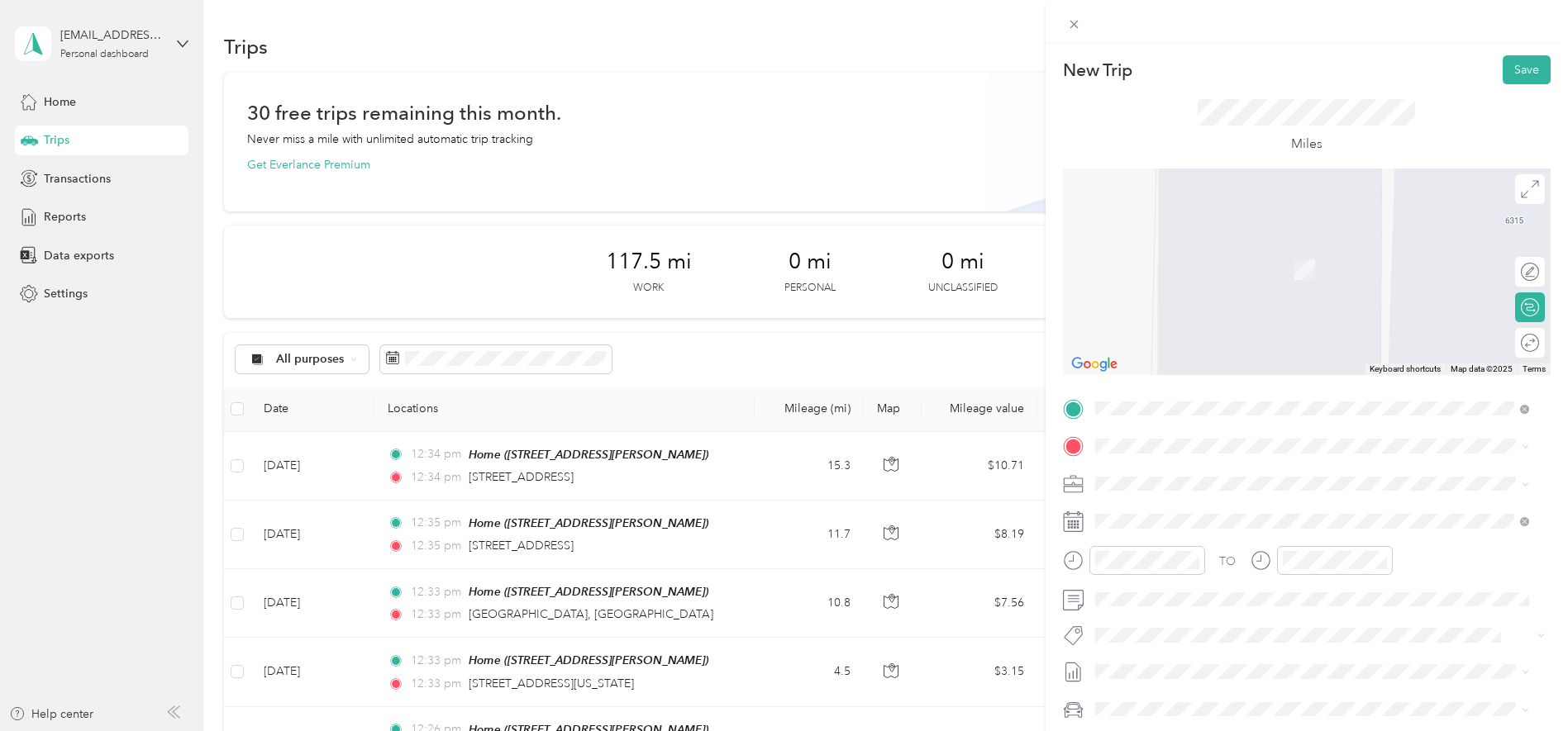
click at [1179, 500] on span "[STREET_ADDRESS][PERSON_NAME][US_STATE]" at bounding box center [1255, 502] width 257 height 15
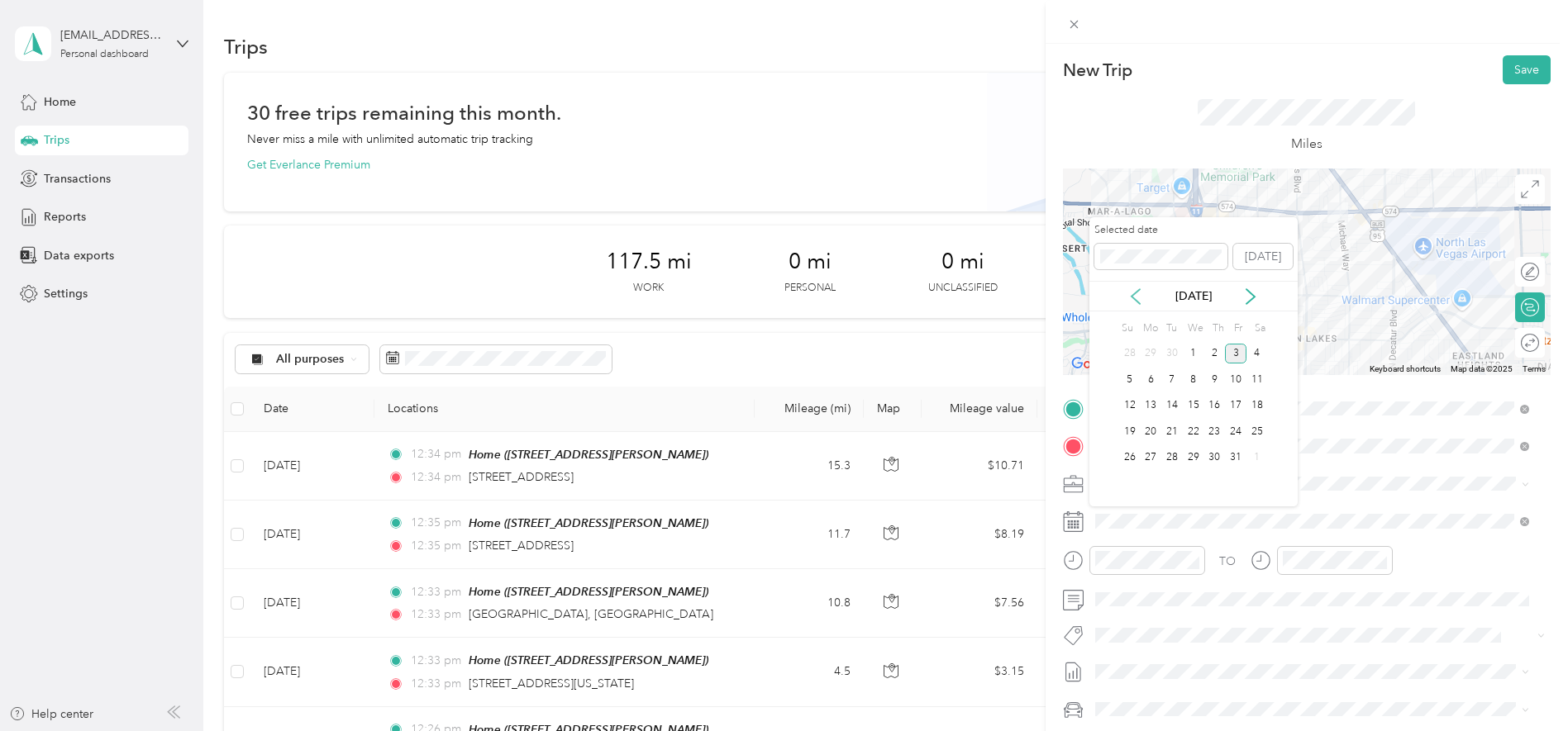
click at [1140, 293] on icon at bounding box center [1135, 296] width 17 height 17
click at [1169, 458] on div "30" at bounding box center [1172, 457] width 21 height 20
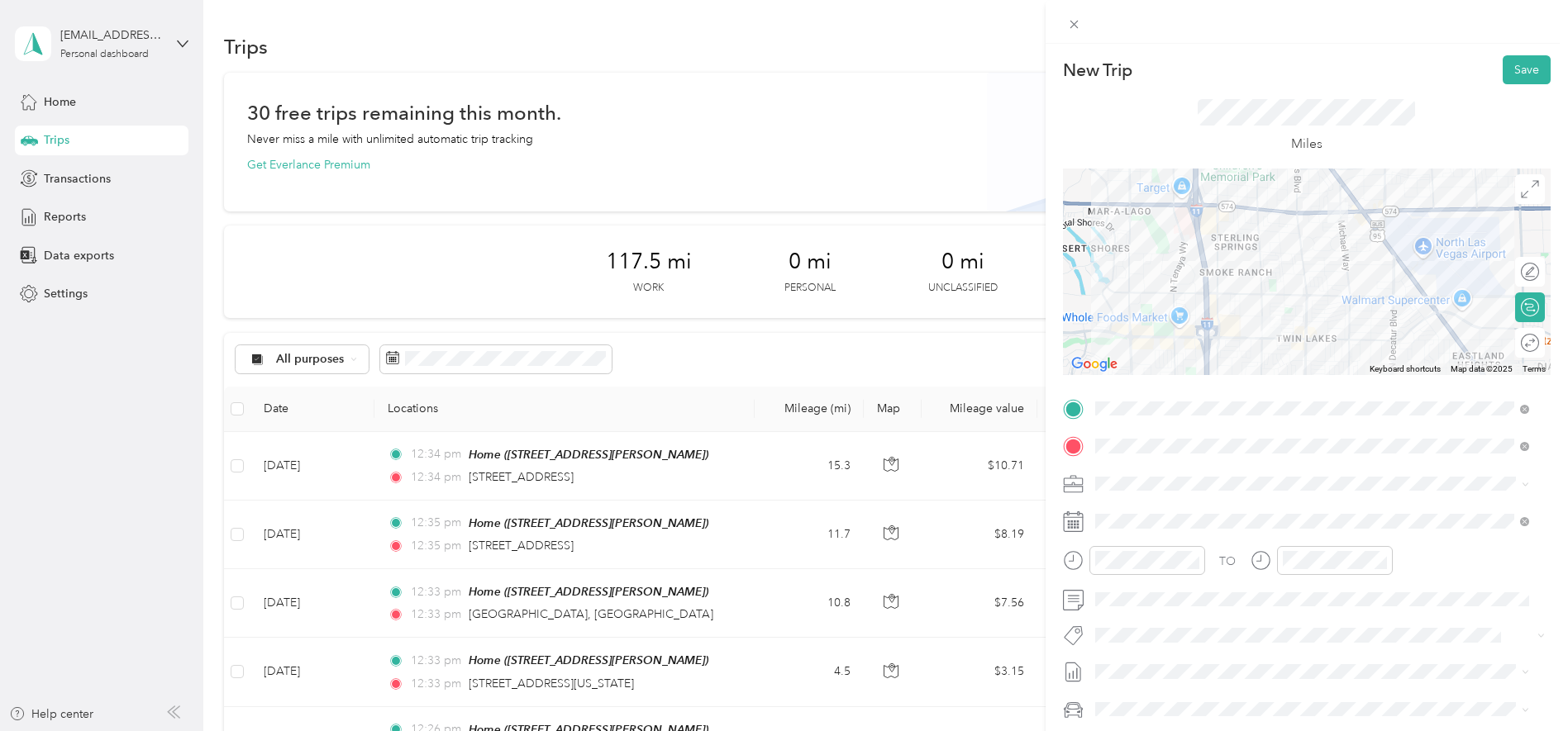
click at [1178, 424] on div "TO Add photo" at bounding box center [1307, 596] width 487 height 399
click at [1511, 70] on button "Save" at bounding box center [1527, 69] width 48 height 29
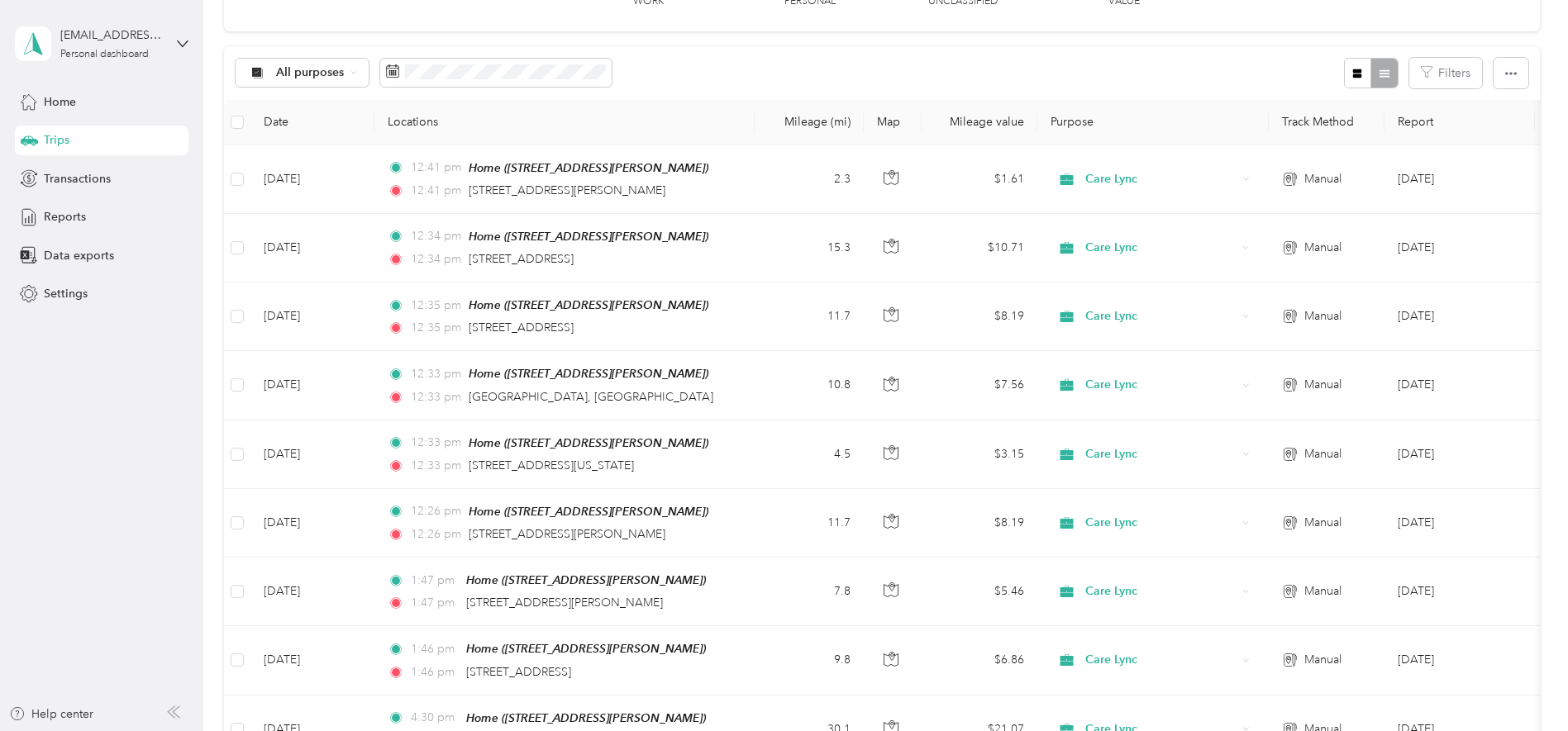
scroll to position [302, 0]
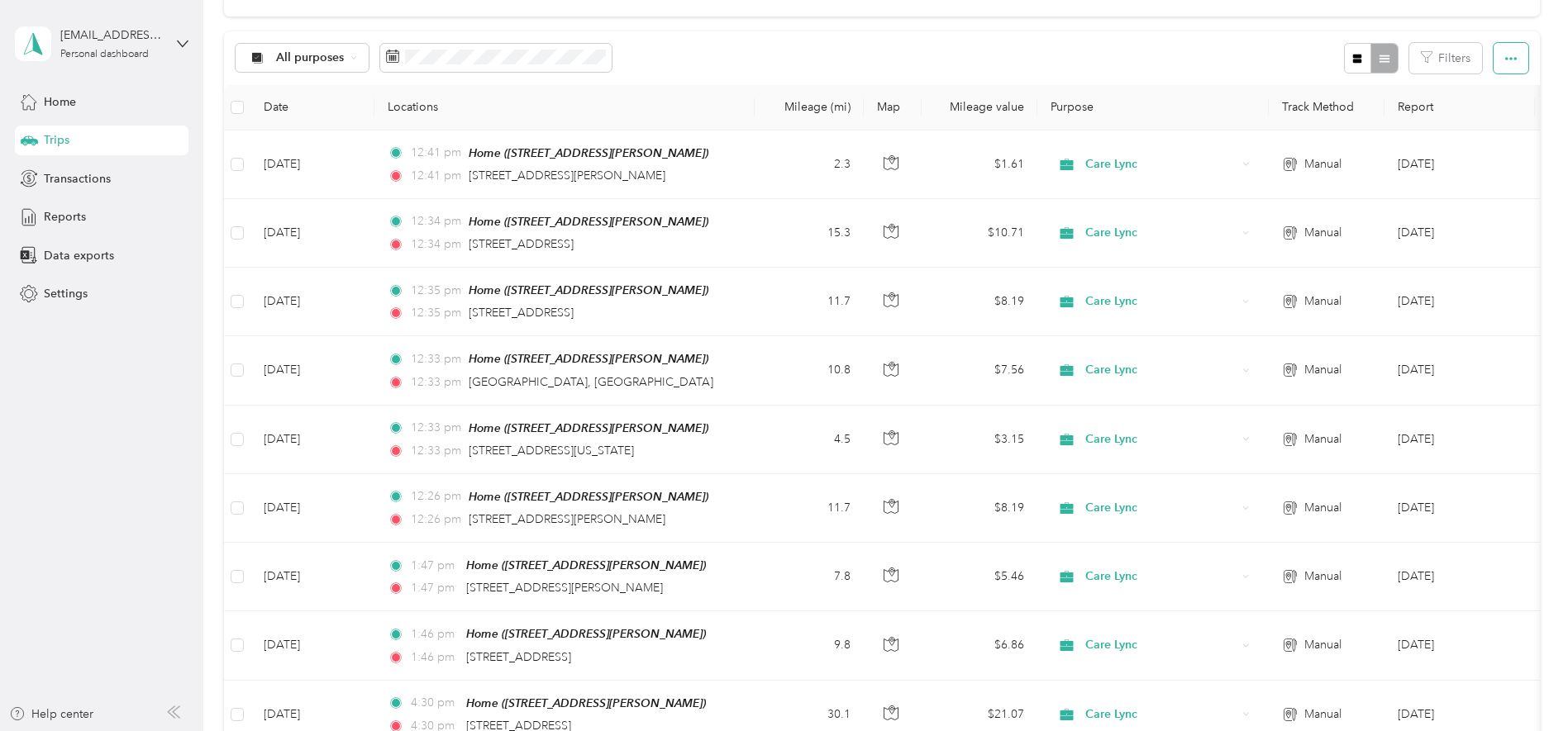
click at [1506, 56] on icon "button" at bounding box center [1511, 58] width 11 height 11
click at [1476, 113] on span "Export" at bounding box center [1479, 119] width 34 height 14
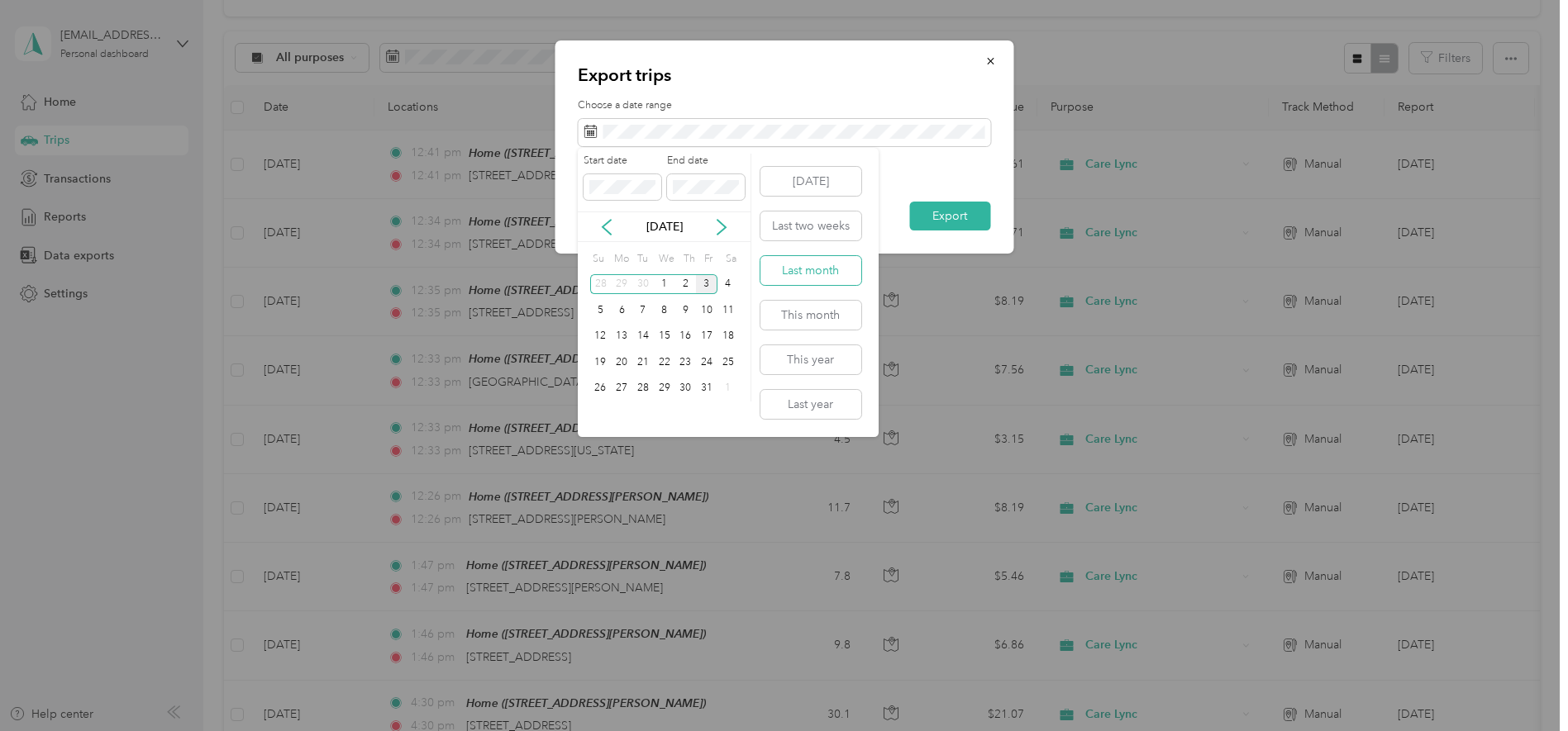
click at [807, 281] on button "Last month" at bounding box center [810, 270] width 101 height 29
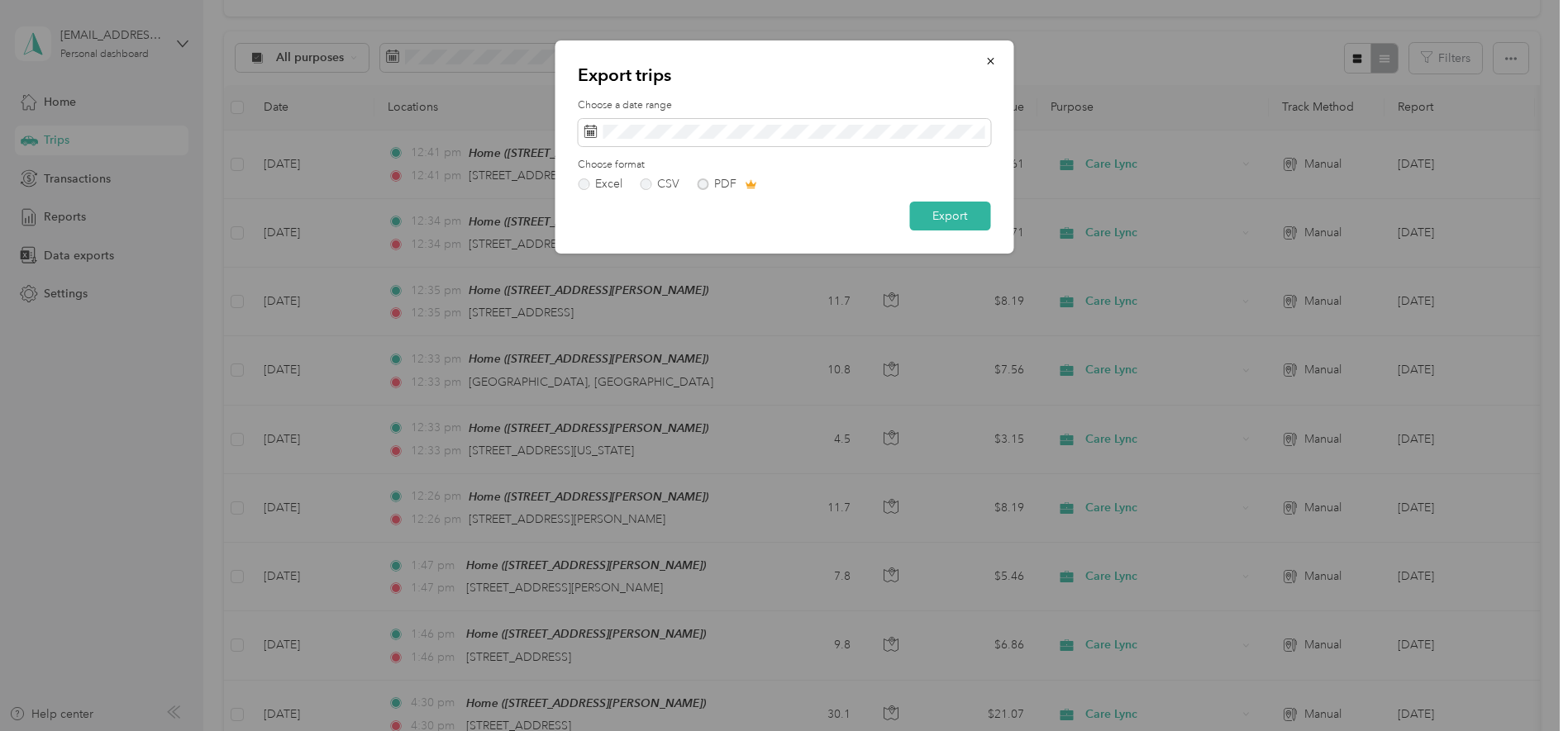
click at [707, 184] on div "Excel CSV PDF" at bounding box center [784, 184] width 413 height 11
click at [936, 225] on button "Export" at bounding box center [949, 216] width 81 height 29
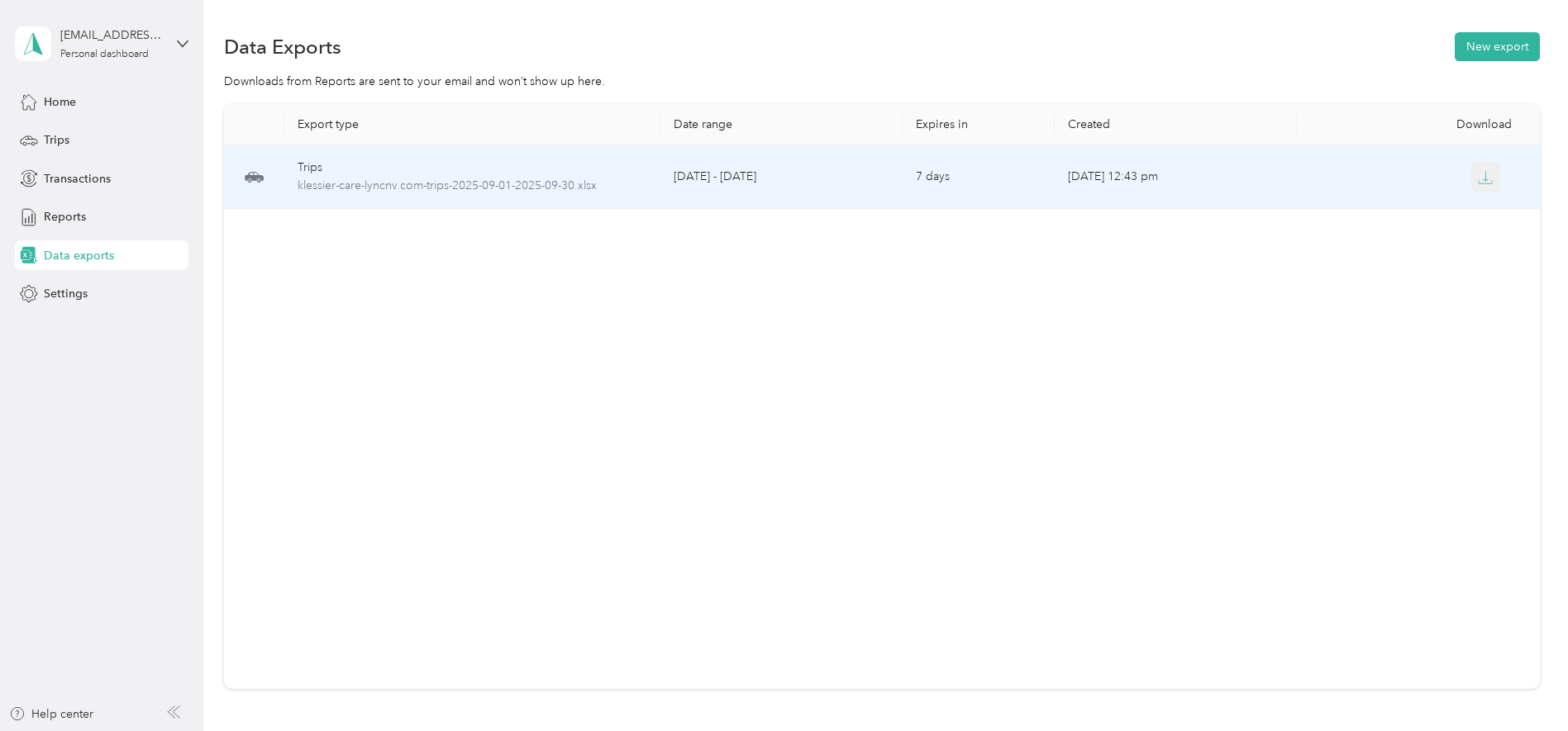
click at [1478, 177] on icon "button" at bounding box center [1485, 178] width 15 height 15
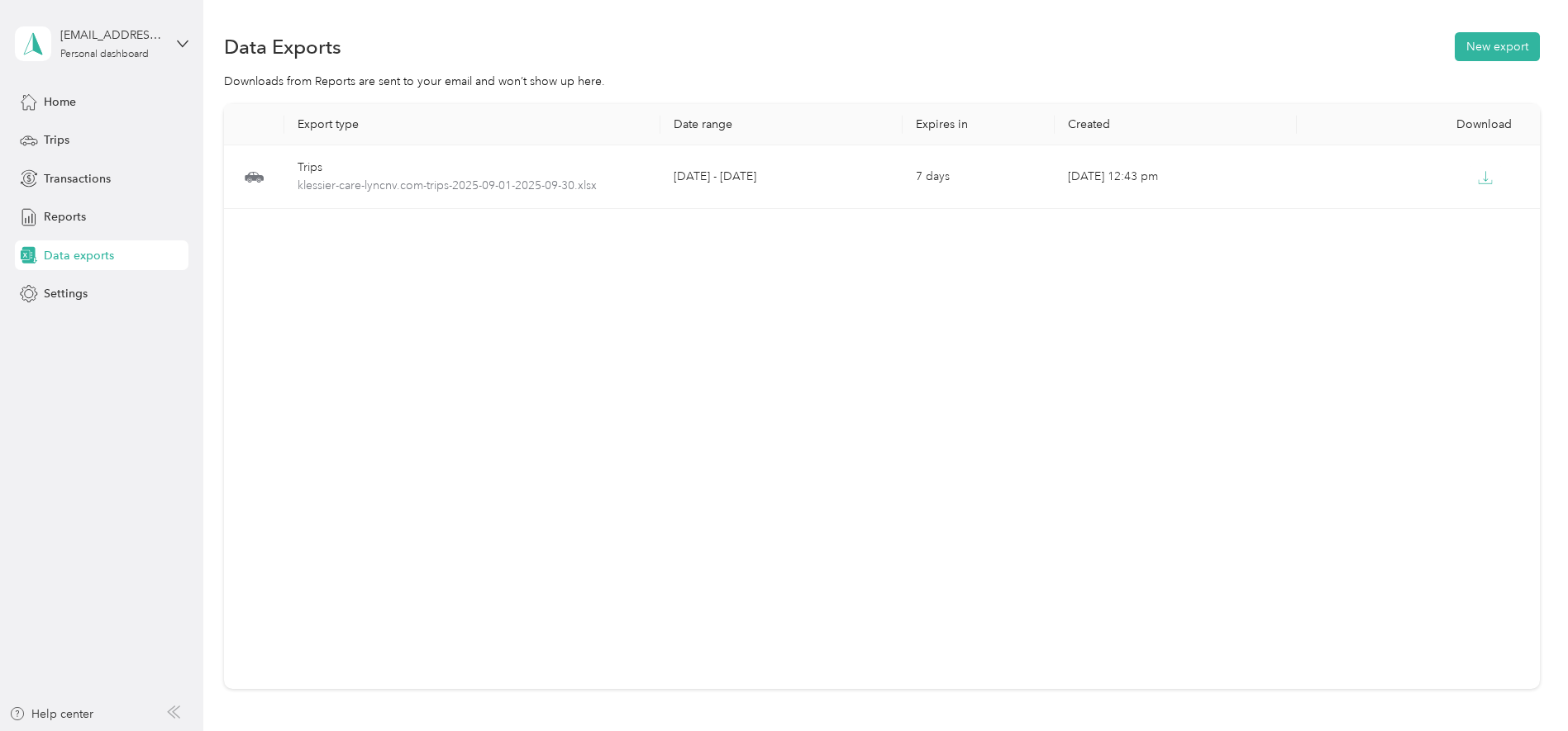
click at [645, 346] on div "Export type Date range Expires in Created Download Trips klessier-care-lyncnv.c…" at bounding box center [883, 396] width 1316 height 585
